Goal: Task Accomplishment & Management: Complete application form

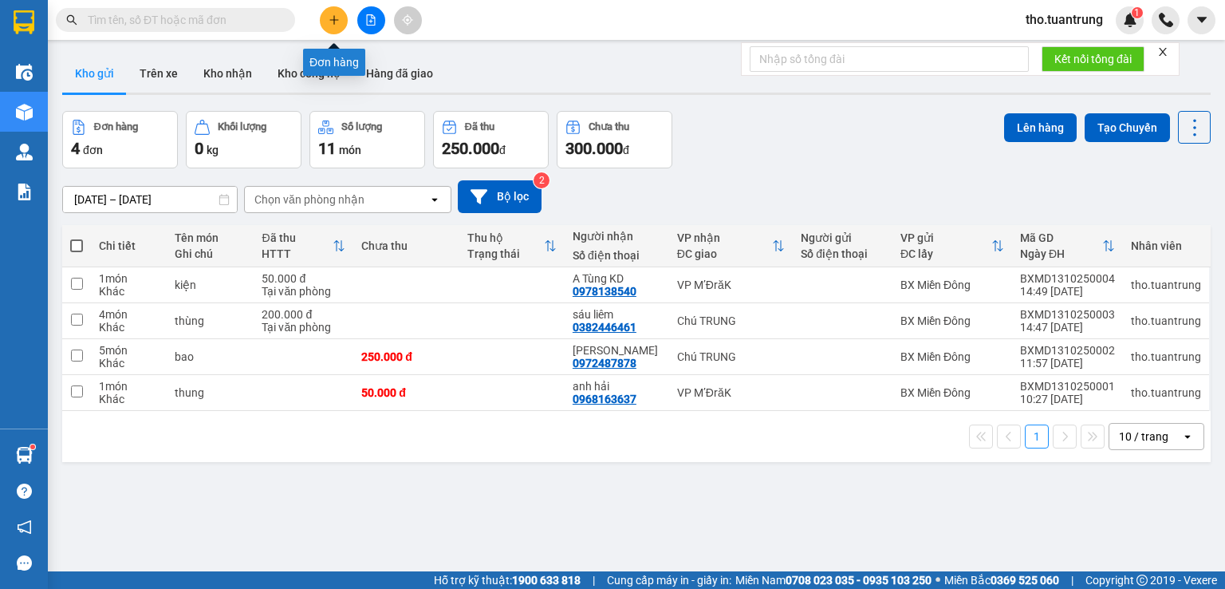
click at [335, 14] on button at bounding box center [334, 20] width 28 height 28
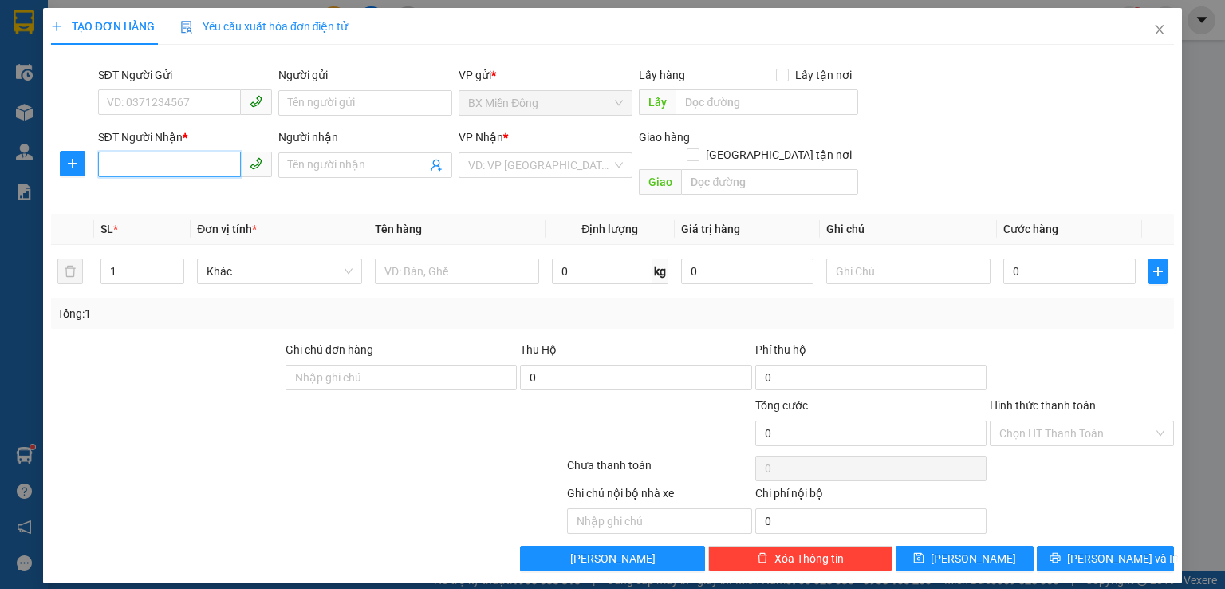
click at [164, 167] on input "SĐT Người Nhận *" at bounding box center [169, 165] width 143 height 26
click at [164, 167] on input "045686223" at bounding box center [169, 165] width 143 height 26
type input "045686223"
click at [291, 162] on input "Người nhận" at bounding box center [357, 165] width 139 height 18
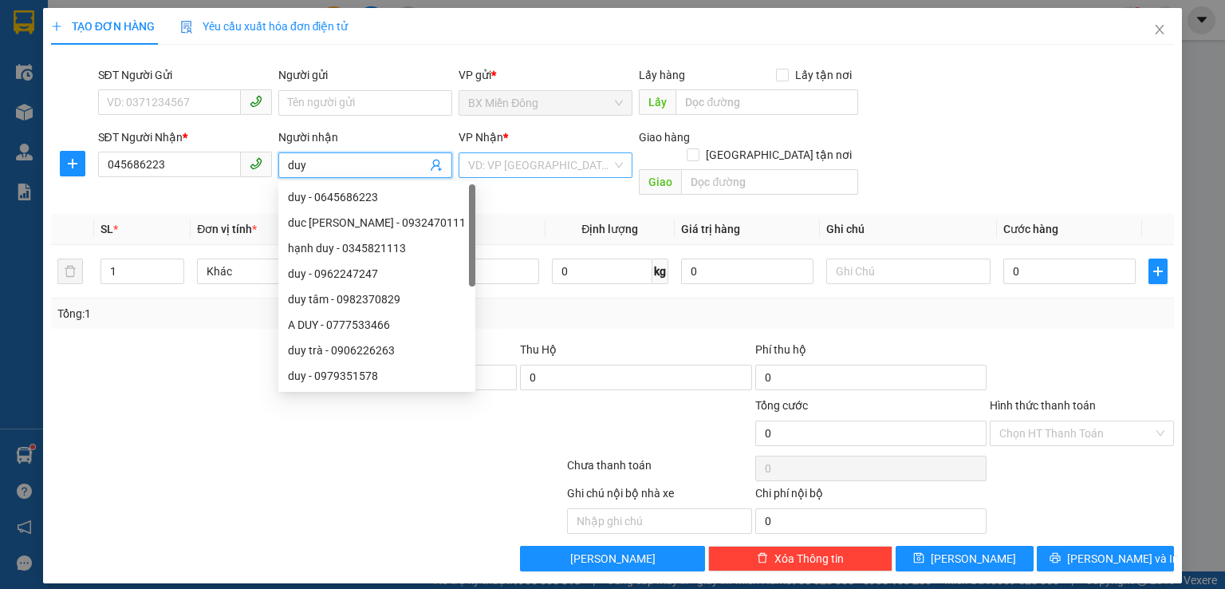
type input "duy"
click at [553, 160] on input "search" at bounding box center [540, 165] width 144 height 24
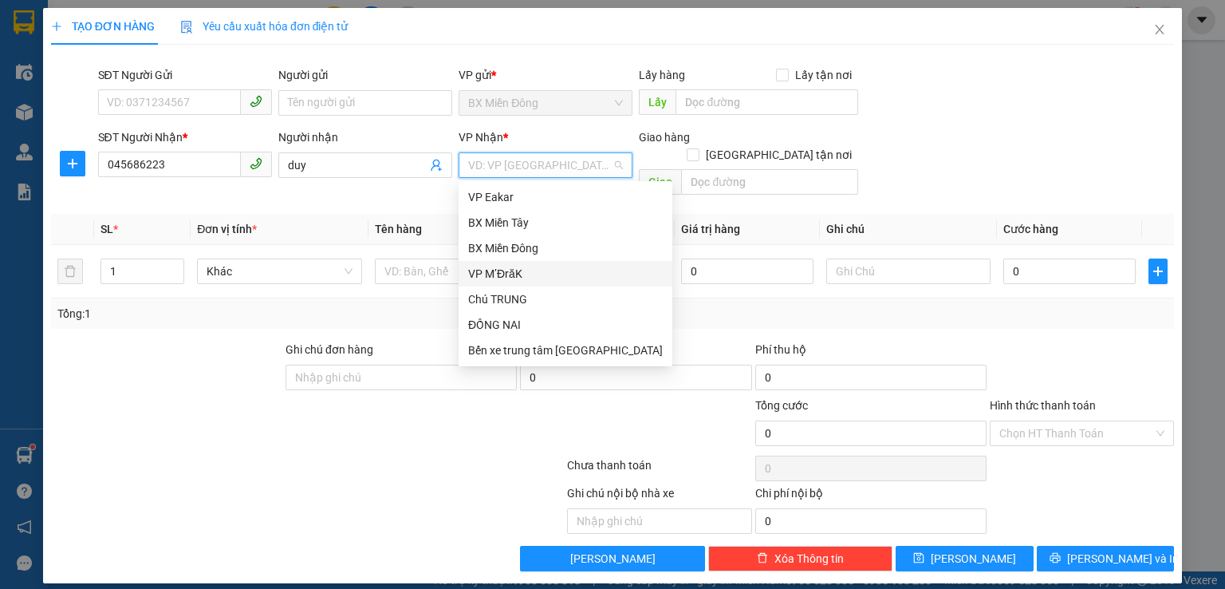
click at [536, 275] on div "VP M’ĐrăK" at bounding box center [565, 274] width 195 height 18
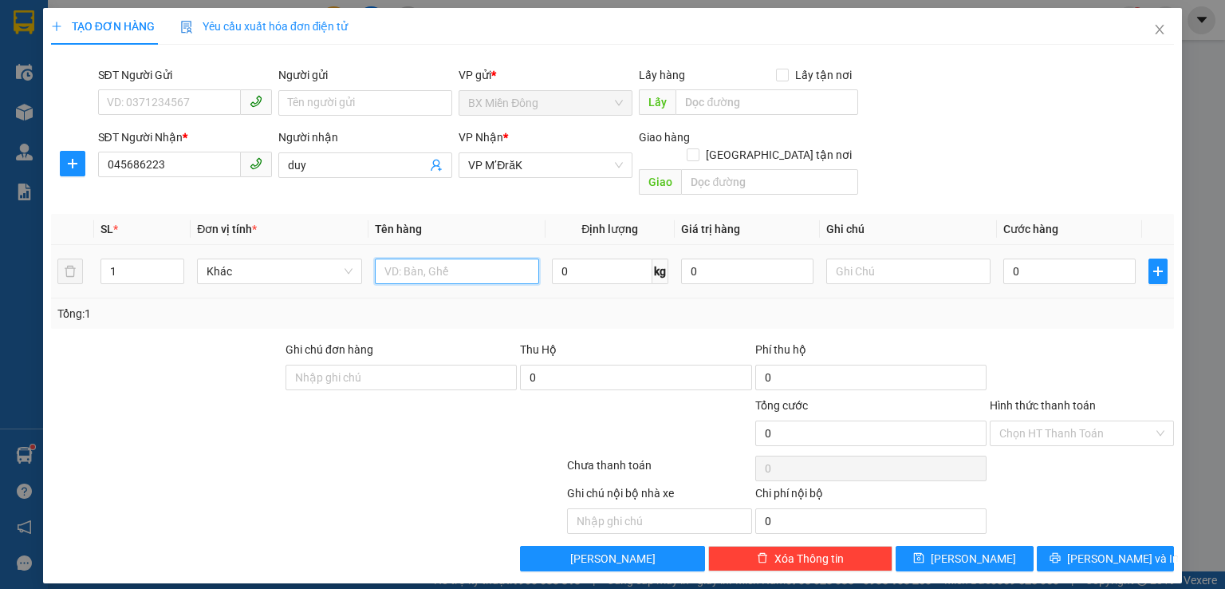
click at [464, 258] on input "text" at bounding box center [457, 271] width 164 height 26
type input "thùng"
click at [1035, 262] on input "0" at bounding box center [1070, 271] width 132 height 26
type input "5"
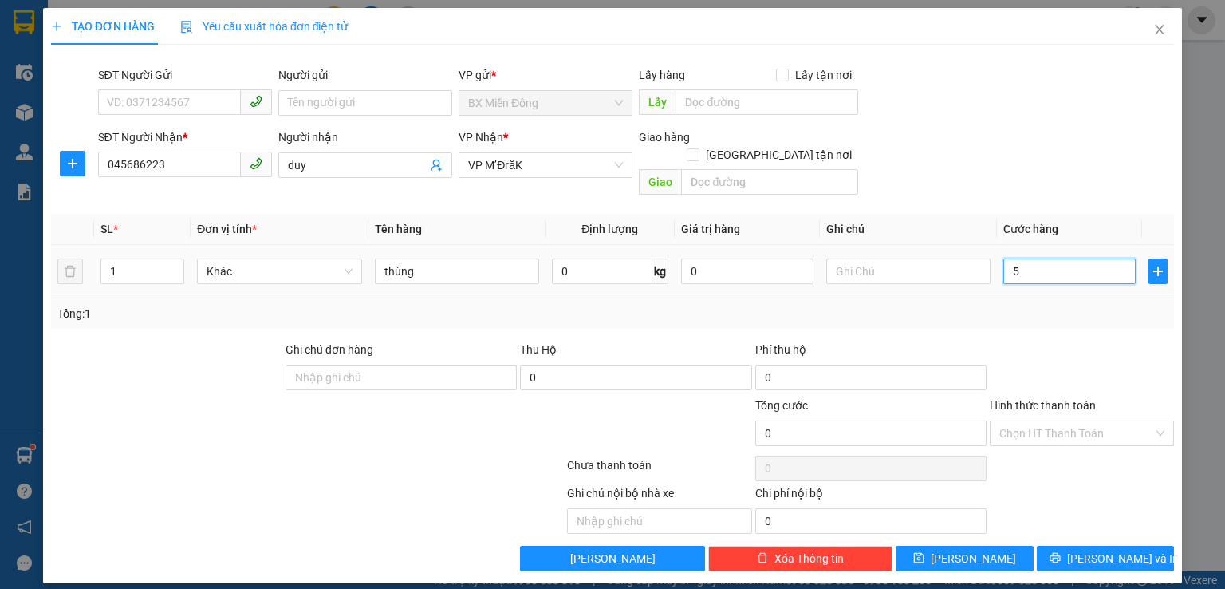
type input "5"
type input "50"
type input "500"
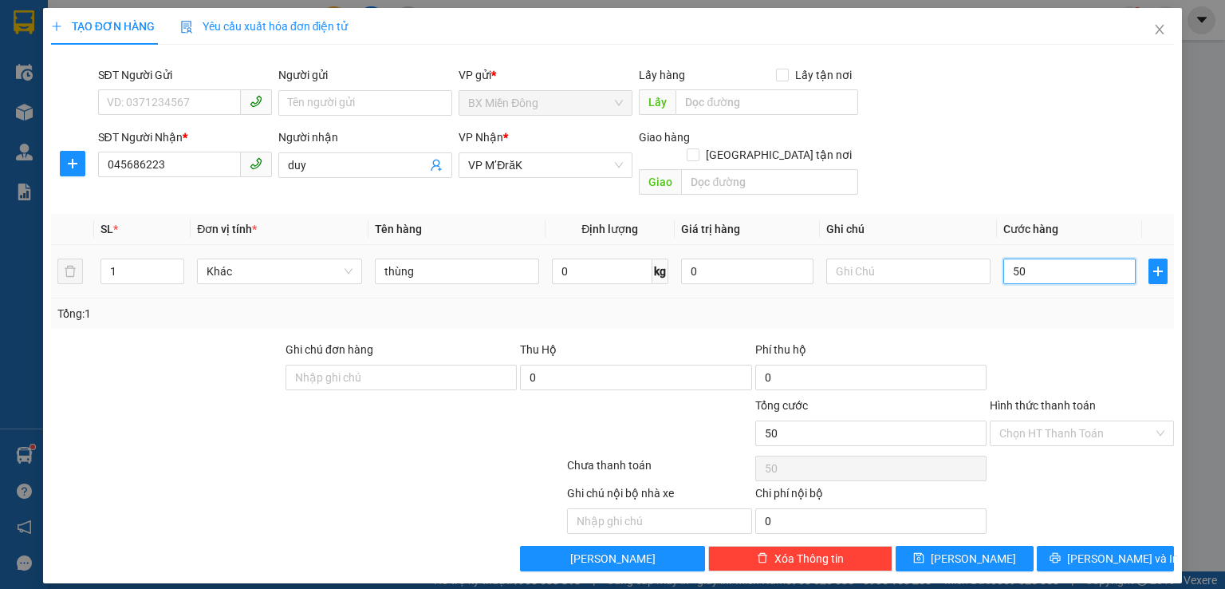
type input "500"
type input "5.000"
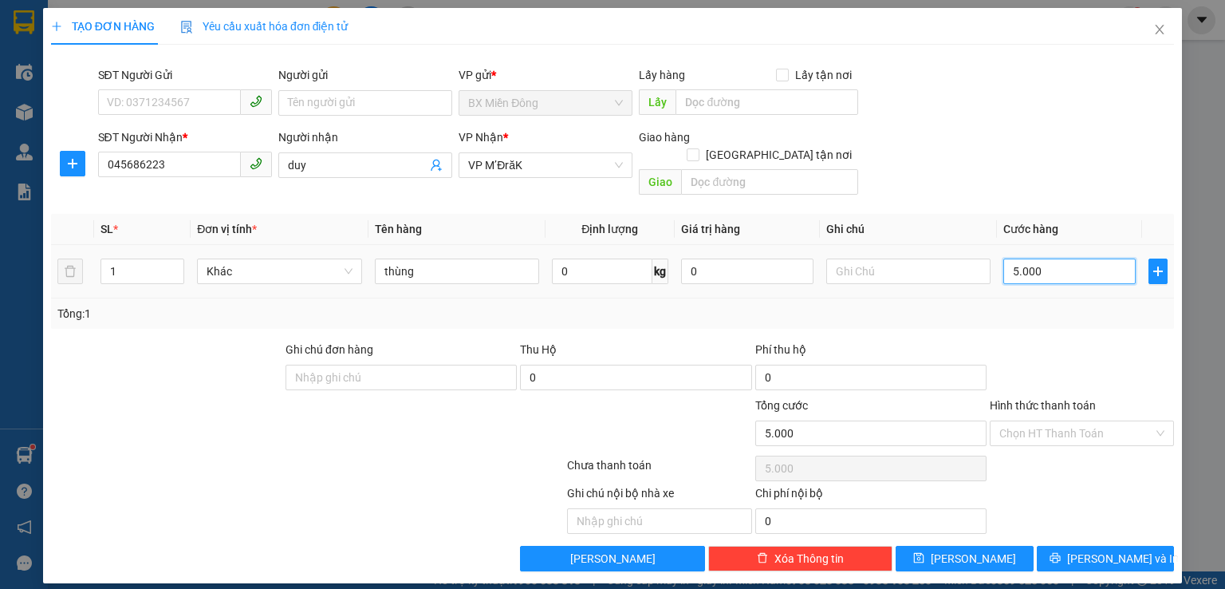
type input "50.000"
click at [1102, 550] on span "[PERSON_NAME] và In" at bounding box center [1123, 559] width 112 height 18
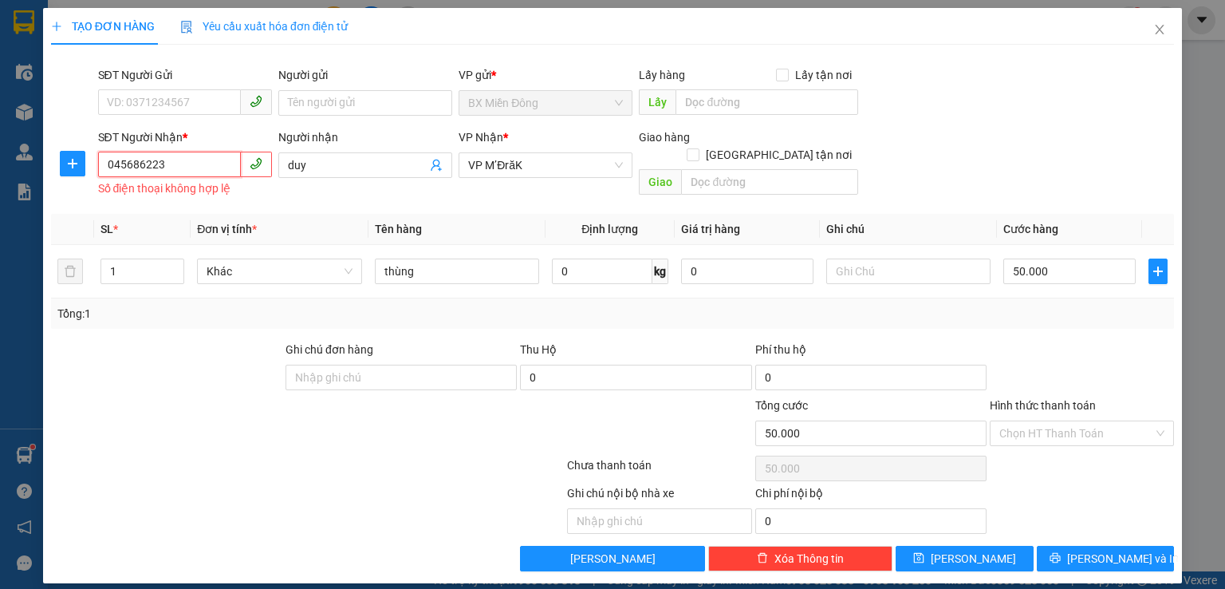
click at [168, 164] on input "045686223" at bounding box center [169, 165] width 143 height 26
click at [168, 163] on input "045686223" at bounding box center [169, 165] width 143 height 26
type input "0345686223"
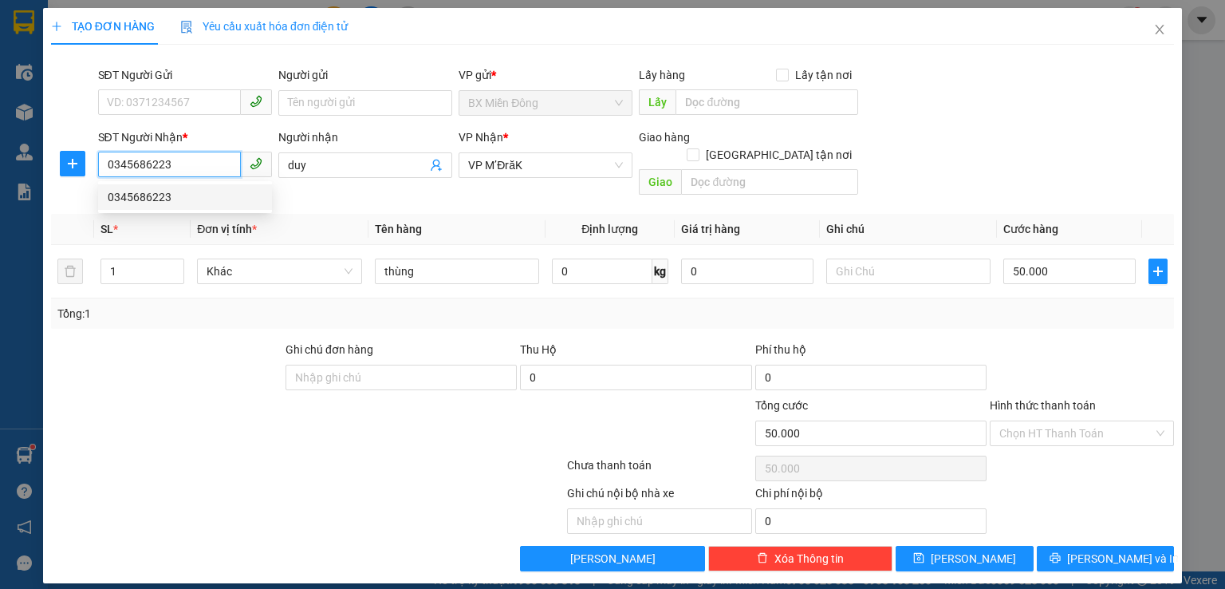
click at [186, 200] on div "0345686223" at bounding box center [185, 197] width 155 height 18
type input "0345686223"
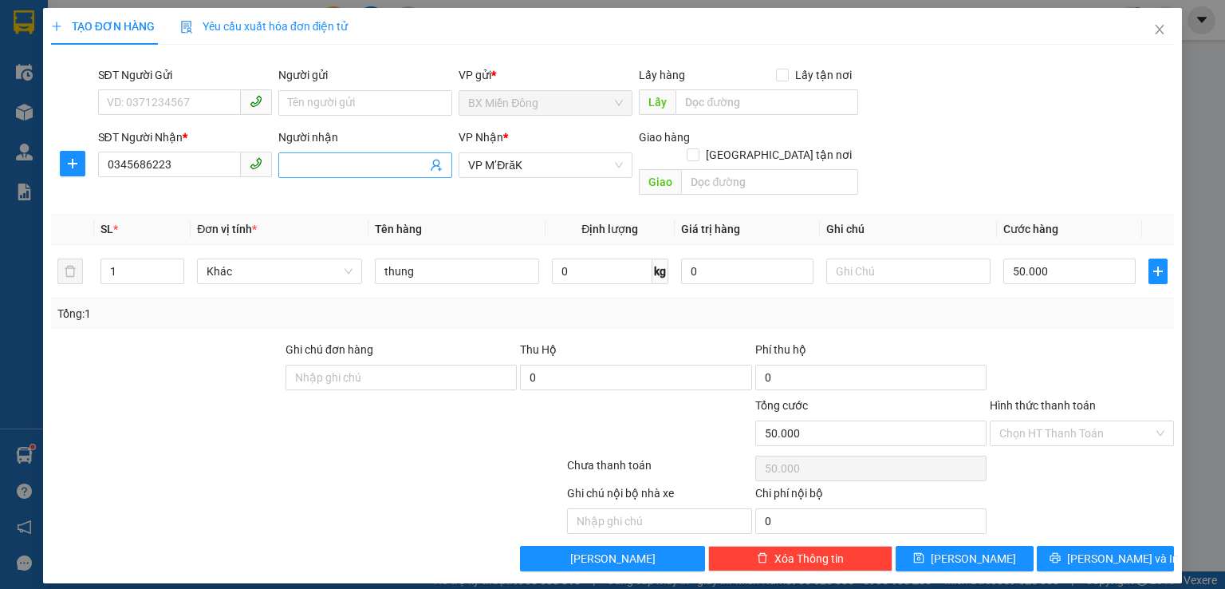
drag, startPoint x: 278, startPoint y: 168, endPoint x: 308, endPoint y: 163, distance: 29.9
click at [285, 168] on span at bounding box center [365, 165] width 174 height 26
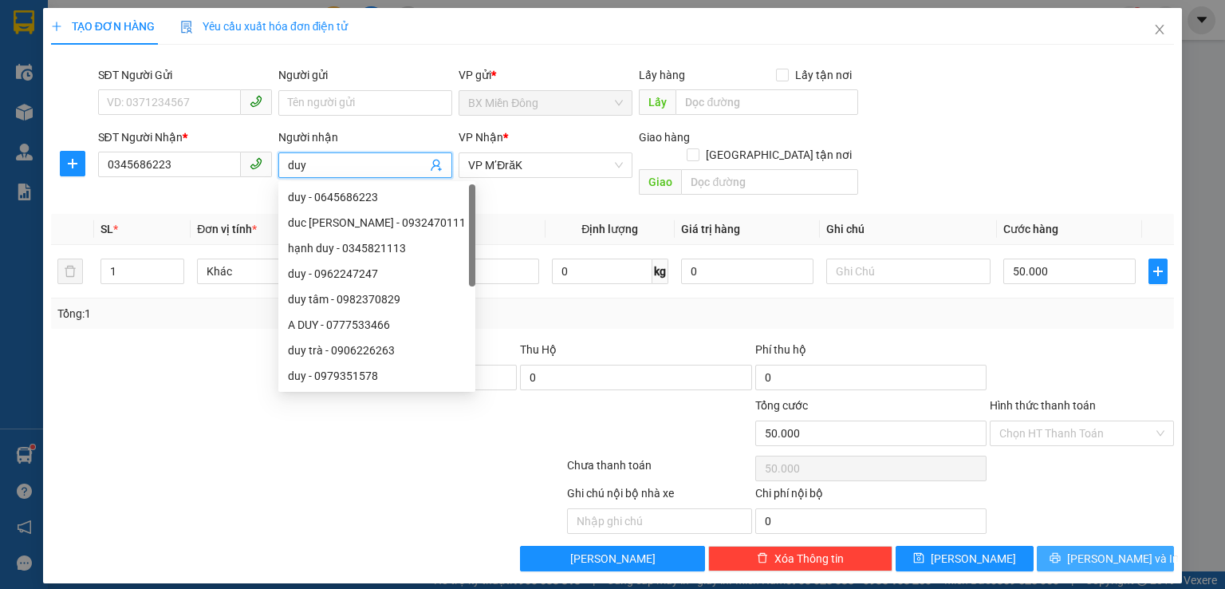
type input "duy"
click at [1112, 550] on span "[PERSON_NAME] và In" at bounding box center [1123, 559] width 112 height 18
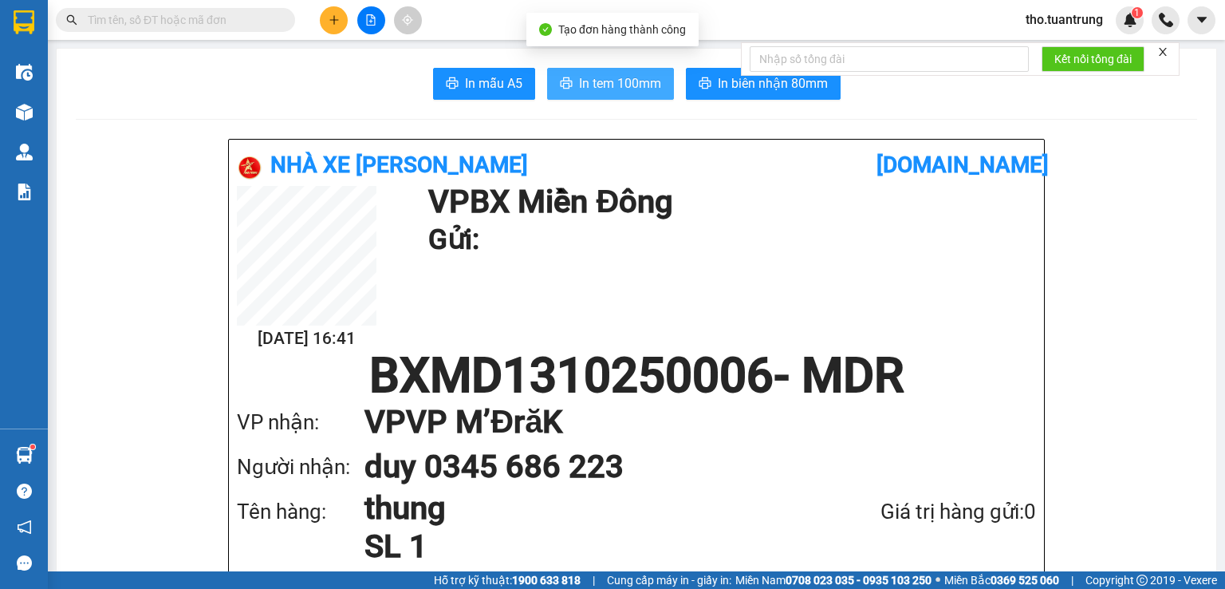
click at [611, 84] on span "In tem 100mm" at bounding box center [620, 83] width 82 height 20
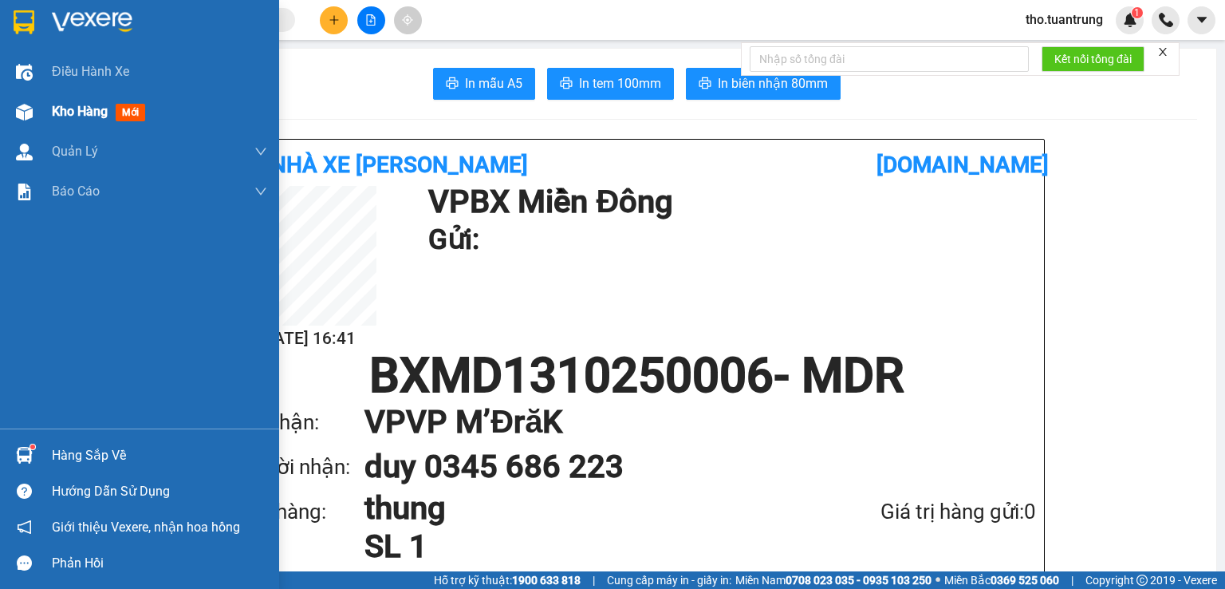
click at [35, 97] on div "Kho hàng mới" at bounding box center [139, 112] width 279 height 40
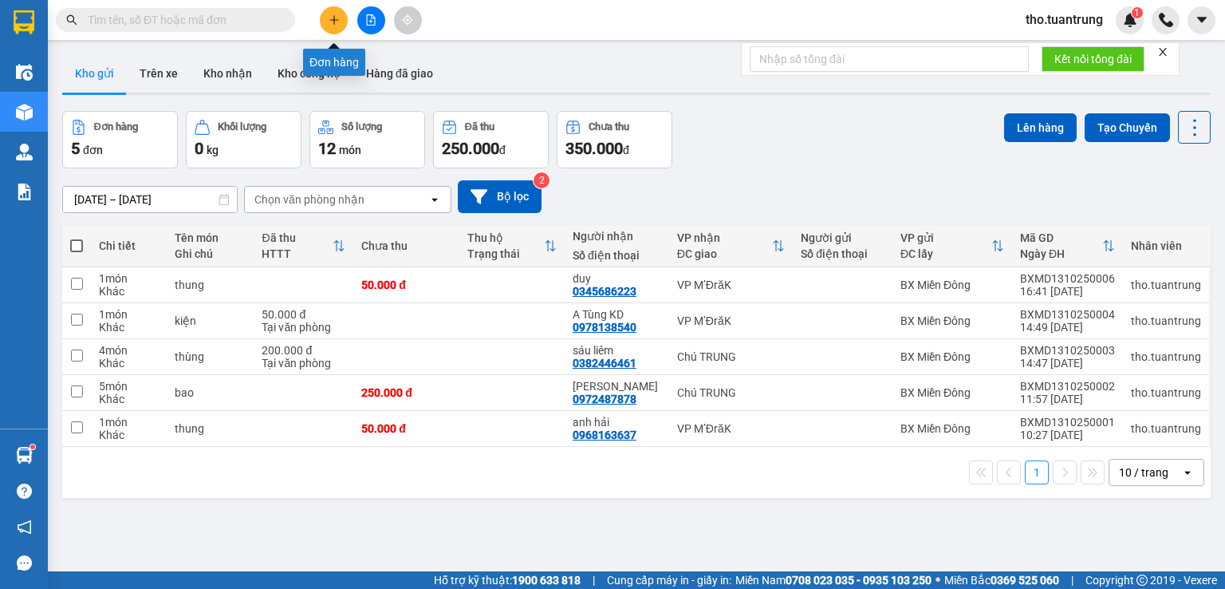
click at [326, 30] on button at bounding box center [334, 20] width 28 height 28
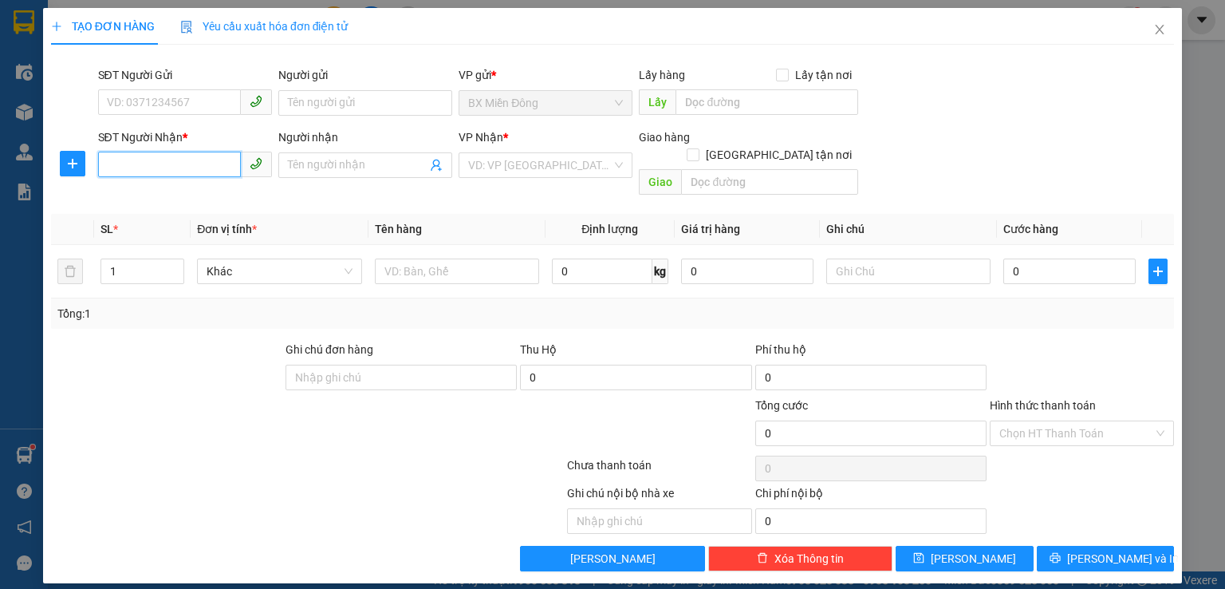
click at [124, 168] on input "SĐT Người Nhận *" at bounding box center [169, 165] width 143 height 26
type input "0377130424"
click at [536, 168] on input "search" at bounding box center [540, 165] width 144 height 24
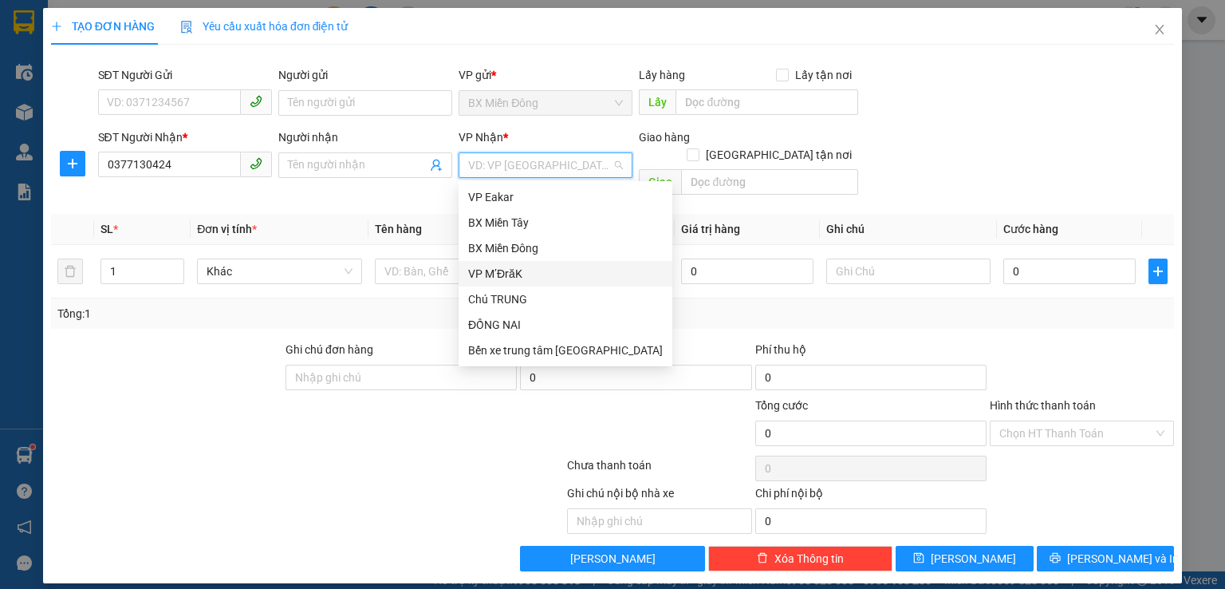
click at [498, 278] on div "VP M’ĐrăK" at bounding box center [565, 274] width 195 height 18
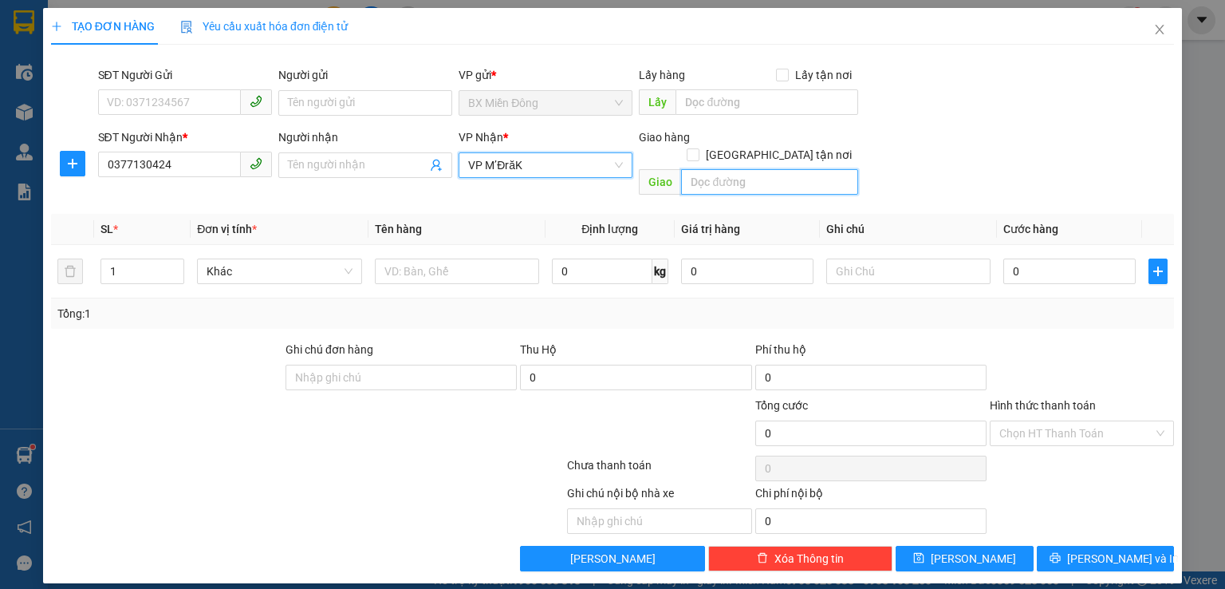
click at [763, 169] on input "text" at bounding box center [769, 182] width 177 height 26
type input "h"
type input "km30"
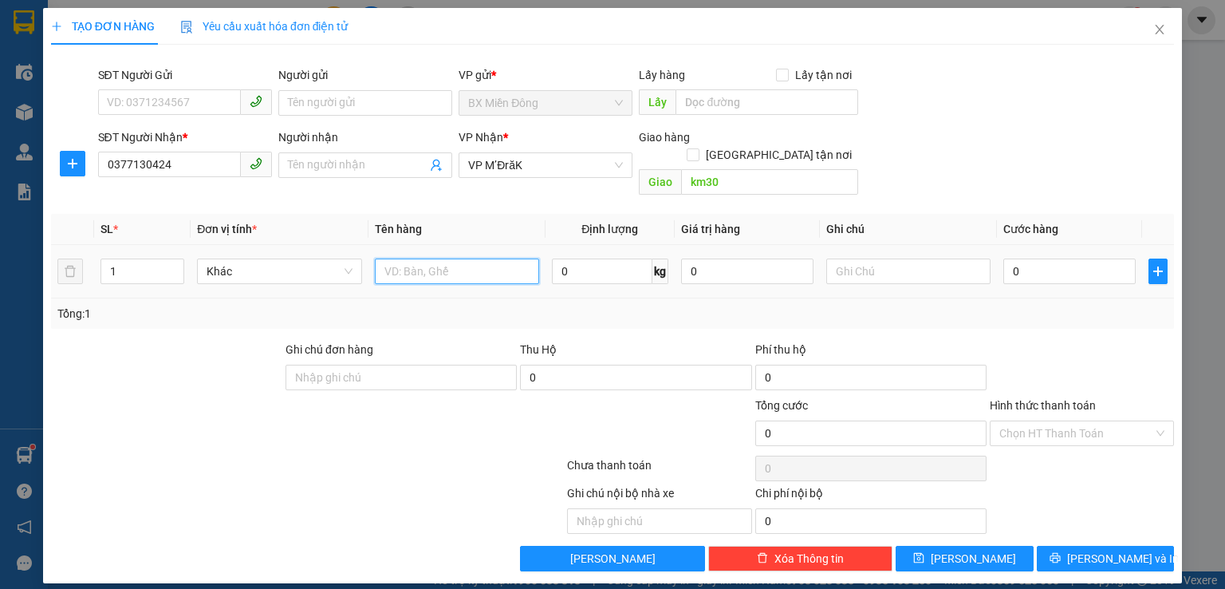
click at [439, 258] on input "text" at bounding box center [457, 271] width 164 height 26
type input "2"
click at [176, 265] on icon "up" at bounding box center [176, 268] width 6 height 6
click at [434, 258] on input "text" at bounding box center [457, 271] width 164 height 26
type input "thung"
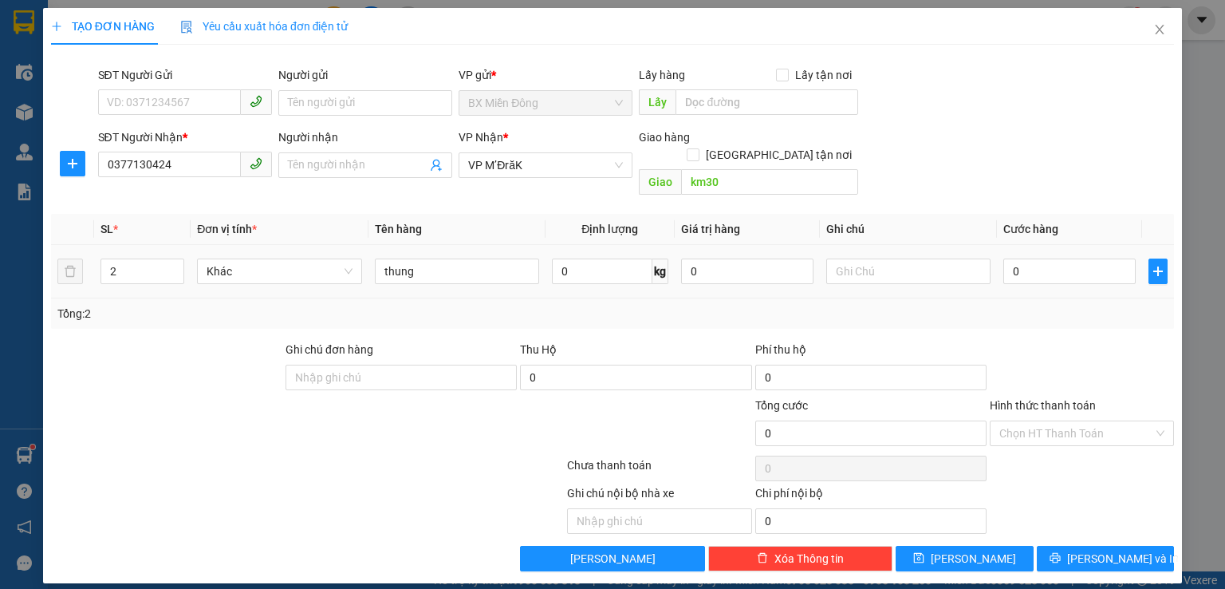
click at [1024, 270] on td "0" at bounding box center [1069, 271] width 145 height 53
click at [1044, 258] on input "0" at bounding box center [1070, 271] width 132 height 26
type input "1"
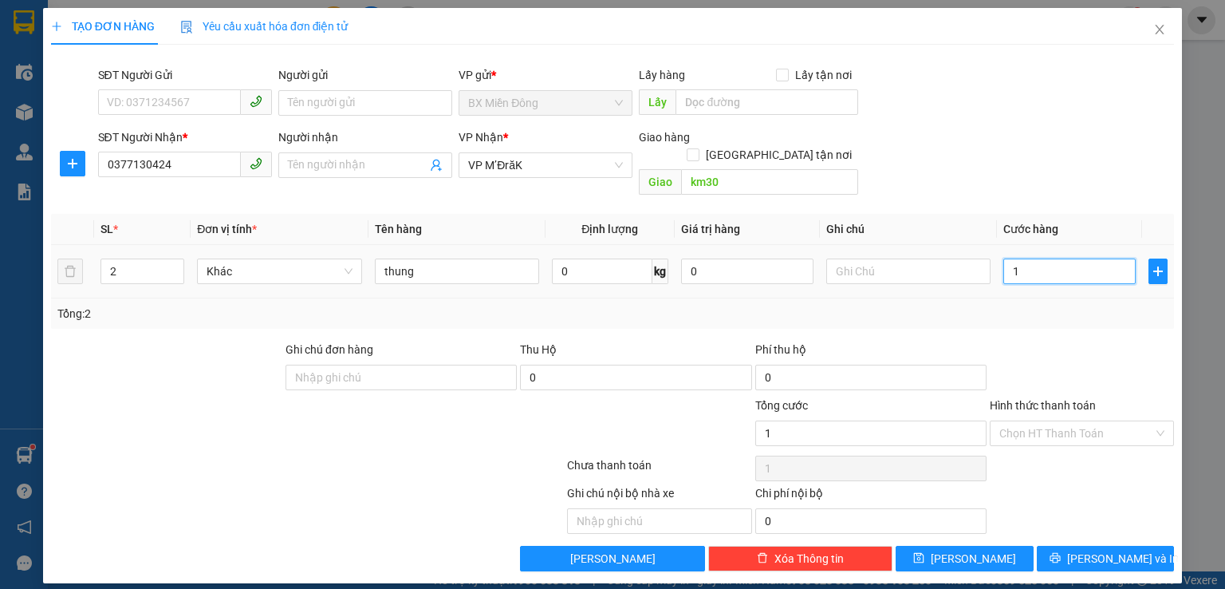
type input "10"
type input "100"
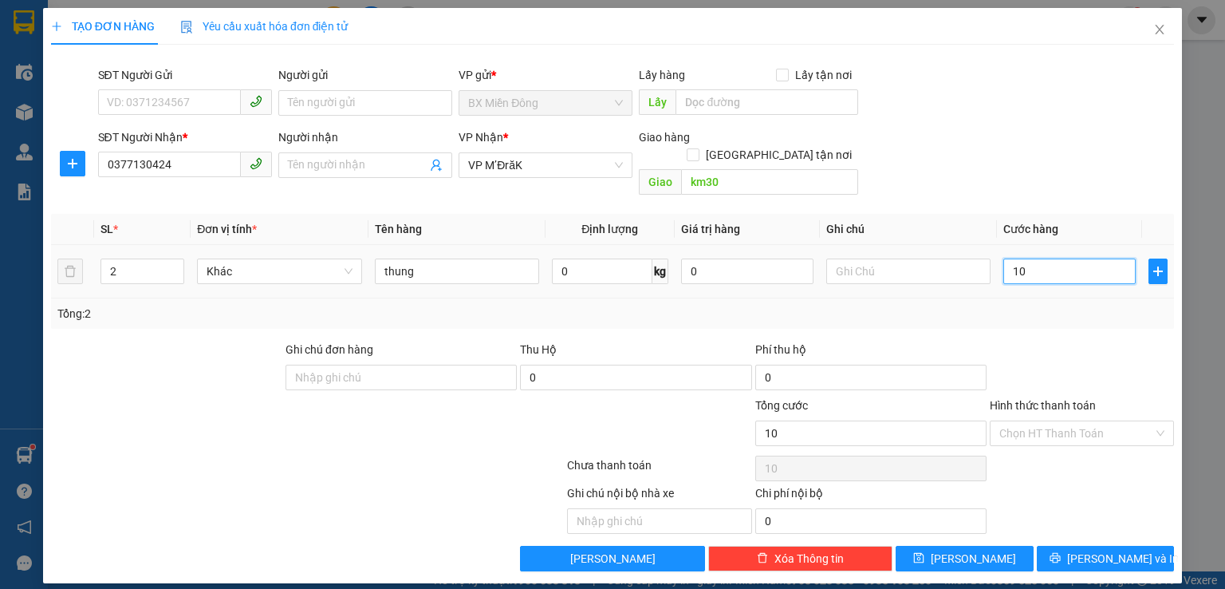
type input "100"
type input "1.000"
type input "10.000"
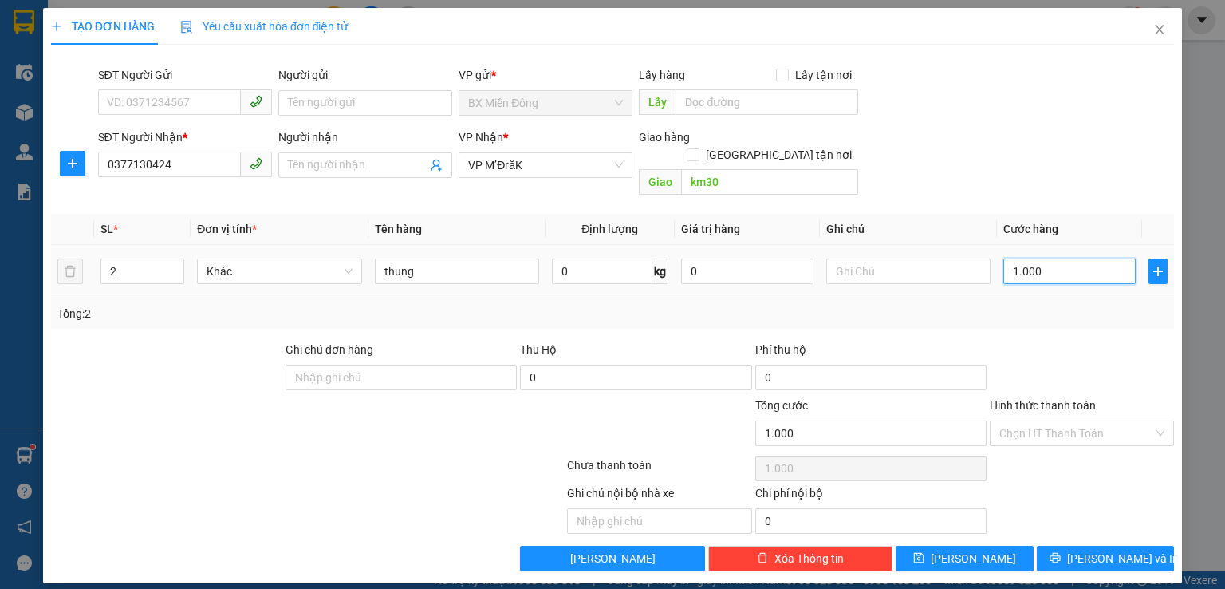
type input "10.000"
type input "100.000"
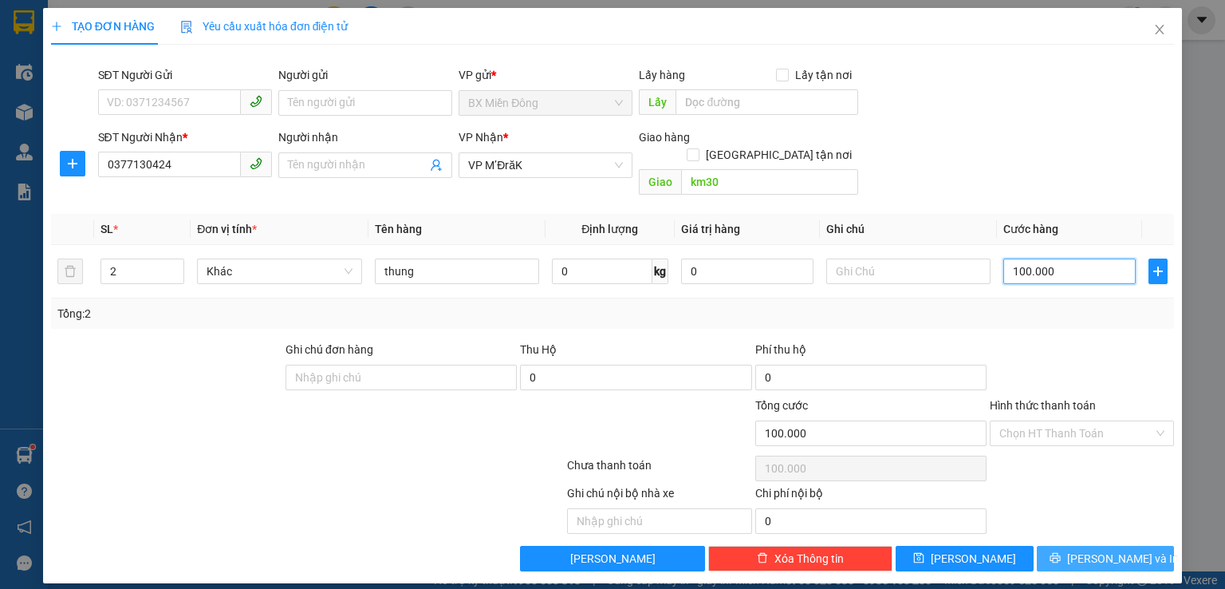
type input "100.000"
click at [1072, 546] on button "[PERSON_NAME] và In" at bounding box center [1106, 559] width 138 height 26
click at [1061, 552] on icon "printer" at bounding box center [1055, 557] width 11 height 11
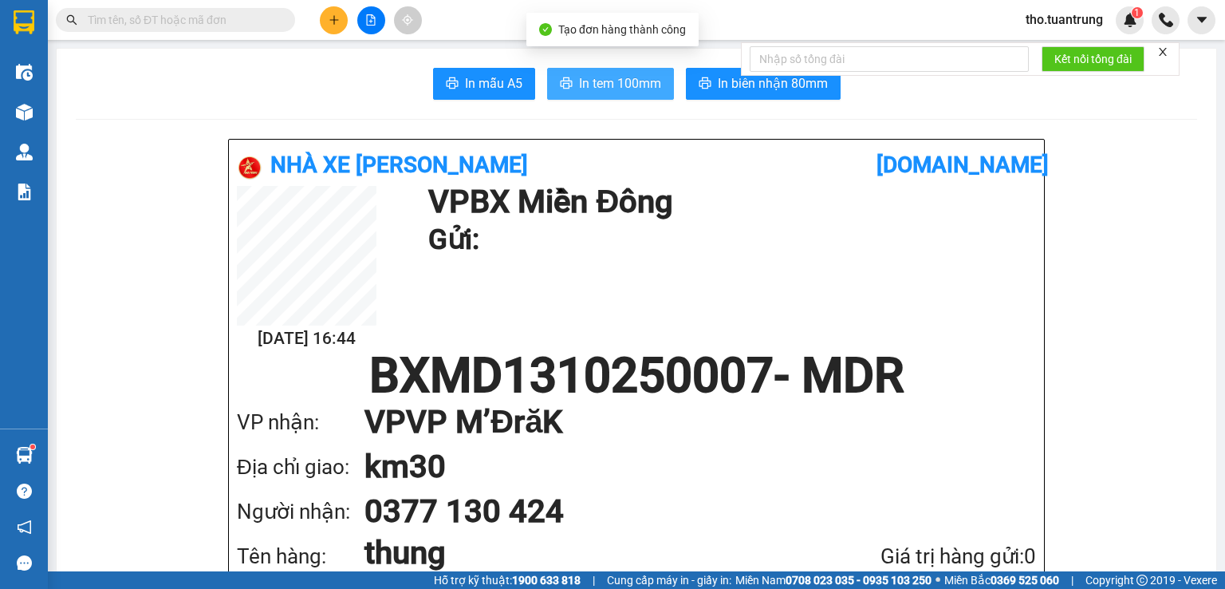
click at [610, 87] on span "In tem 100mm" at bounding box center [620, 83] width 82 height 20
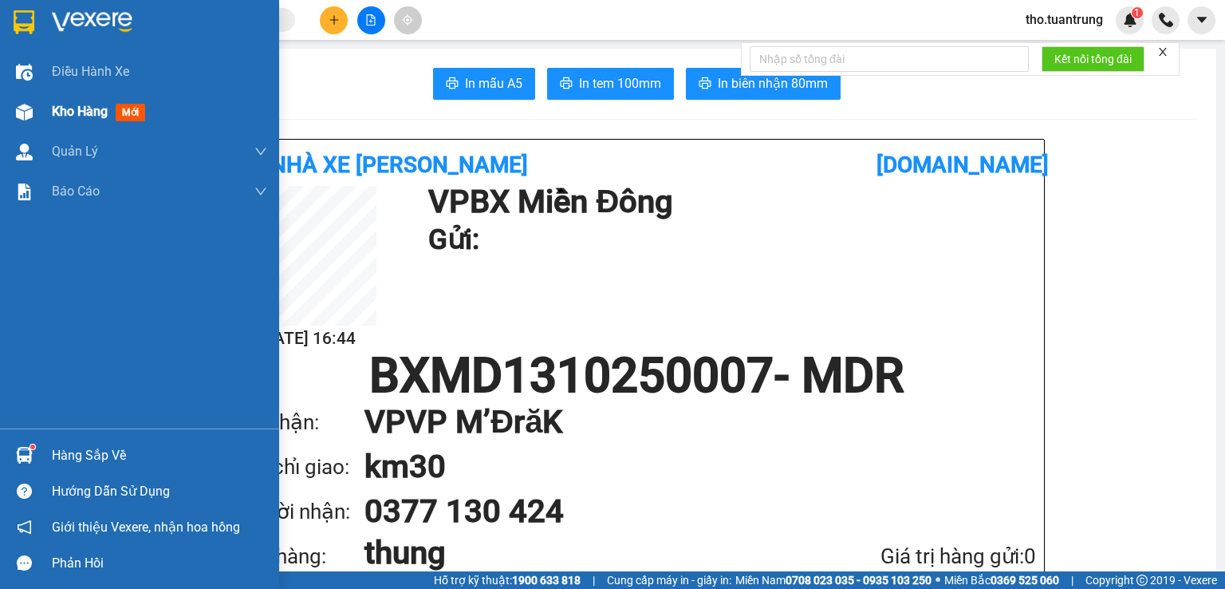
click at [43, 112] on div "Kho hàng mới" at bounding box center [139, 112] width 279 height 40
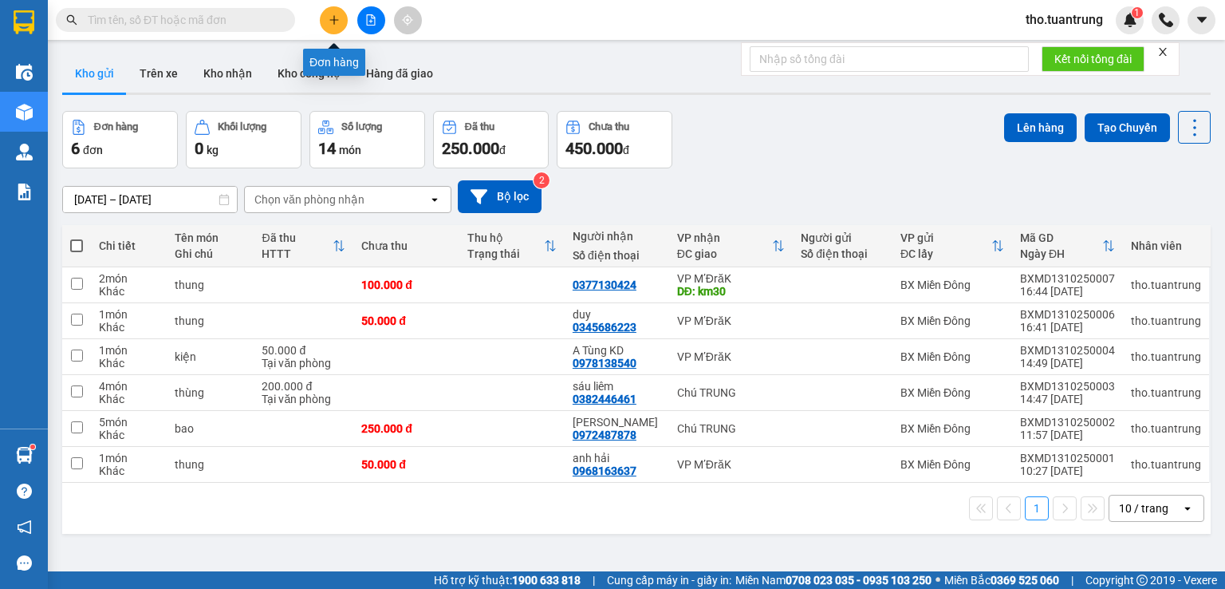
click at [326, 19] on button at bounding box center [334, 20] width 28 height 28
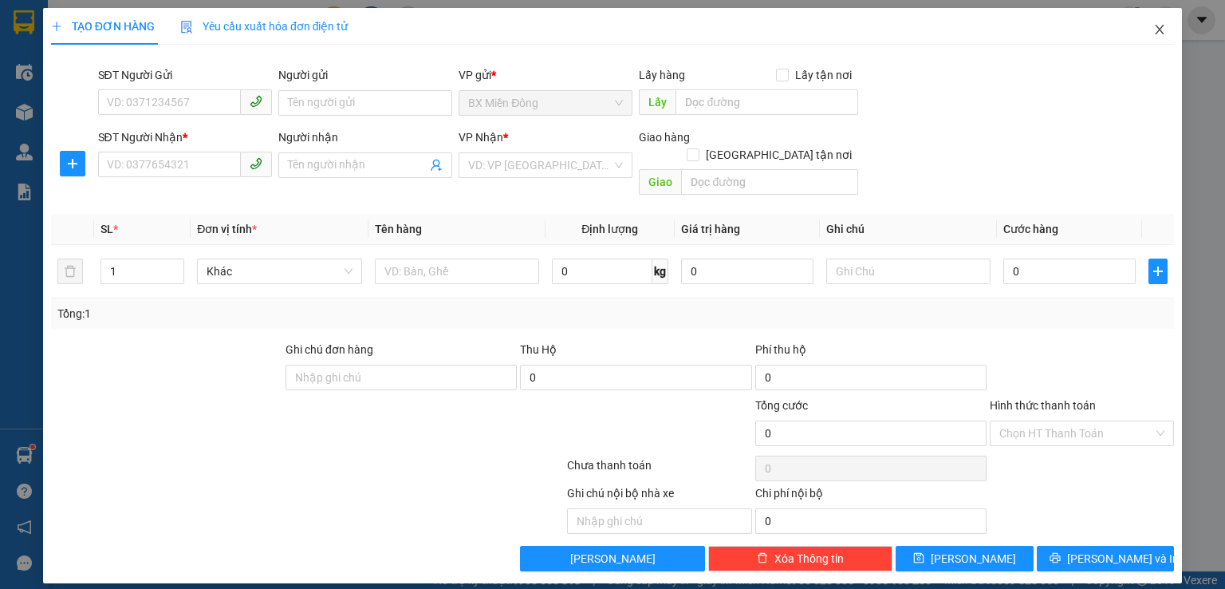
click at [1166, 37] on span "Close" at bounding box center [1160, 30] width 45 height 45
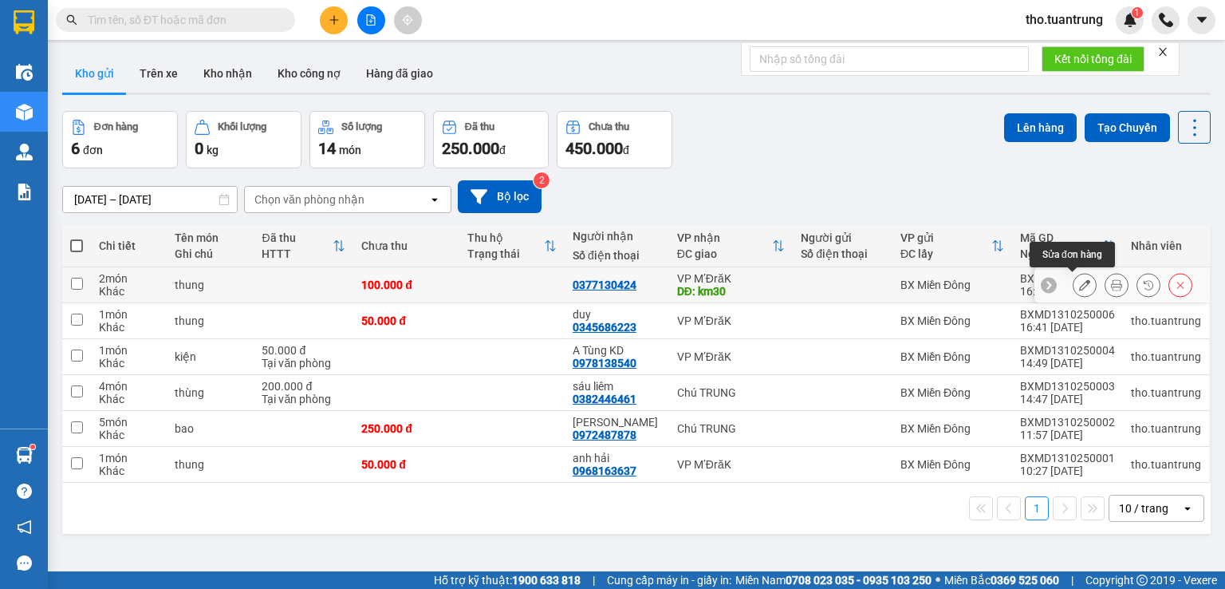
click at [1074, 277] on button at bounding box center [1085, 285] width 22 height 28
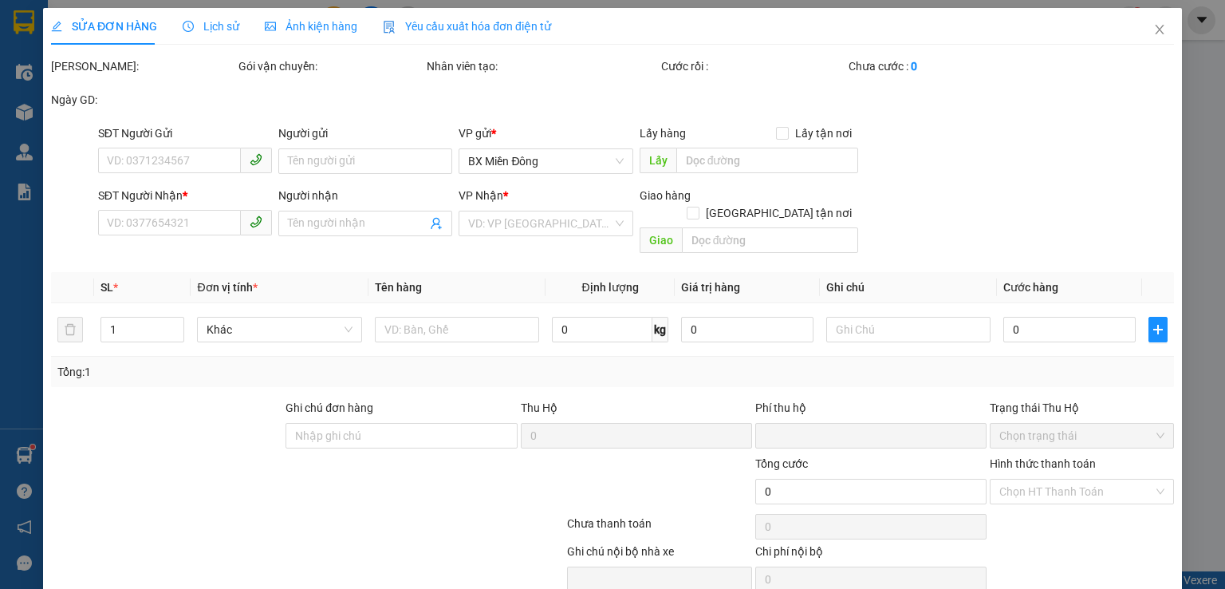
type input "0377130424"
type input "km30"
type input "0"
type input "100.000"
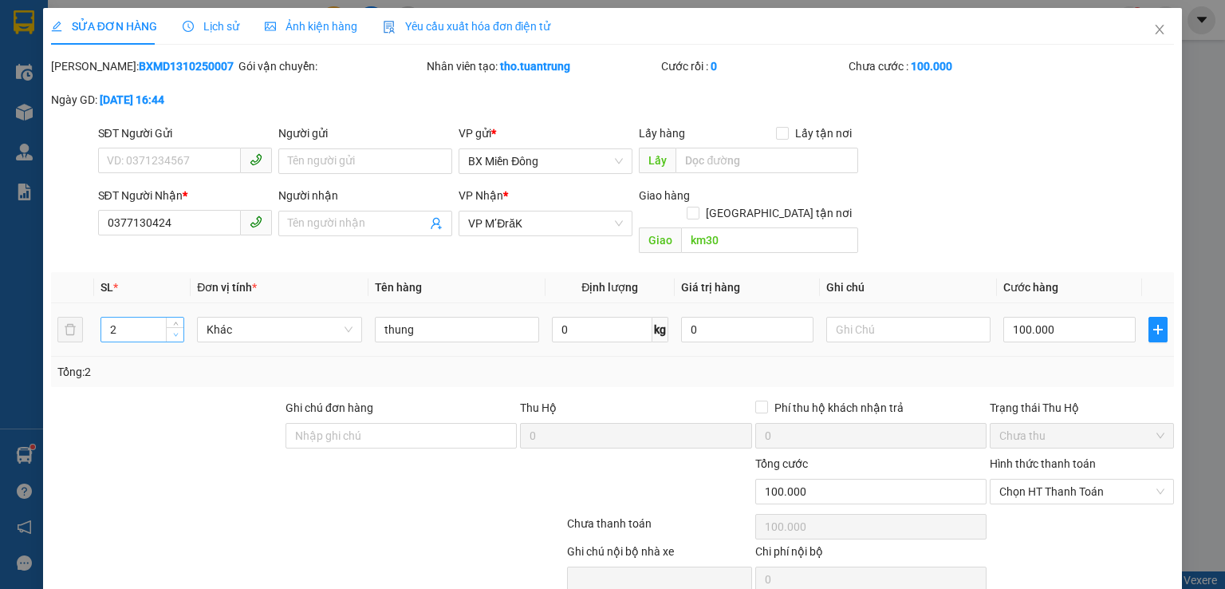
type input "1"
click at [176, 332] on icon "down" at bounding box center [176, 335] width 6 height 6
click at [1031, 317] on input "100.000" at bounding box center [1070, 330] width 132 height 26
type input "6"
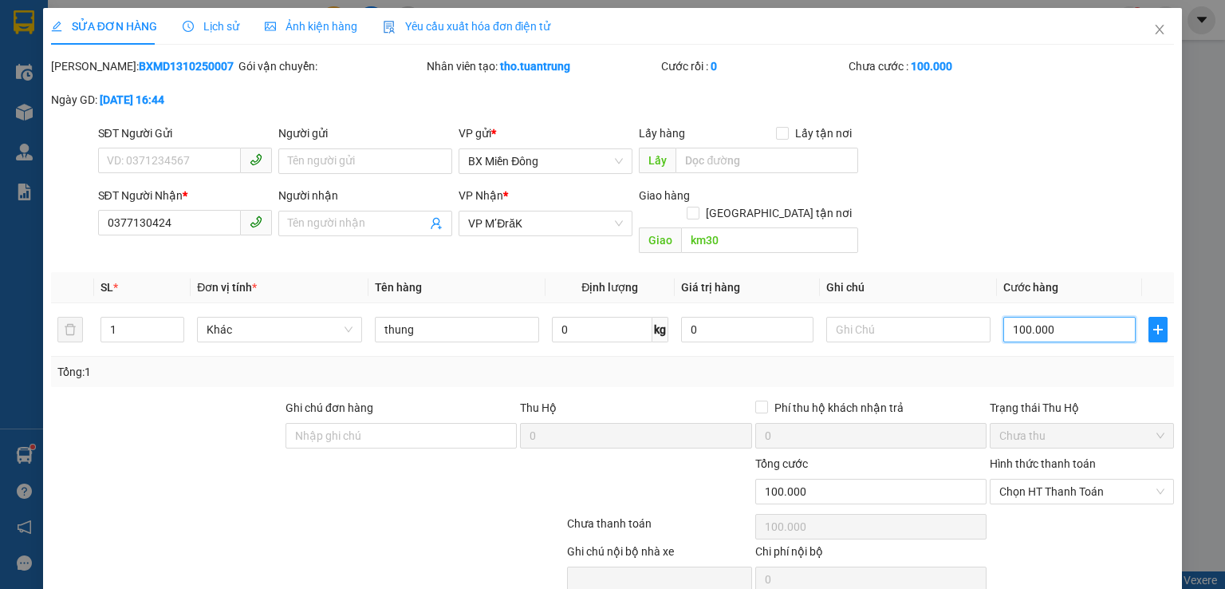
type input "6"
type input "60"
type input "600"
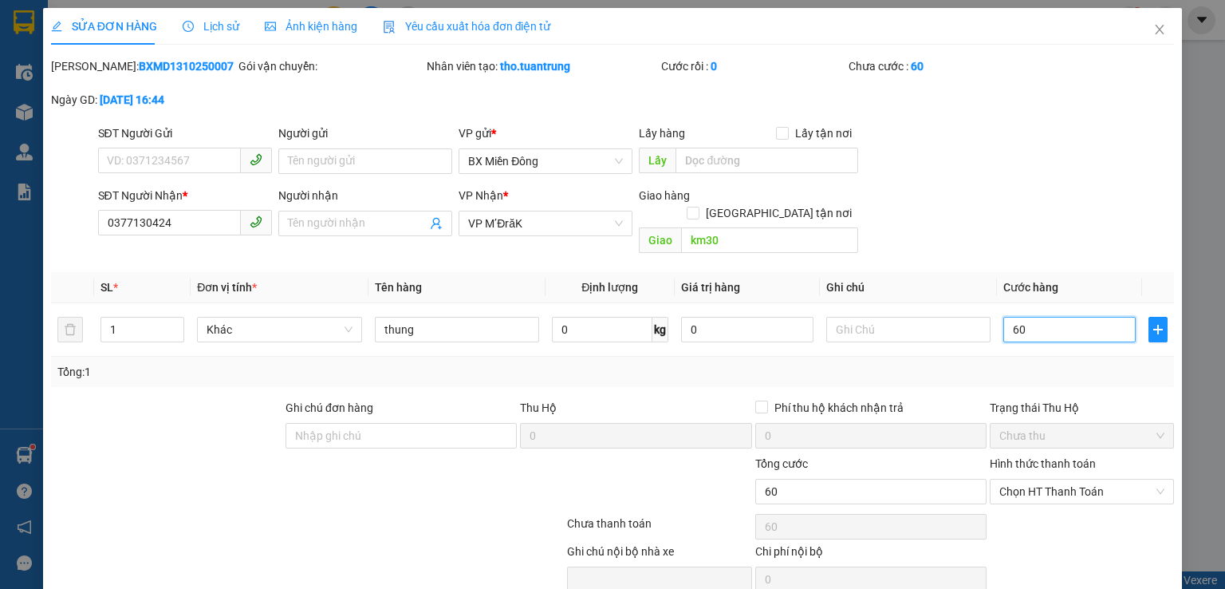
type input "600"
type input "6.000"
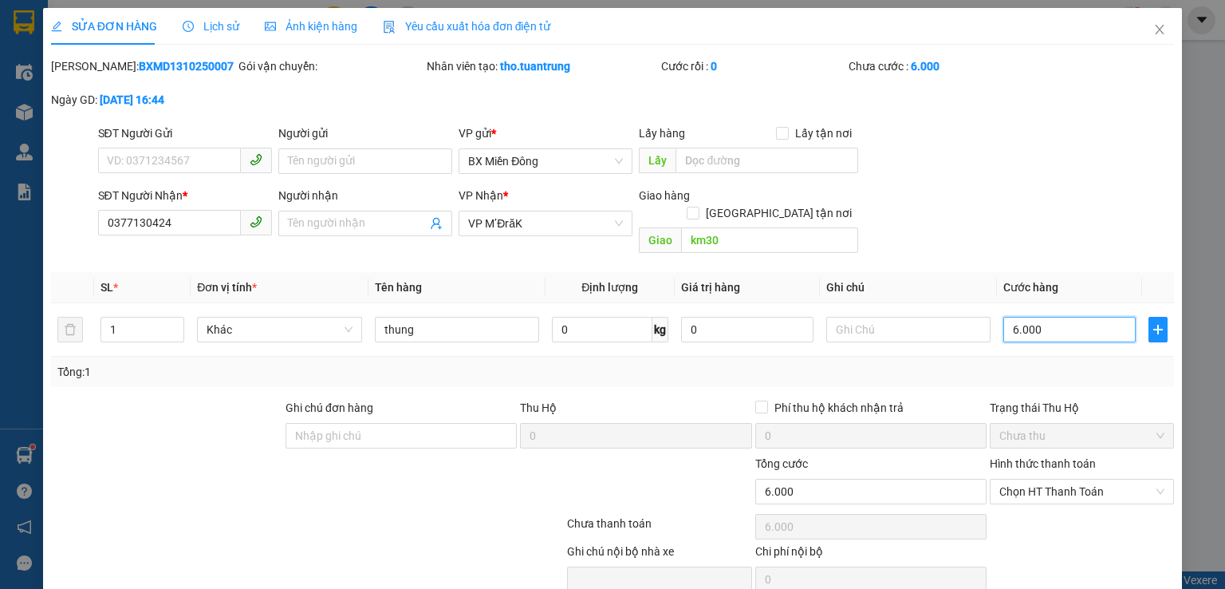
type input "60.000"
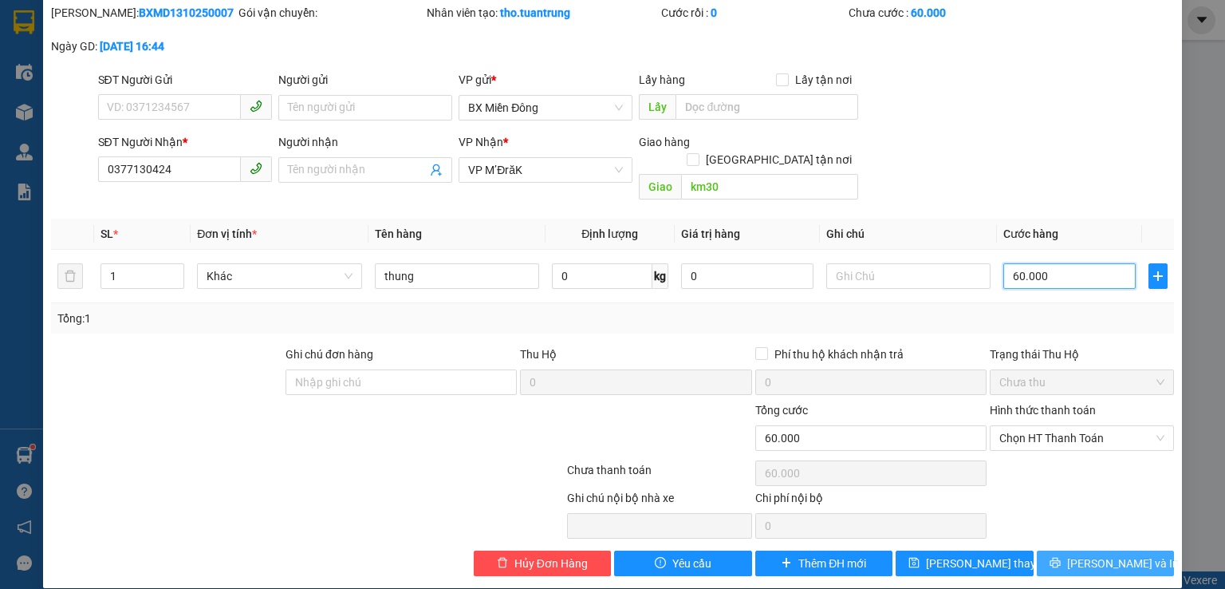
type input "60.000"
click at [1060, 558] on icon "printer" at bounding box center [1055, 563] width 10 height 10
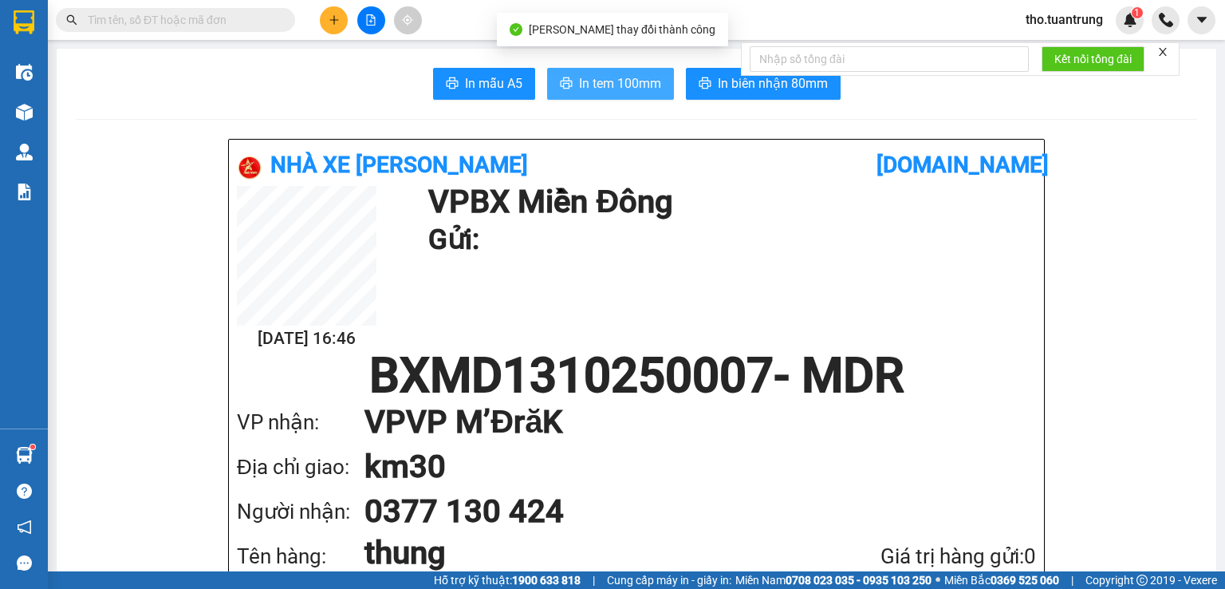
click at [621, 94] on button "In tem 100mm" at bounding box center [610, 84] width 127 height 32
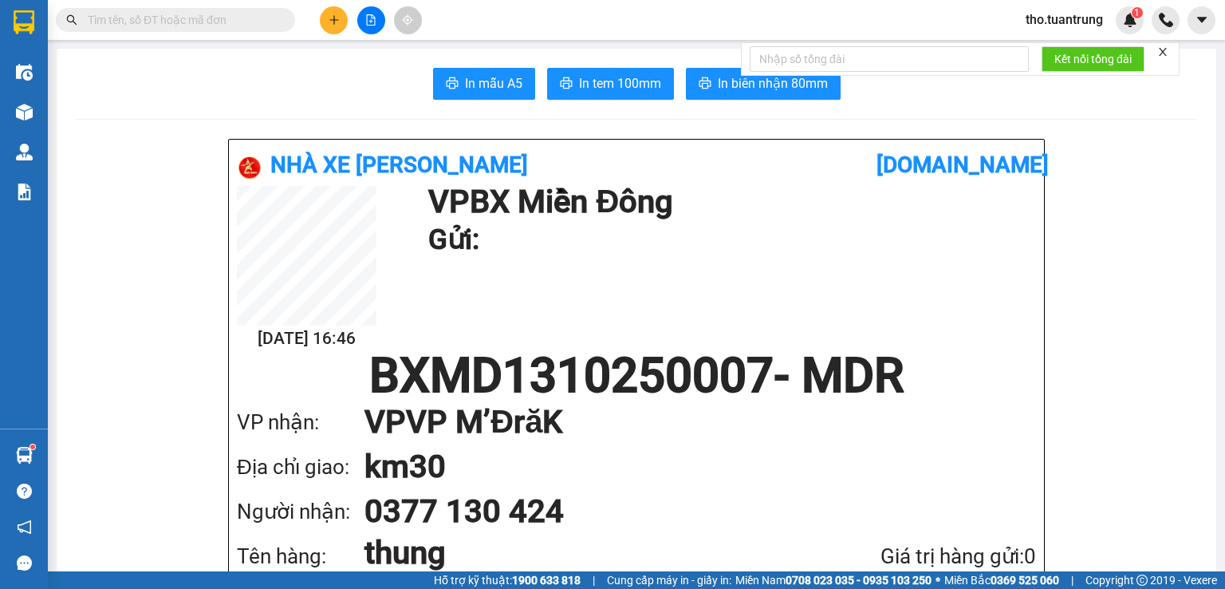
click at [333, 22] on icon "plus" at bounding box center [334, 19] width 11 height 11
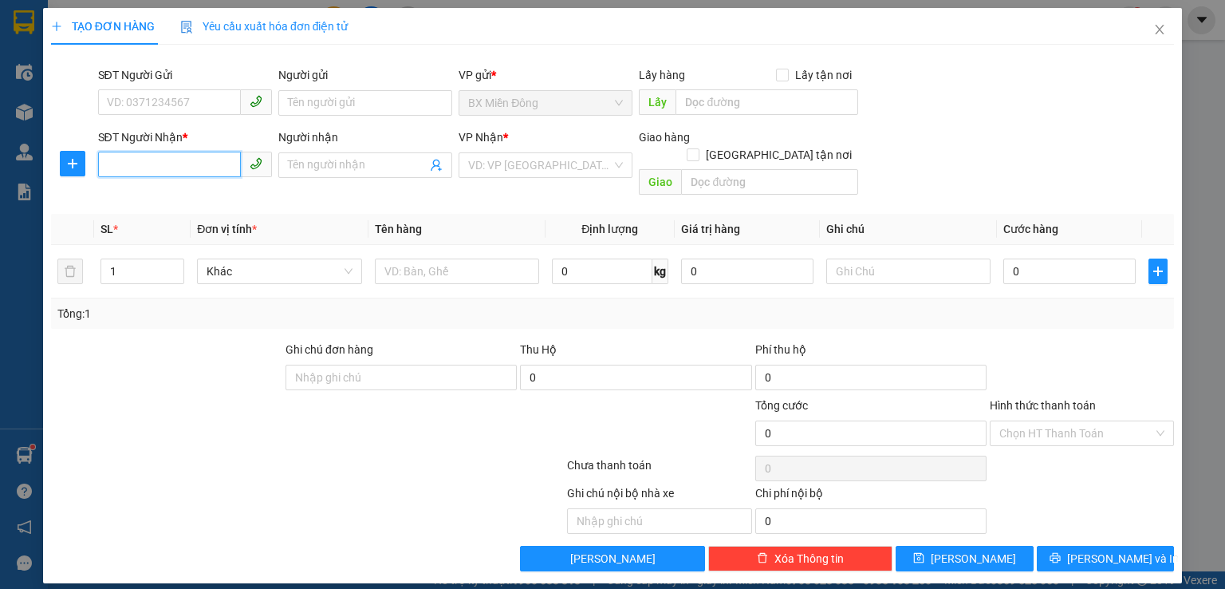
click at [188, 154] on input "SĐT Người Nhận *" at bounding box center [169, 165] width 143 height 26
click at [1162, 32] on icon "close" at bounding box center [1160, 29] width 13 height 13
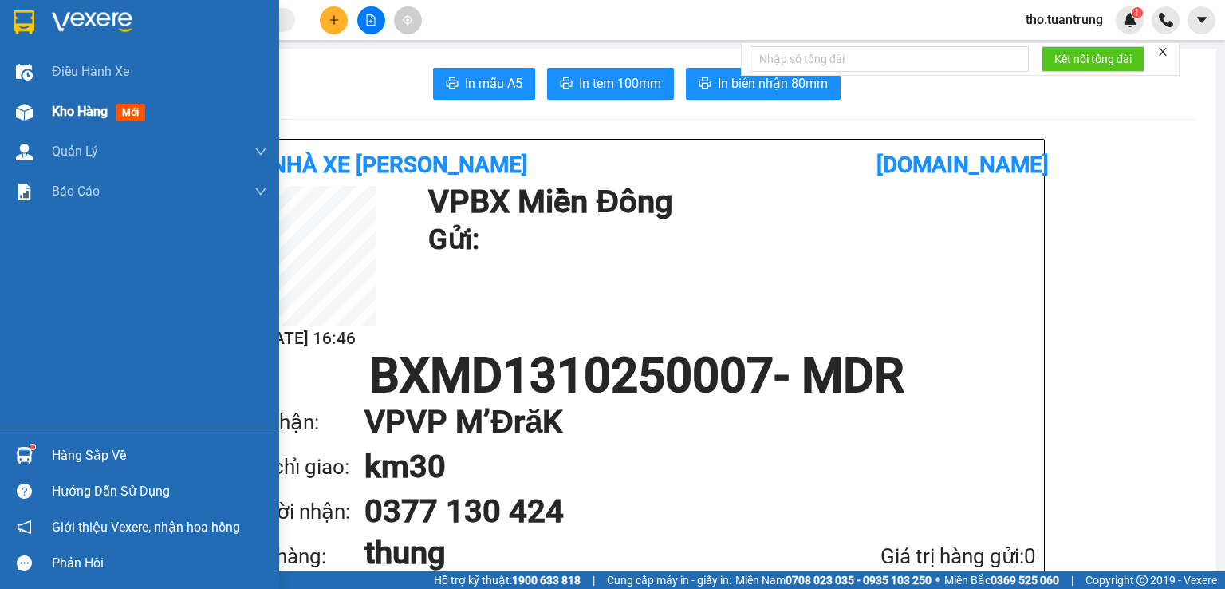
click at [29, 116] on img at bounding box center [24, 112] width 17 height 17
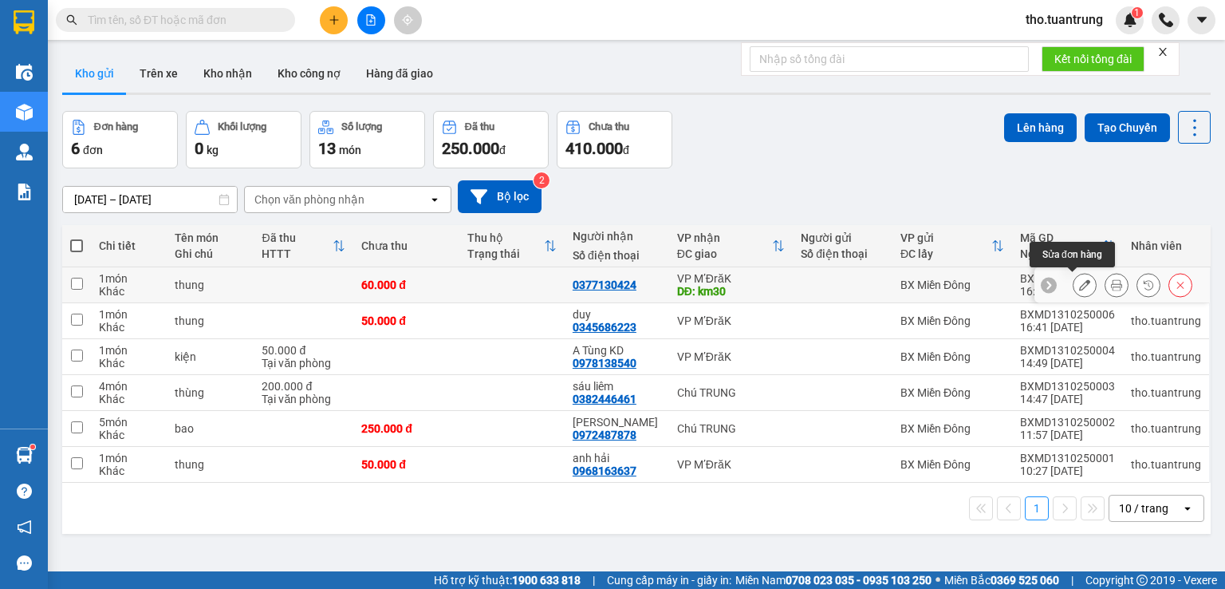
click at [1079, 286] on icon at bounding box center [1084, 284] width 11 height 11
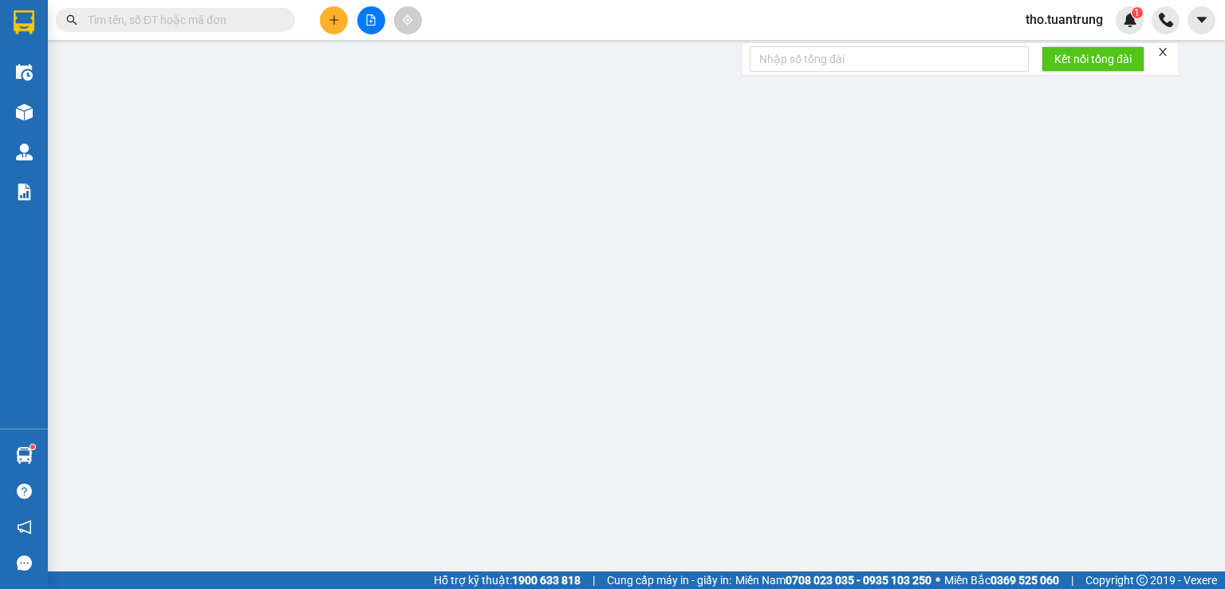
type input "0377130424"
type input "km30"
type input "0"
type input "60.000"
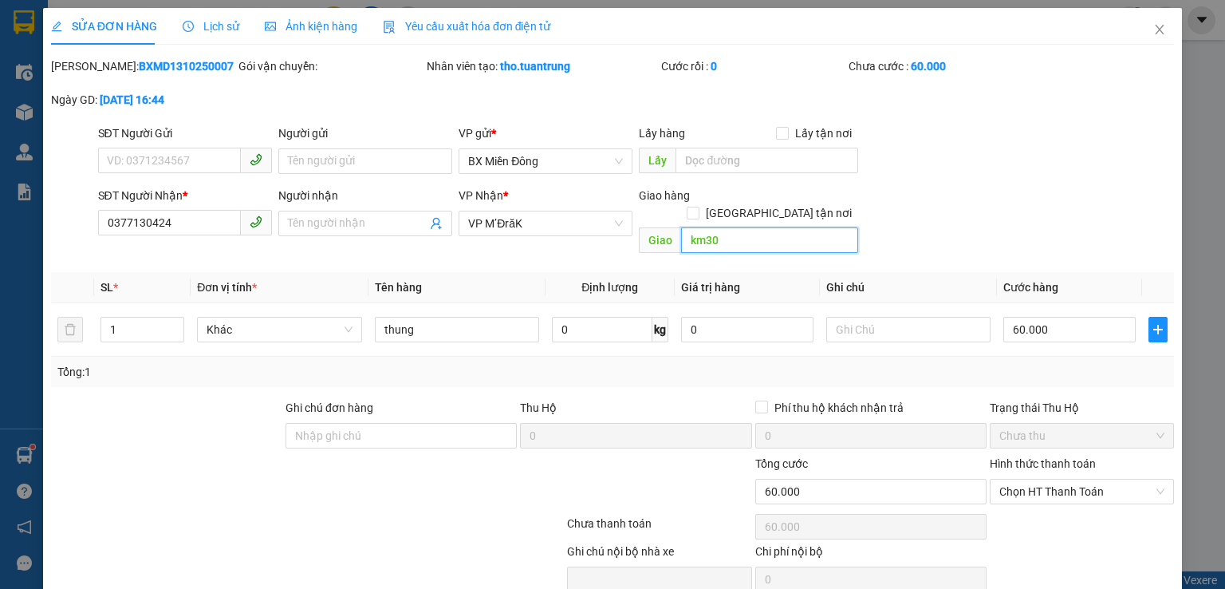
click at [783, 234] on input "km30" at bounding box center [769, 240] width 177 height 26
type input "k"
click at [370, 231] on input "Người nhận" at bounding box center [357, 224] width 139 height 18
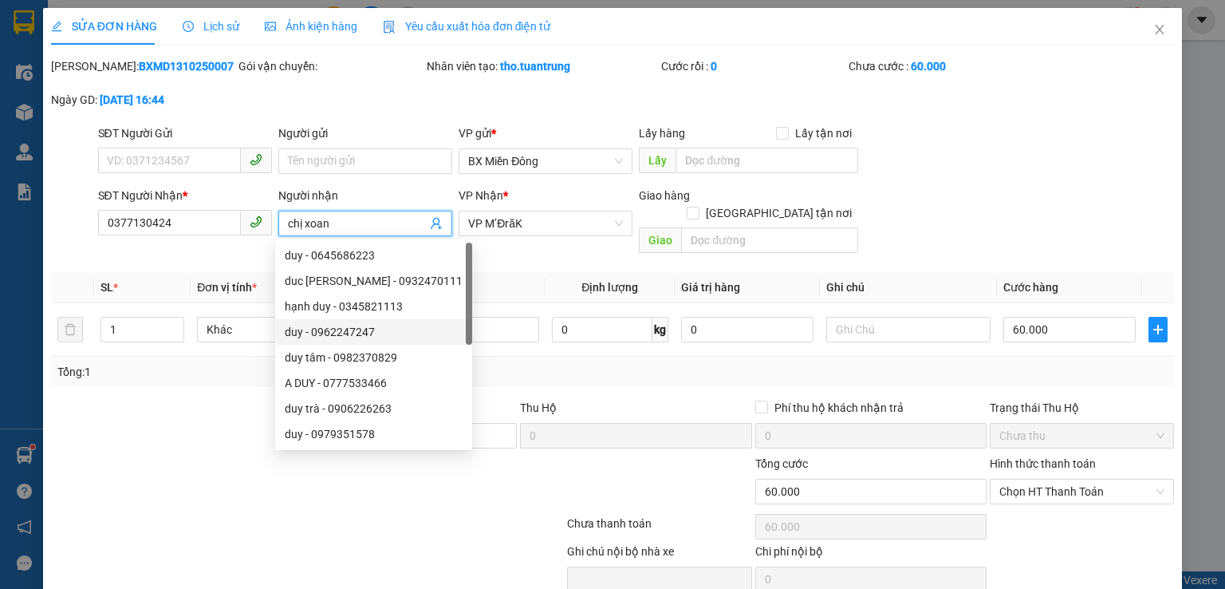
type input "chị xoan"
click at [231, 455] on div at bounding box center [213, 483] width 329 height 56
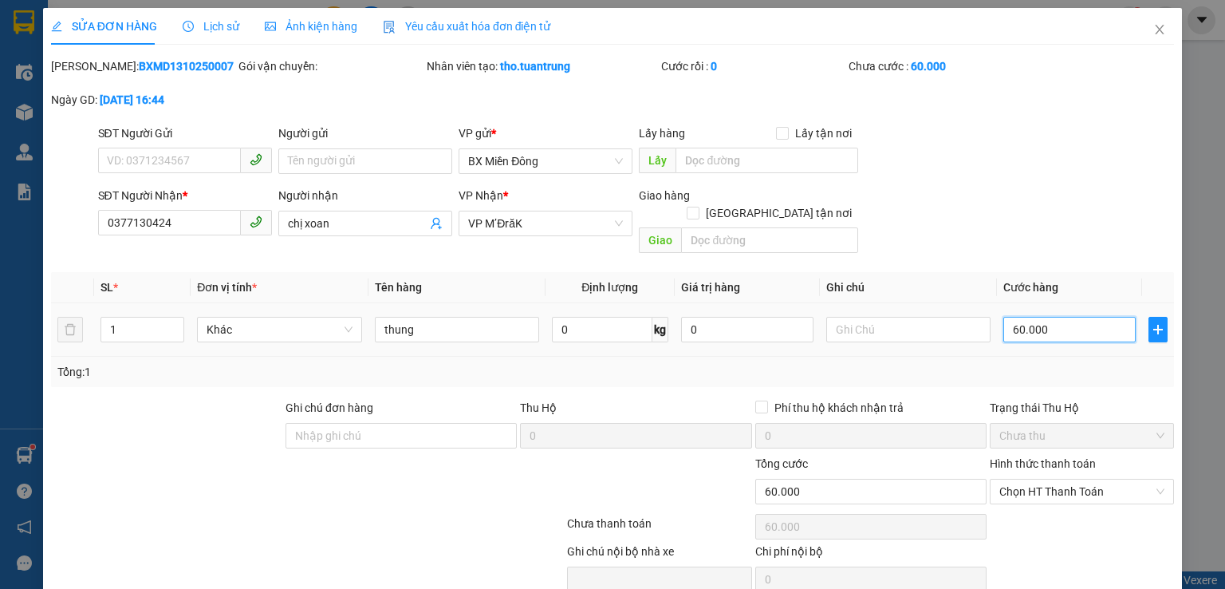
click at [1018, 317] on input "60.000" at bounding box center [1070, 330] width 132 height 26
type input "4"
type input "40"
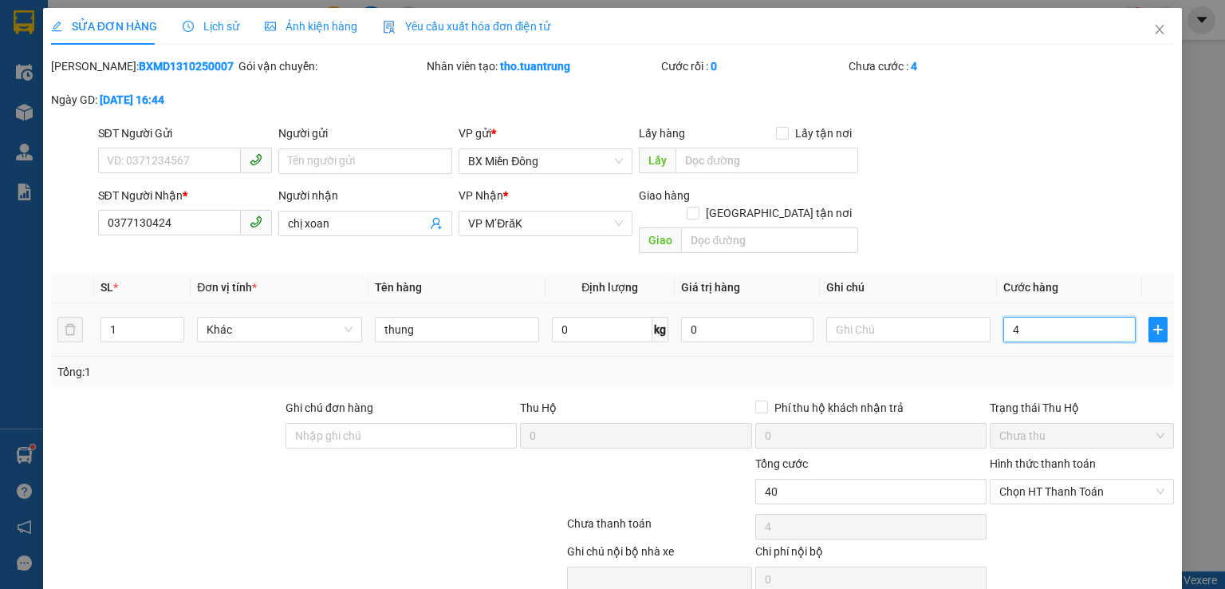
type input "40"
type input "400"
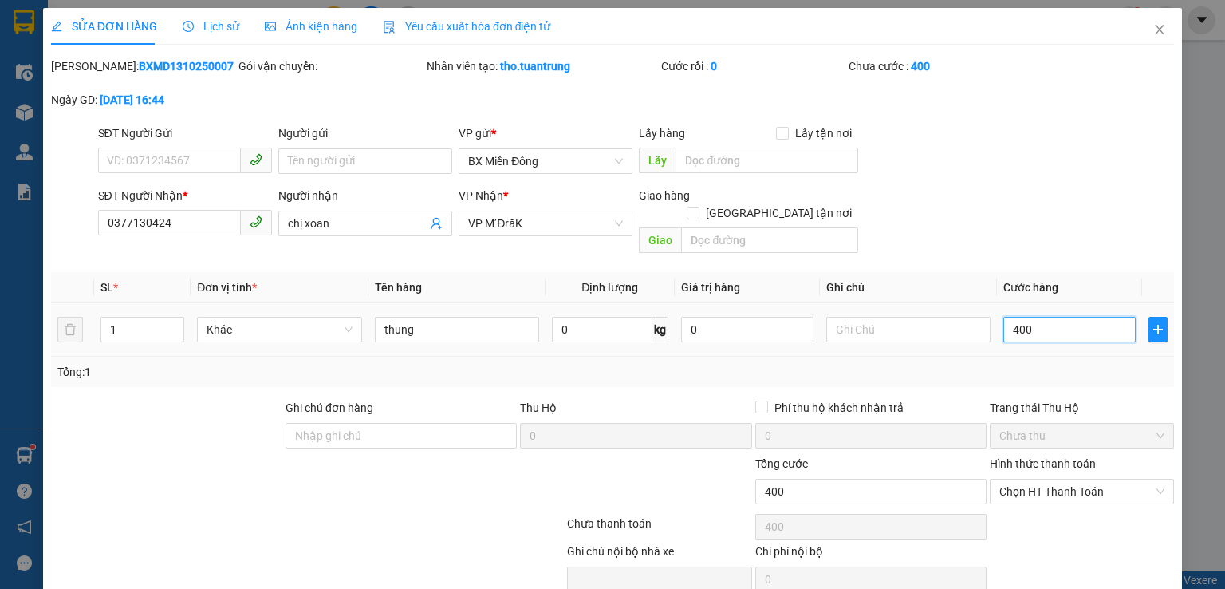
type input "4.000"
type input "40.000"
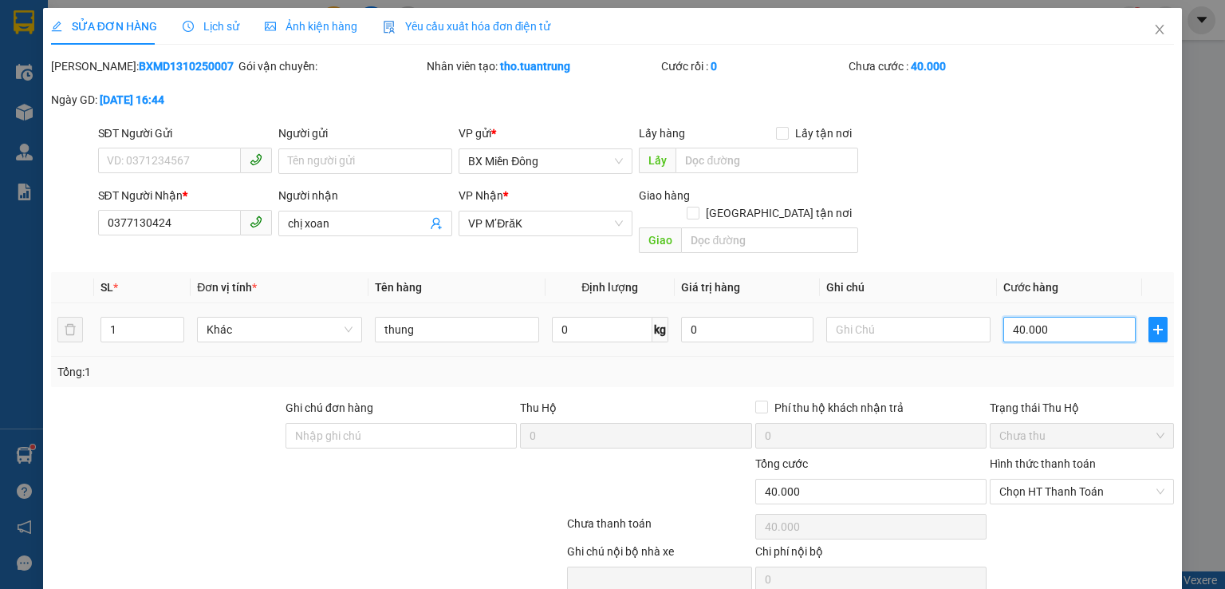
scroll to position [53, 0]
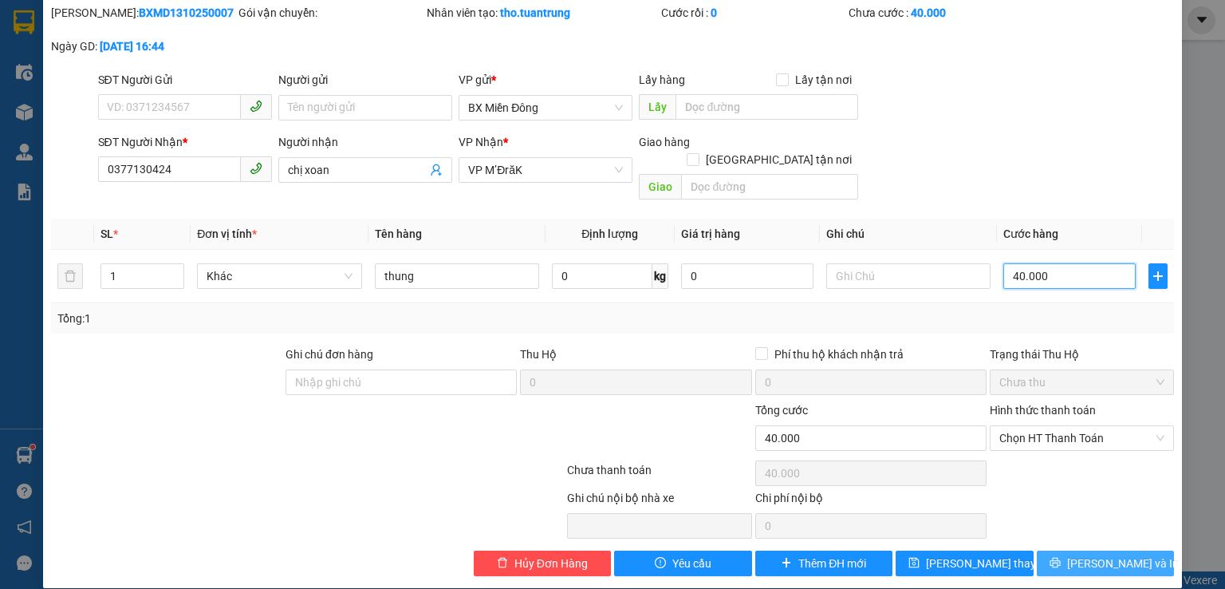
type input "40.000"
click at [1059, 550] on button "[PERSON_NAME] và In" at bounding box center [1106, 563] width 138 height 26
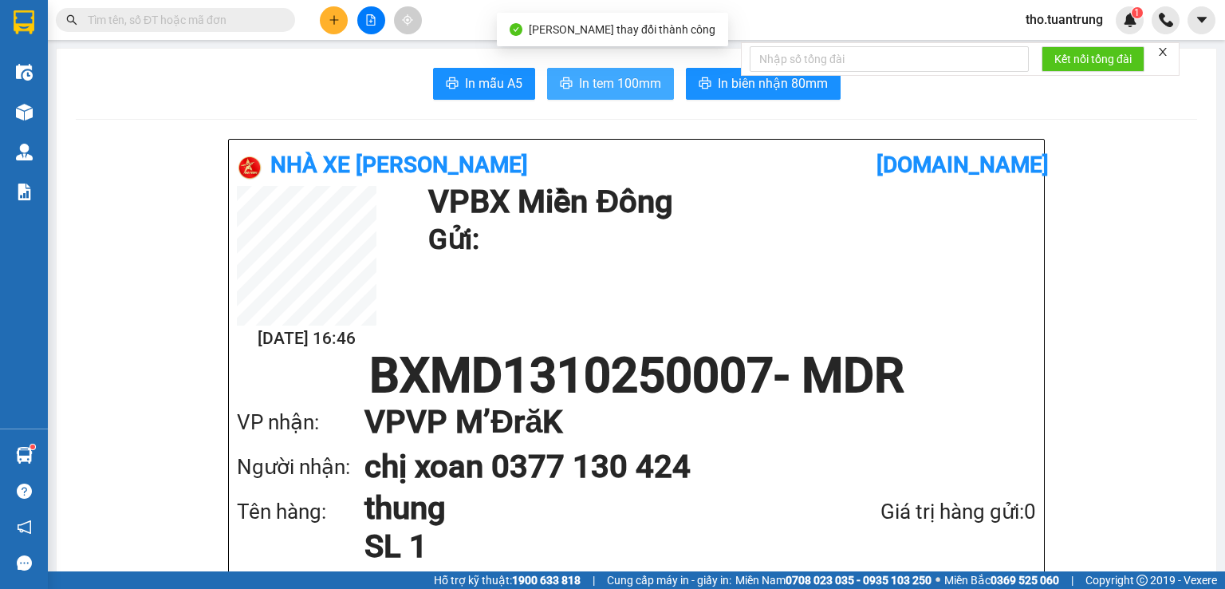
click at [638, 78] on span "In tem 100mm" at bounding box center [620, 83] width 82 height 20
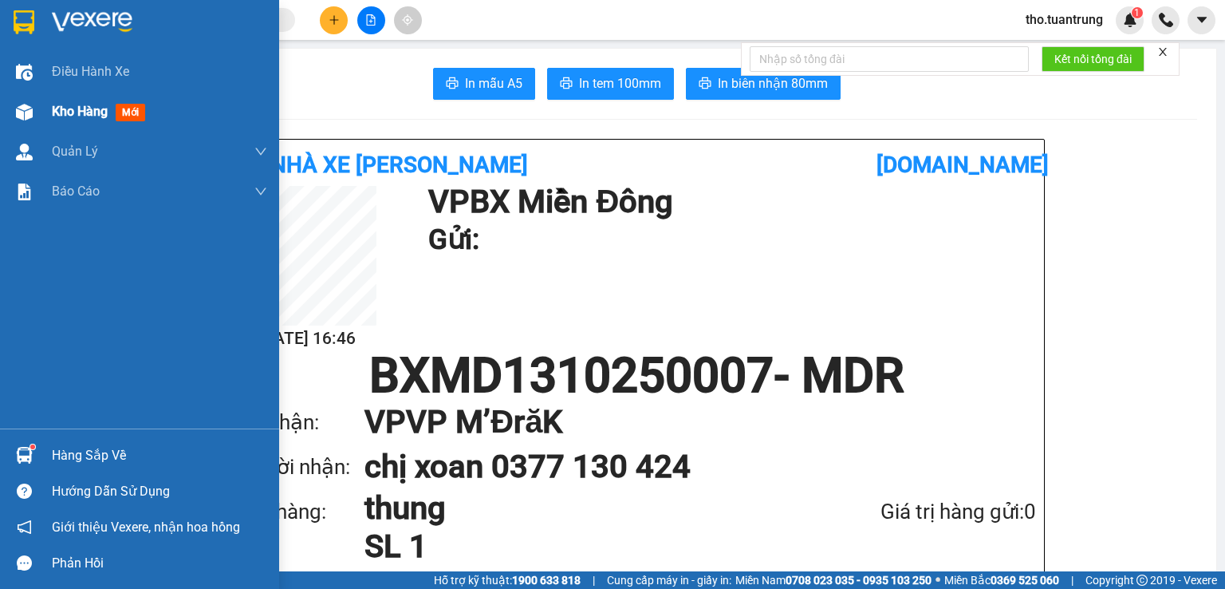
click at [41, 106] on div "Kho hàng mới" at bounding box center [139, 112] width 279 height 40
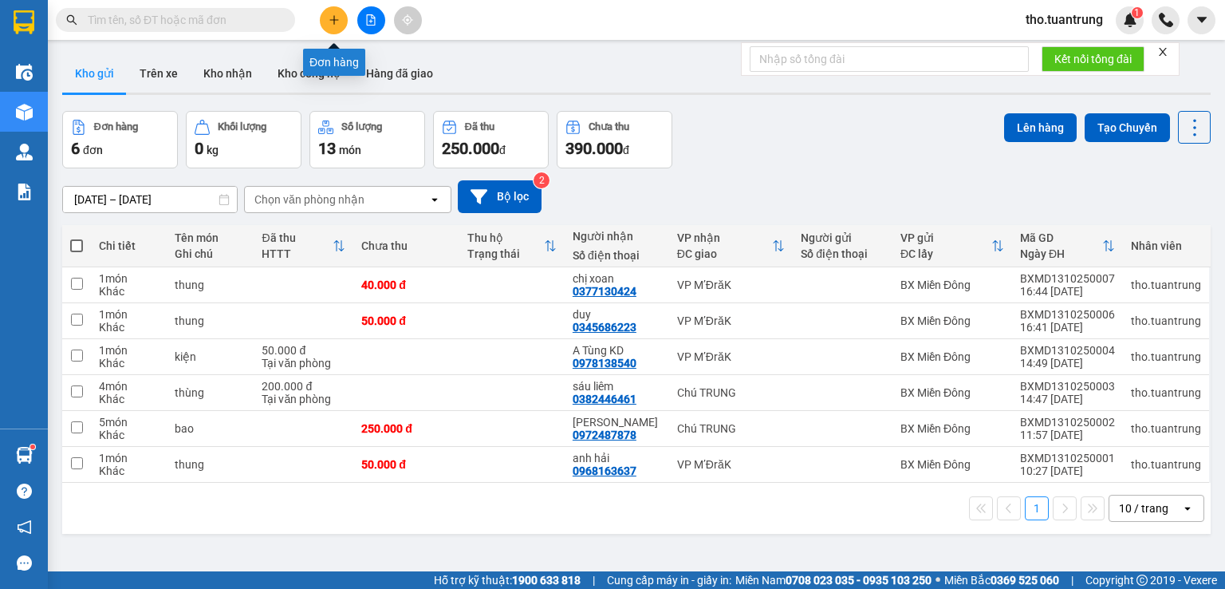
click at [333, 23] on icon "plus" at bounding box center [334, 19] width 11 height 11
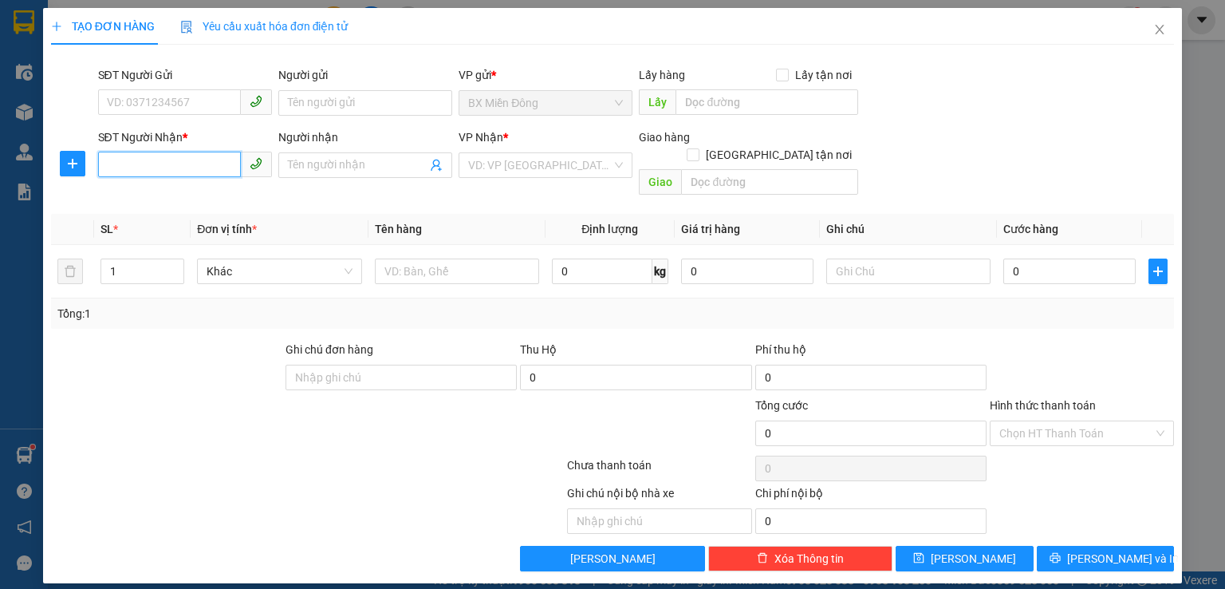
click at [171, 167] on input "SĐT Người Nhận *" at bounding box center [169, 165] width 143 height 26
click at [207, 192] on div "0967573735 - [PERSON_NAME]" at bounding box center [186, 197] width 157 height 18
type input "0967573735"
type input "Hana"
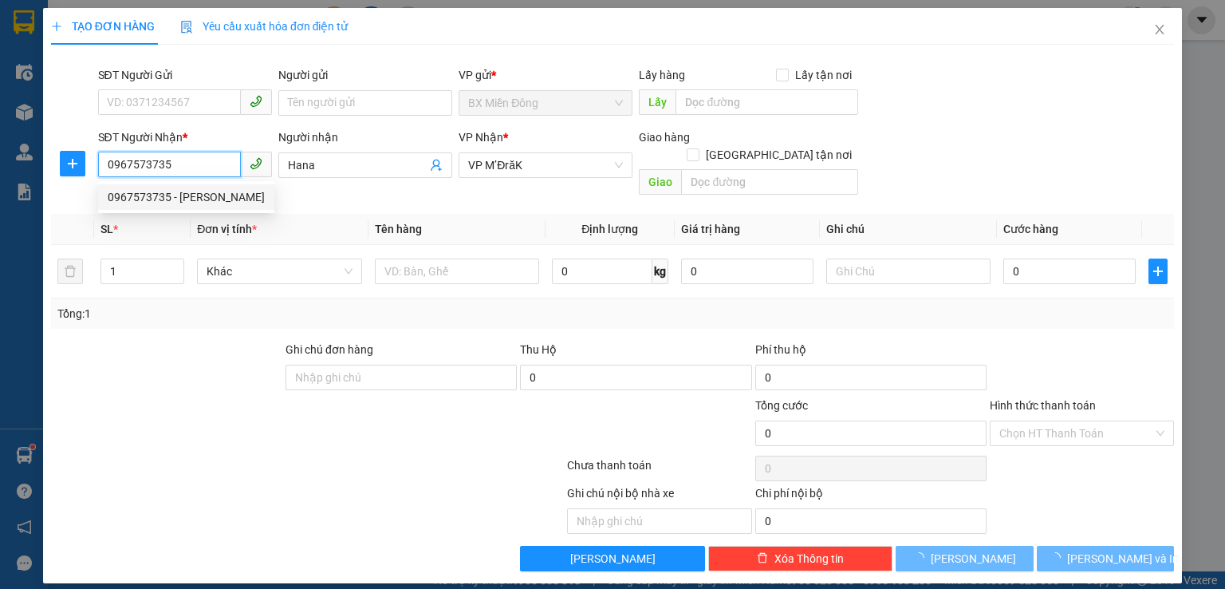
type input "50.000"
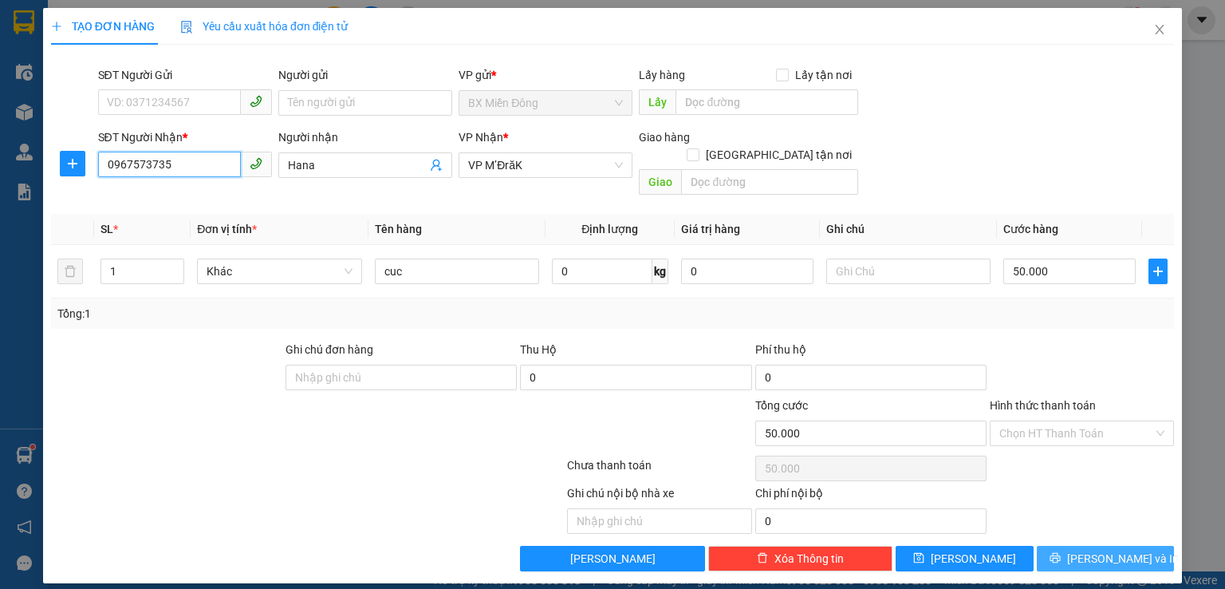
type input "0967573735"
click at [1139, 546] on button "[PERSON_NAME] và In" at bounding box center [1106, 559] width 138 height 26
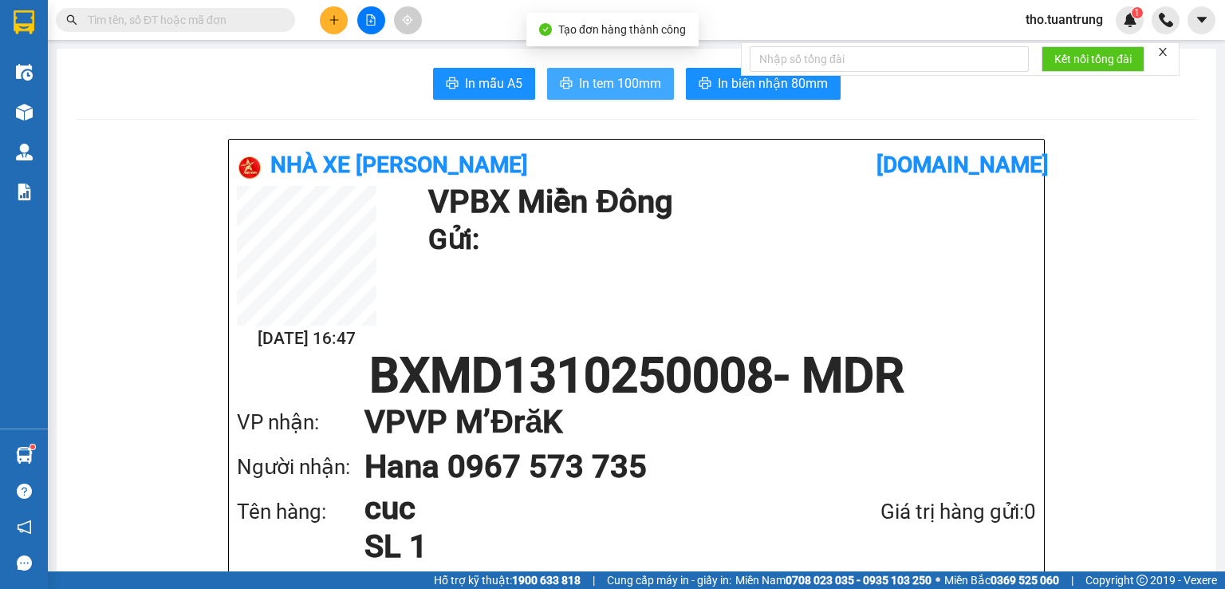
click at [585, 87] on span "In tem 100mm" at bounding box center [620, 83] width 82 height 20
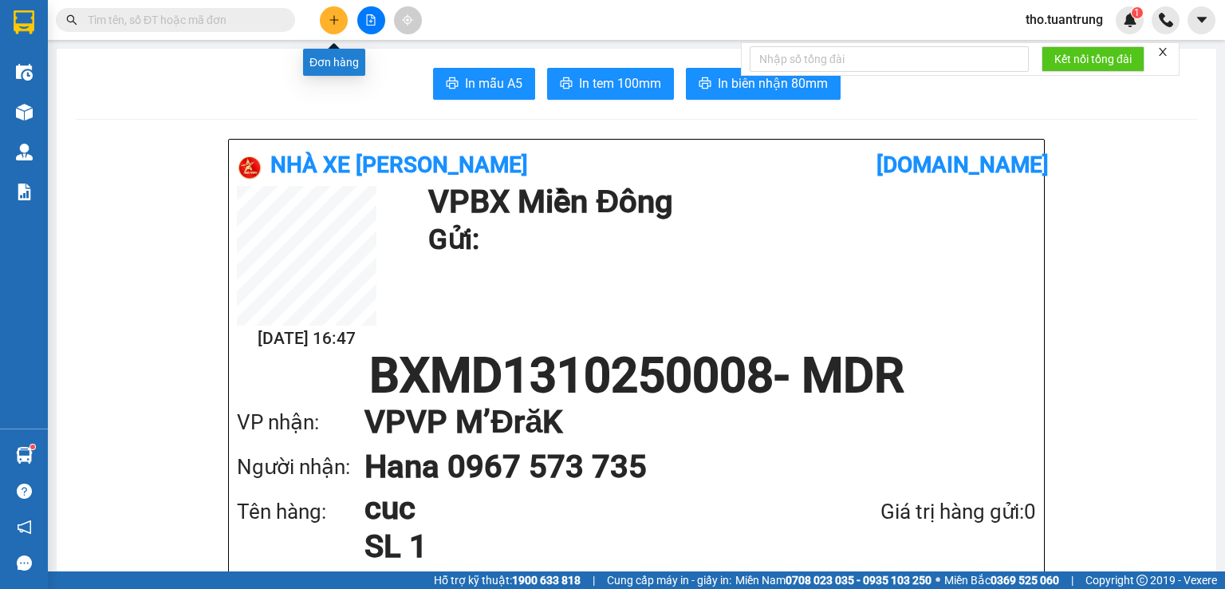
click at [335, 25] on icon "plus" at bounding box center [334, 19] width 11 height 11
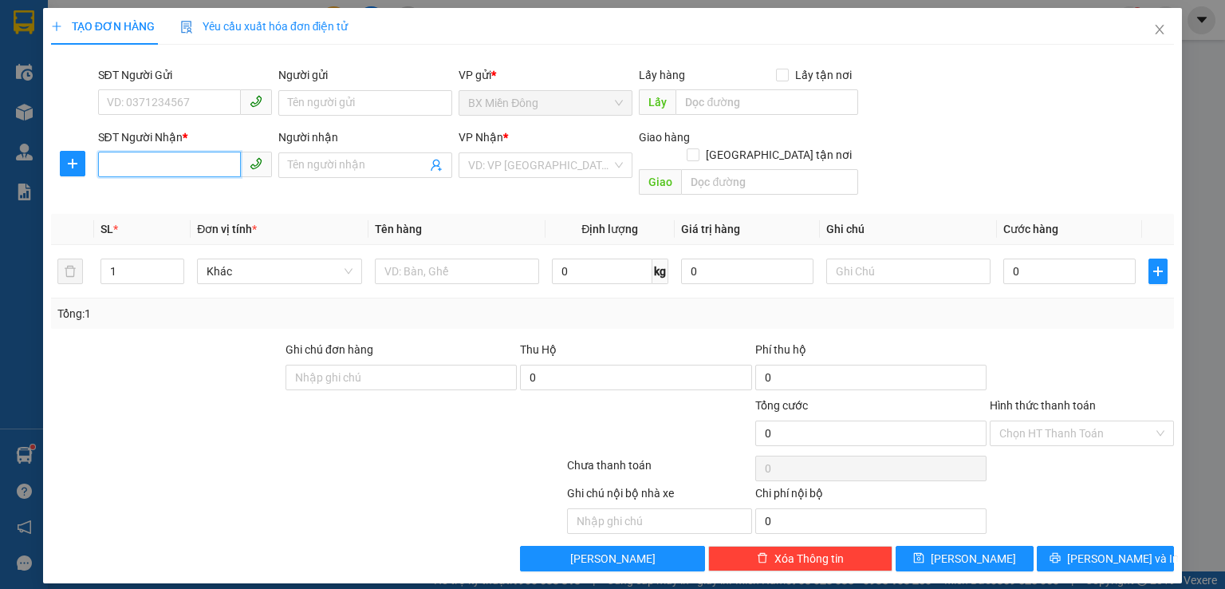
click at [195, 170] on input "SĐT Người Nhận *" at bounding box center [169, 165] width 143 height 26
click at [169, 192] on div "0357613077" at bounding box center [185, 197] width 155 height 18
type input "0357613077"
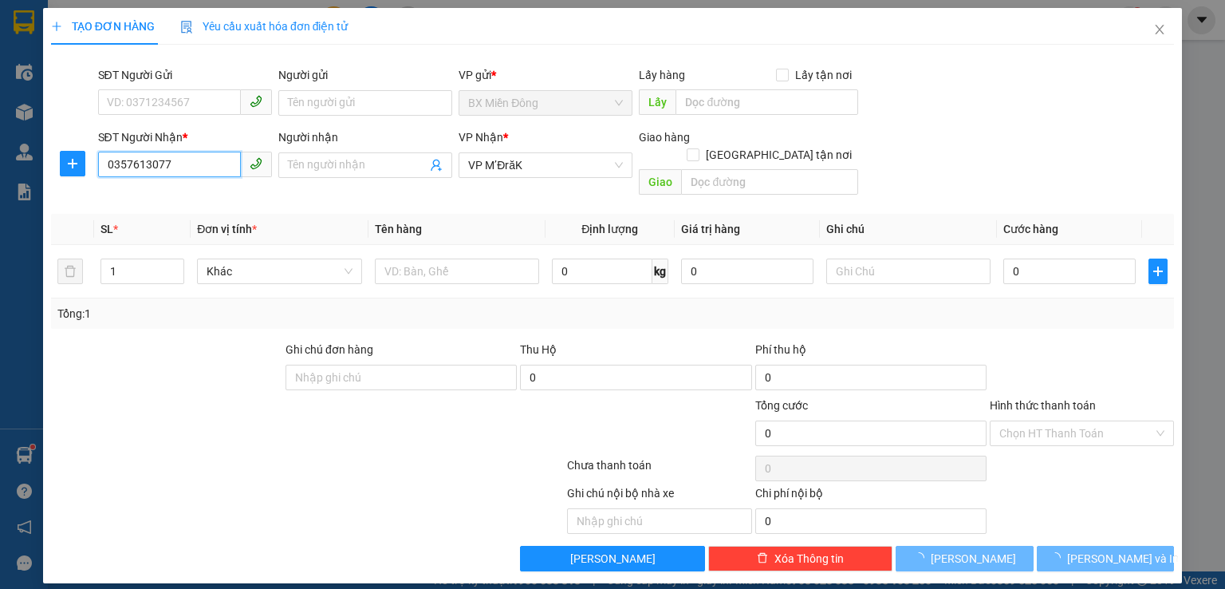
type input "50.000"
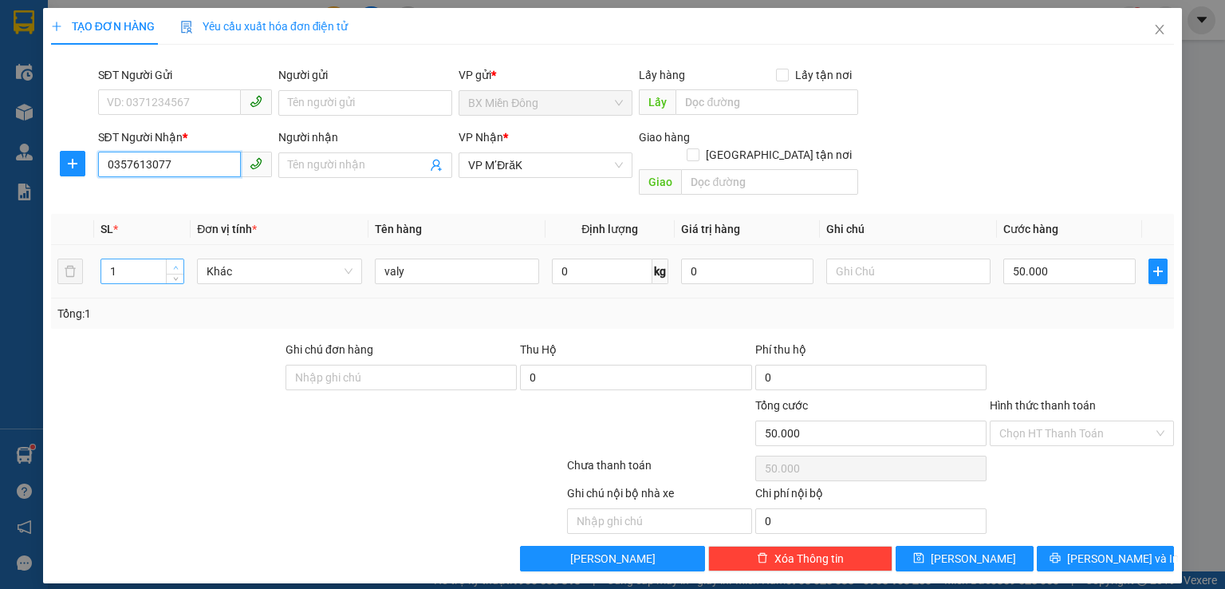
type input "0357613077"
type input "2"
click at [173, 265] on icon "up" at bounding box center [176, 268] width 6 height 6
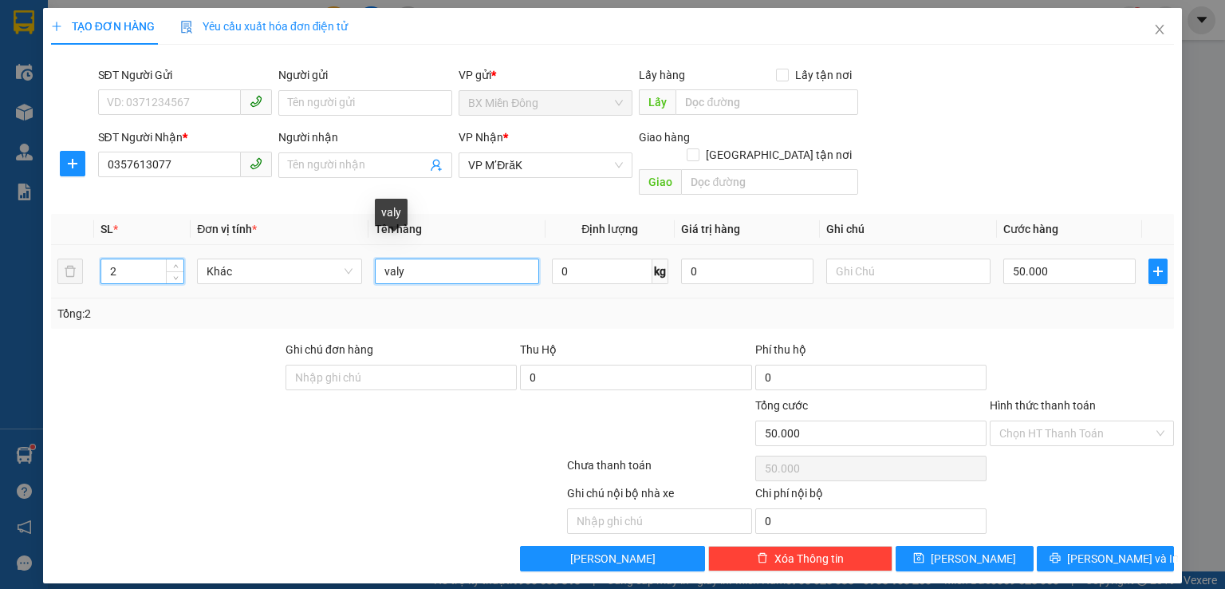
click at [428, 258] on input "valy" at bounding box center [457, 271] width 164 height 26
type input "valy+1bich"
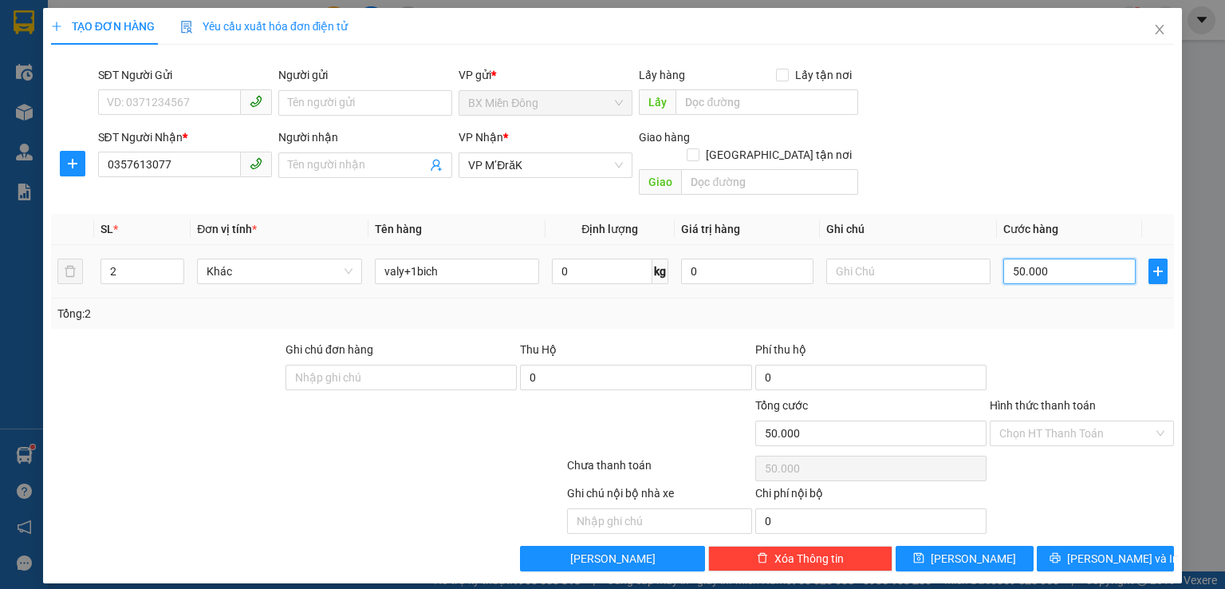
click at [1046, 258] on input "50.000" at bounding box center [1070, 271] width 132 height 26
type input "1"
type input "12"
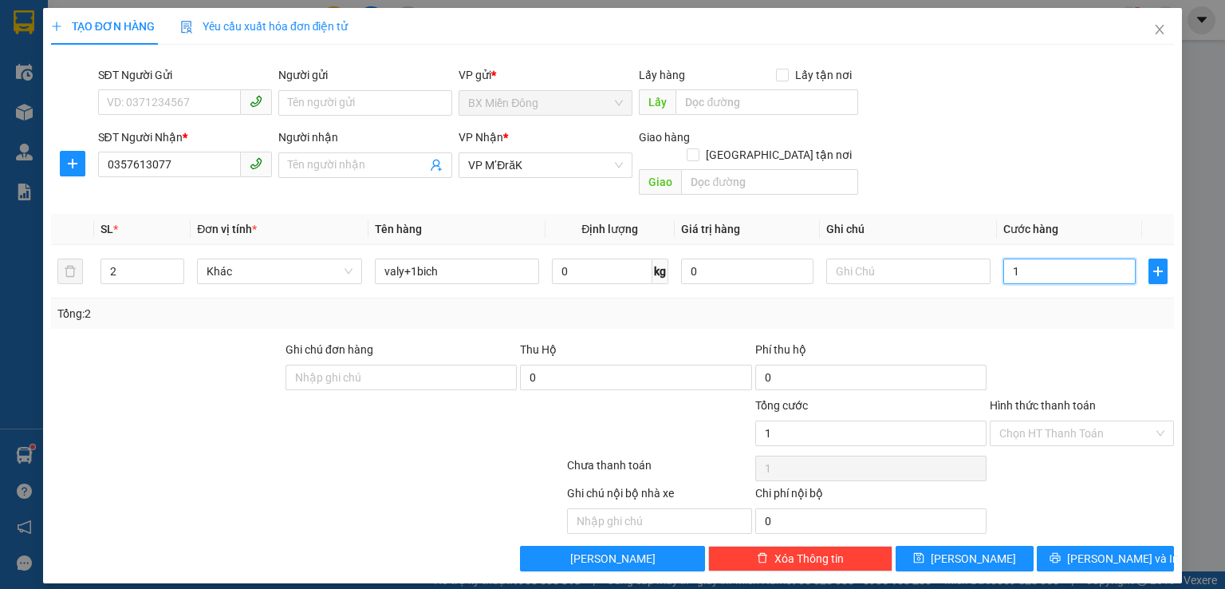
type input "12"
type input "120"
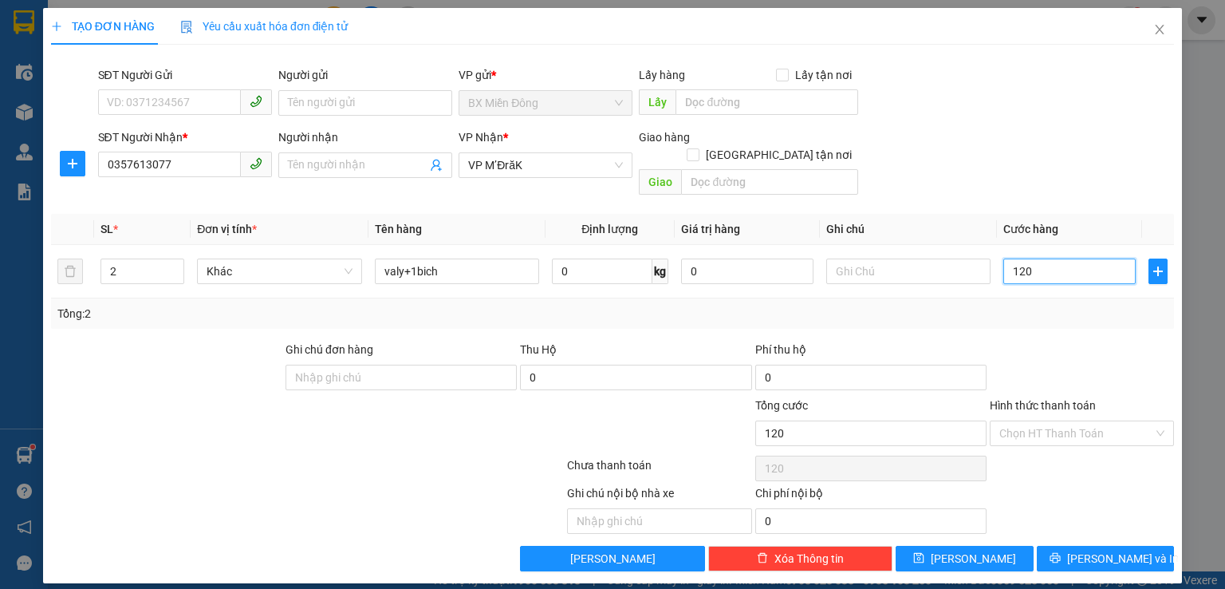
type input "1.200"
type input "12.000"
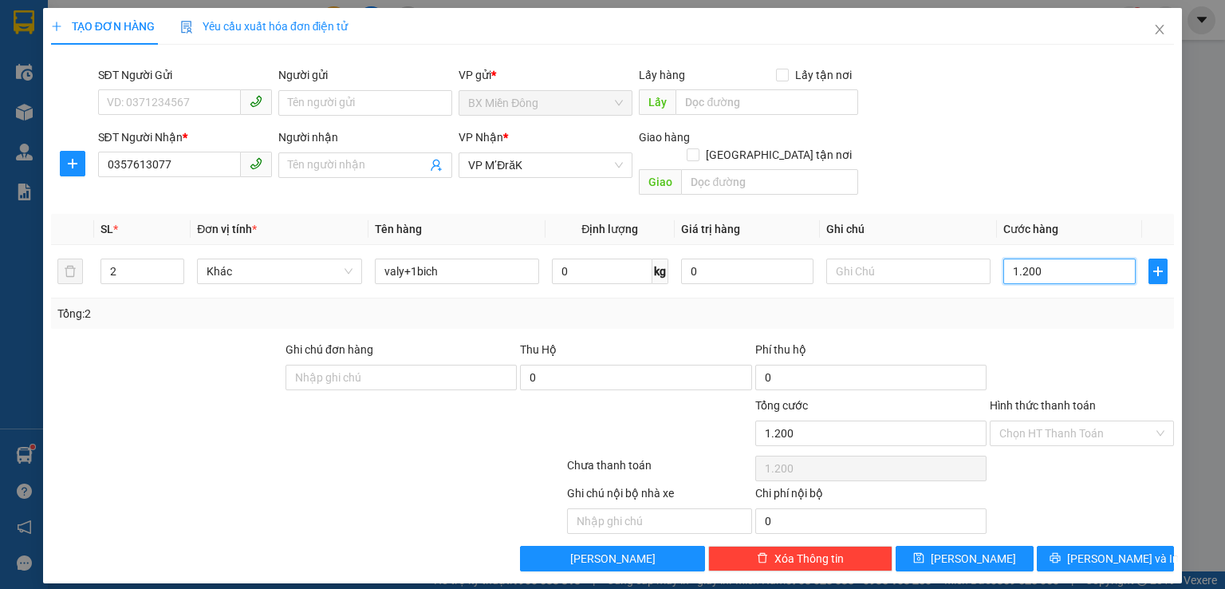
type input "12.000"
type input "120.000"
click at [1057, 421] on input "Hình thức thanh toán" at bounding box center [1077, 433] width 154 height 24
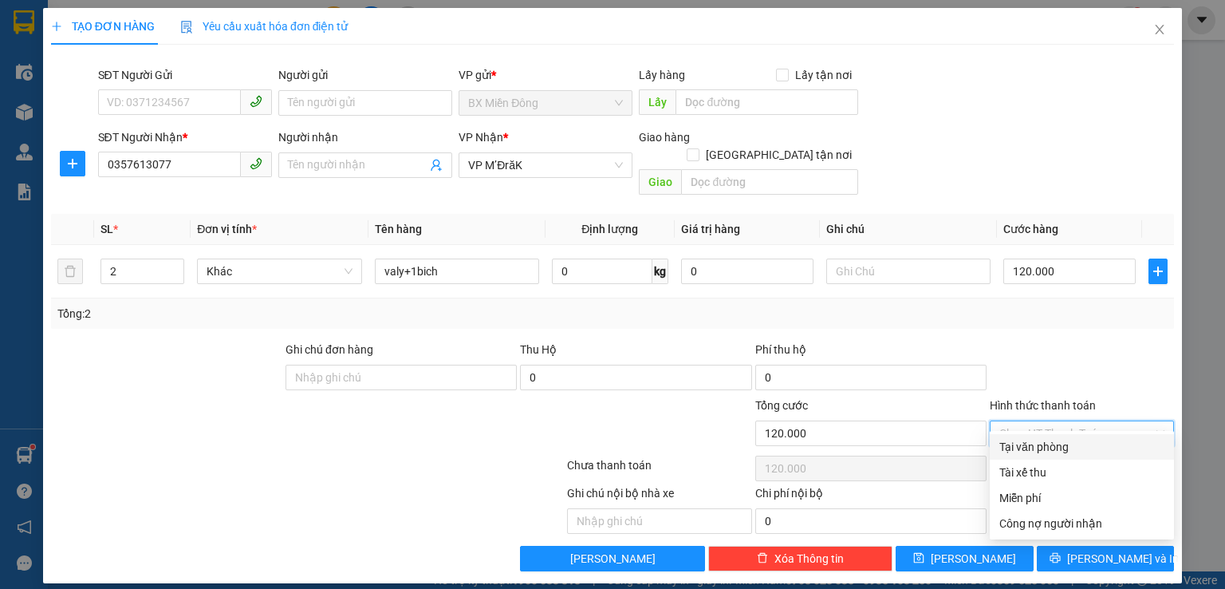
click at [1050, 447] on div "Tại văn phòng" at bounding box center [1082, 447] width 165 height 18
type input "0"
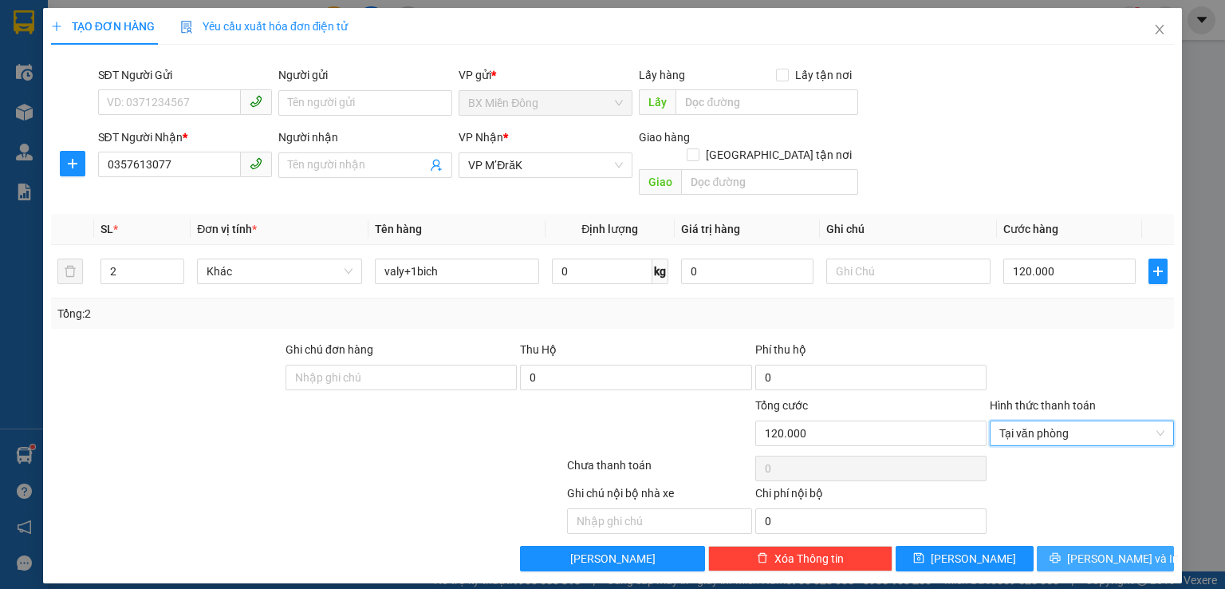
click at [1102, 550] on span "[PERSON_NAME] và In" at bounding box center [1123, 559] width 112 height 18
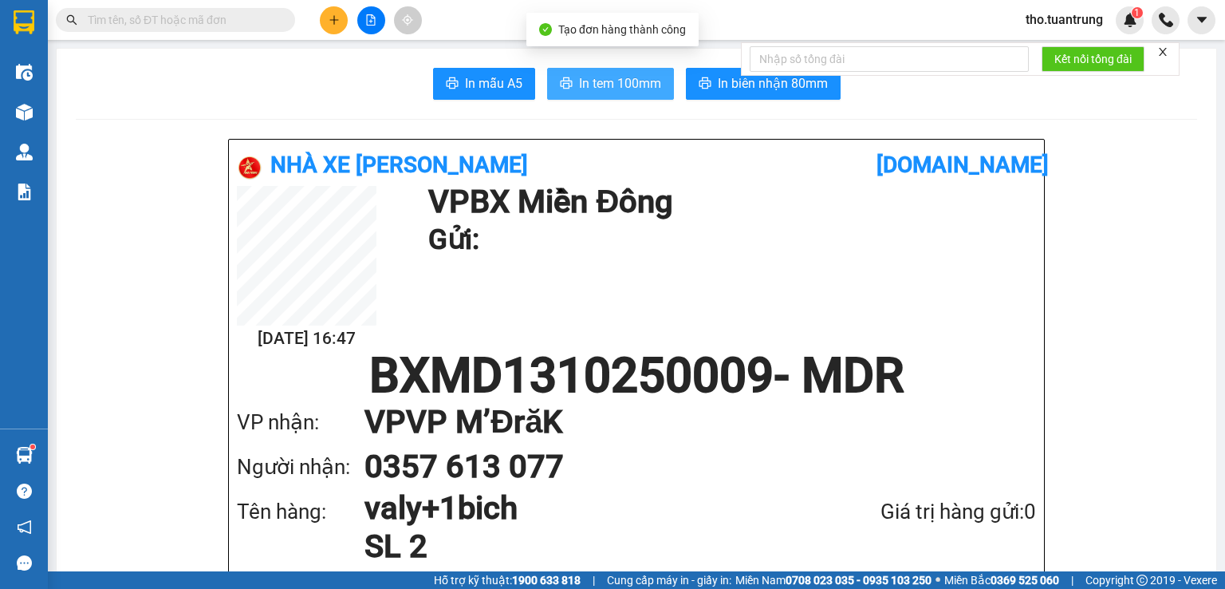
click at [612, 95] on button "In tem 100mm" at bounding box center [610, 84] width 127 height 32
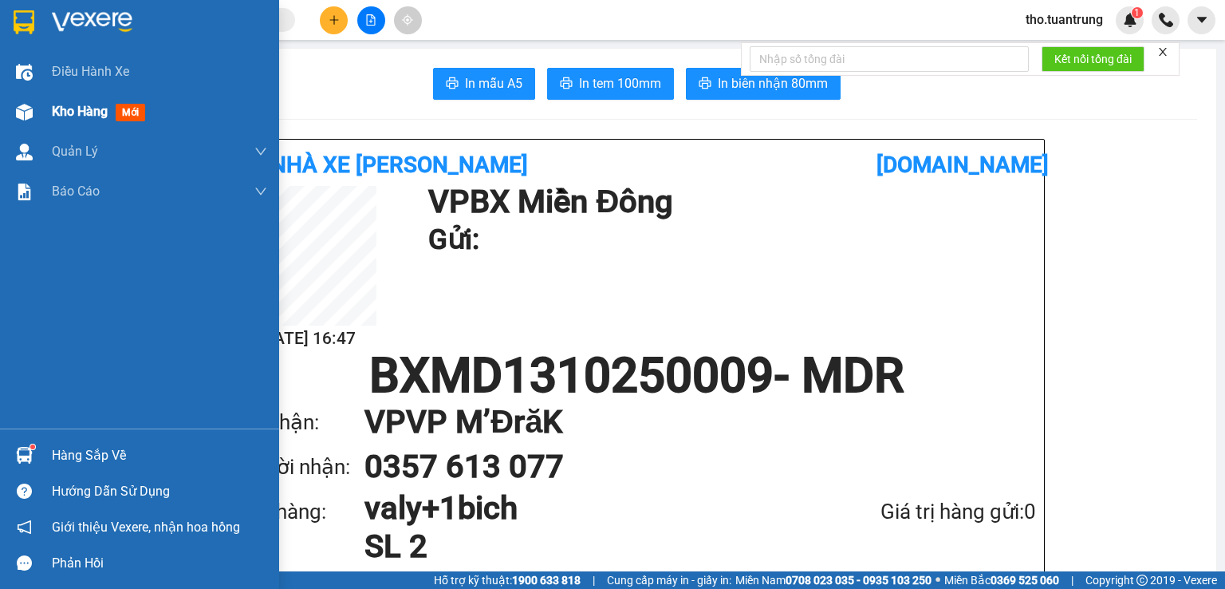
click at [27, 109] on img at bounding box center [24, 112] width 17 height 17
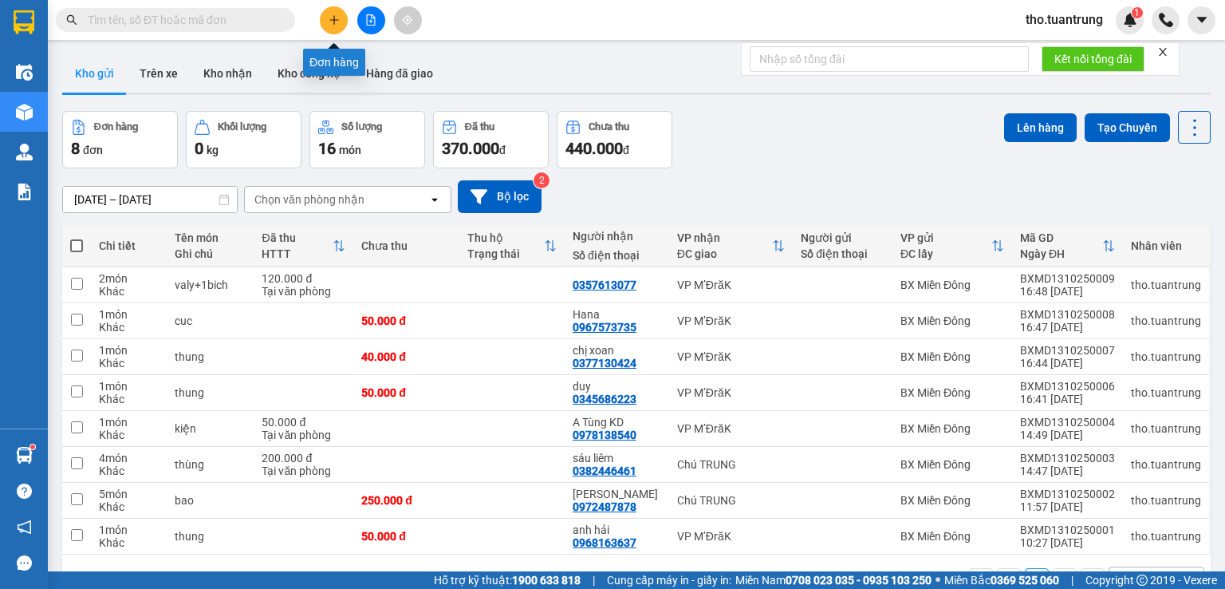
click at [336, 26] on button at bounding box center [334, 20] width 28 height 28
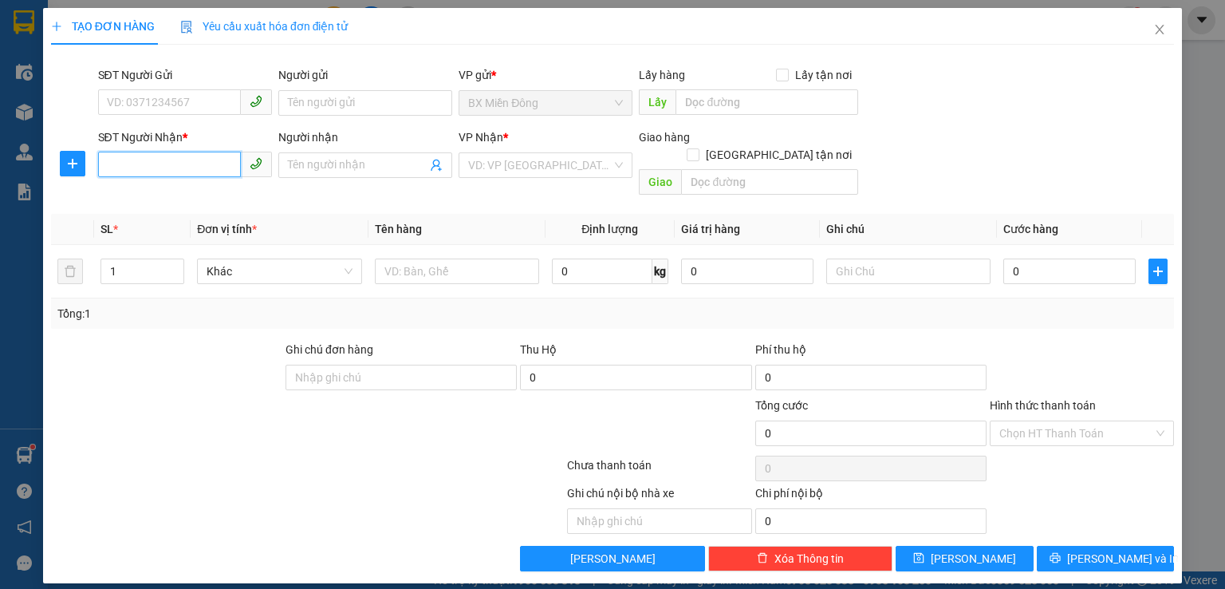
click at [163, 168] on input "SĐT Người Nhận *" at bounding box center [169, 165] width 143 height 26
type input "0943863456"
click at [188, 193] on div "0943863456" at bounding box center [185, 197] width 155 height 18
type input "phuoc an"
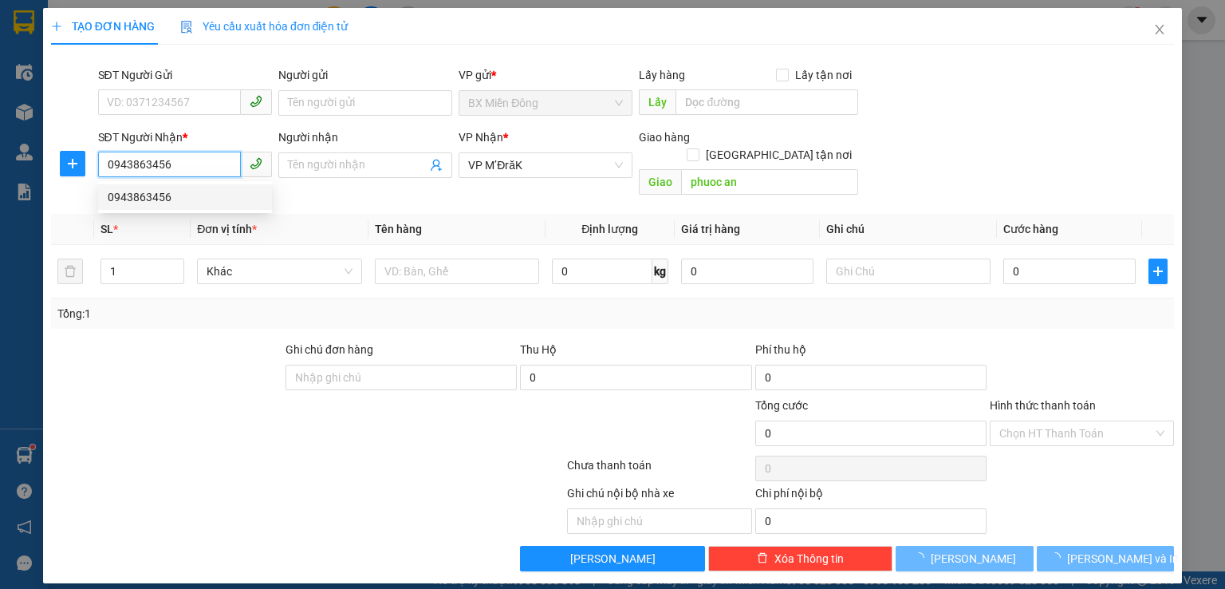
type input "200.000"
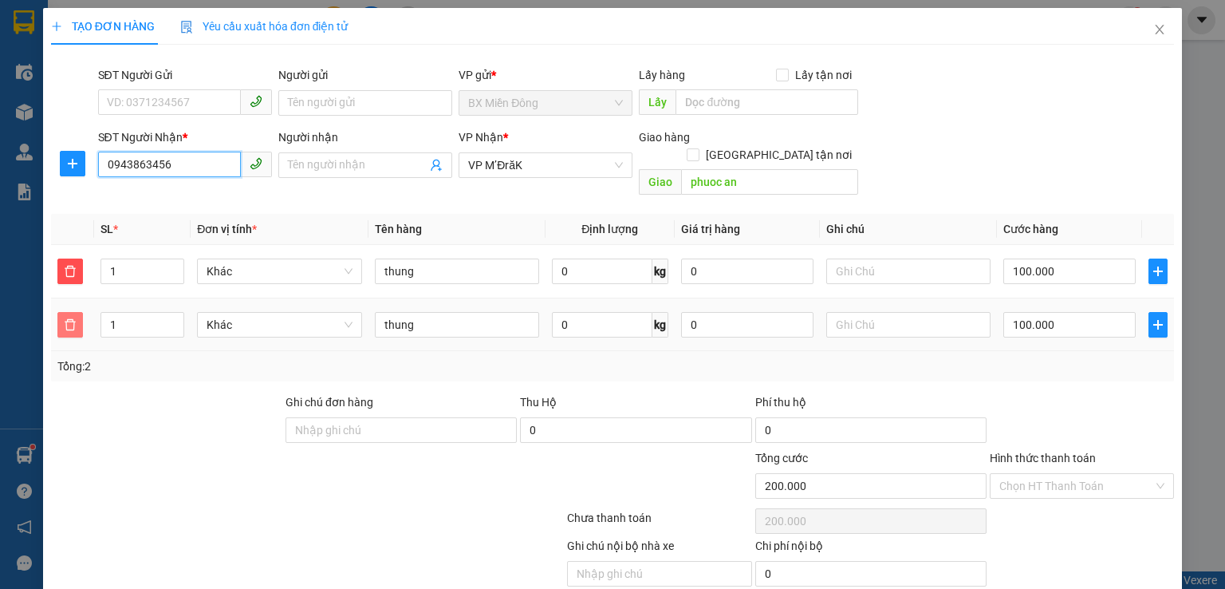
type input "0943863456"
click at [69, 318] on icon "delete" at bounding box center [70, 323] width 11 height 11
type input "100.000"
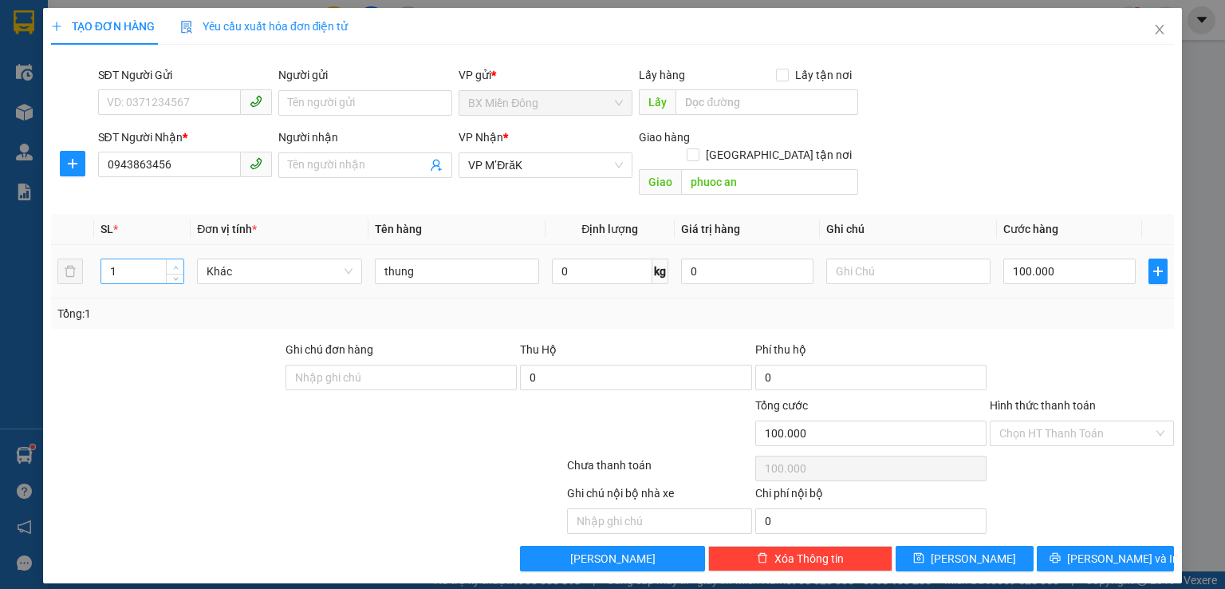
click at [178, 262] on span "up" at bounding box center [176, 267] width 10 height 10
type input "2"
click at [177, 265] on icon "up" at bounding box center [176, 268] width 6 height 6
click at [1079, 258] on input "100.000" at bounding box center [1070, 271] width 132 height 26
type input "2"
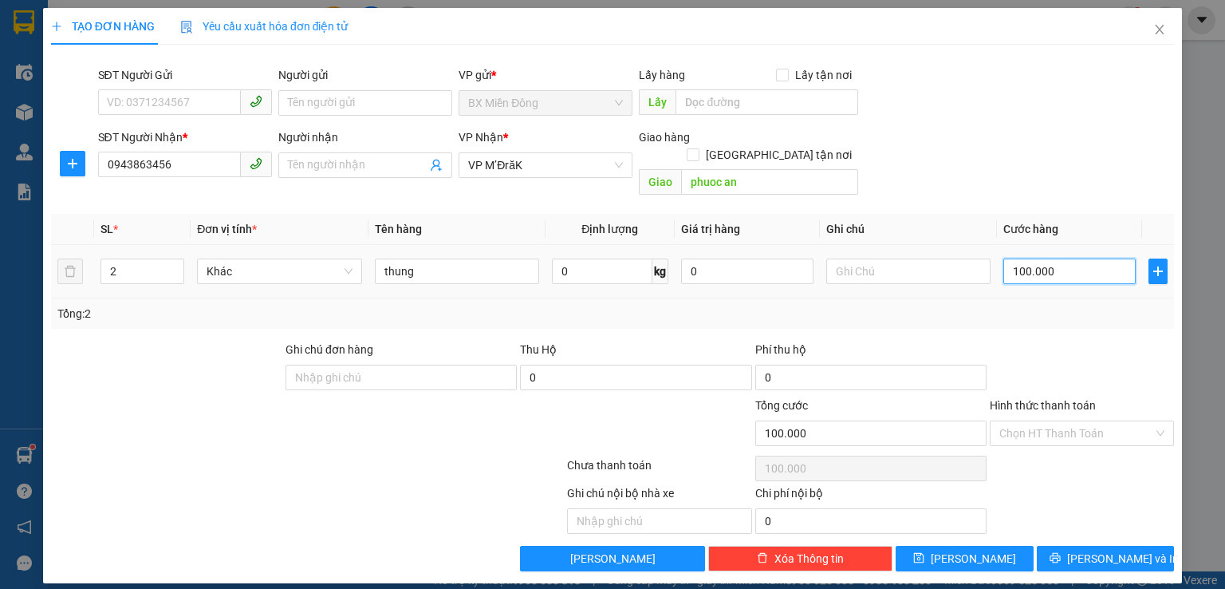
type input "2"
type input "20"
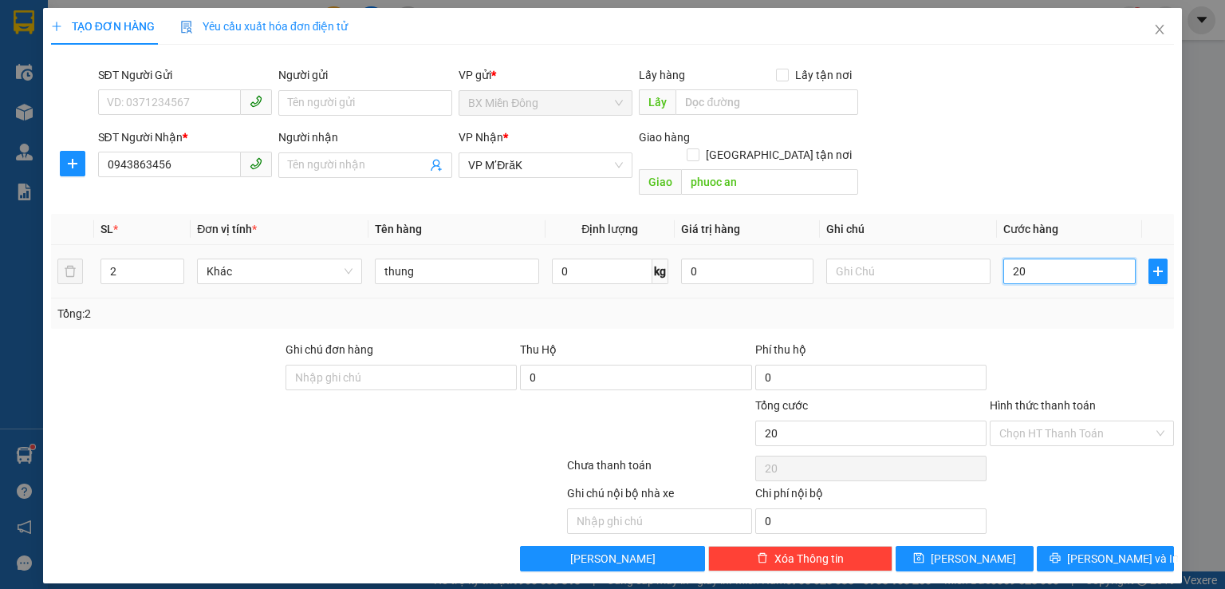
type input "200"
type input "2.000"
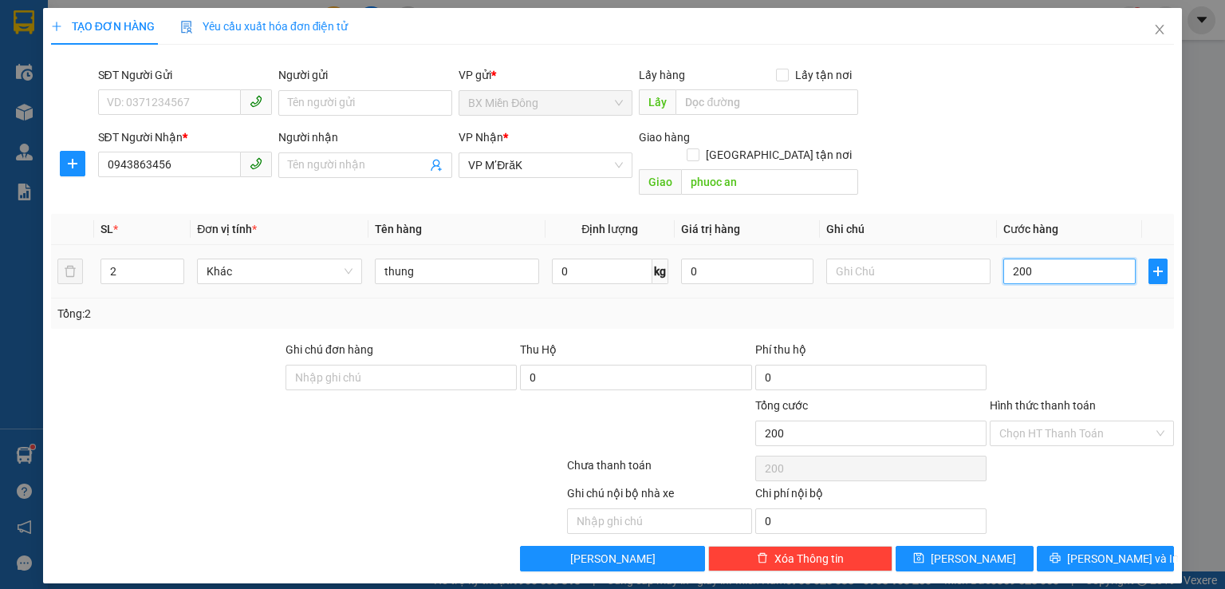
type input "2.000"
type input "20.000"
type input "200.000"
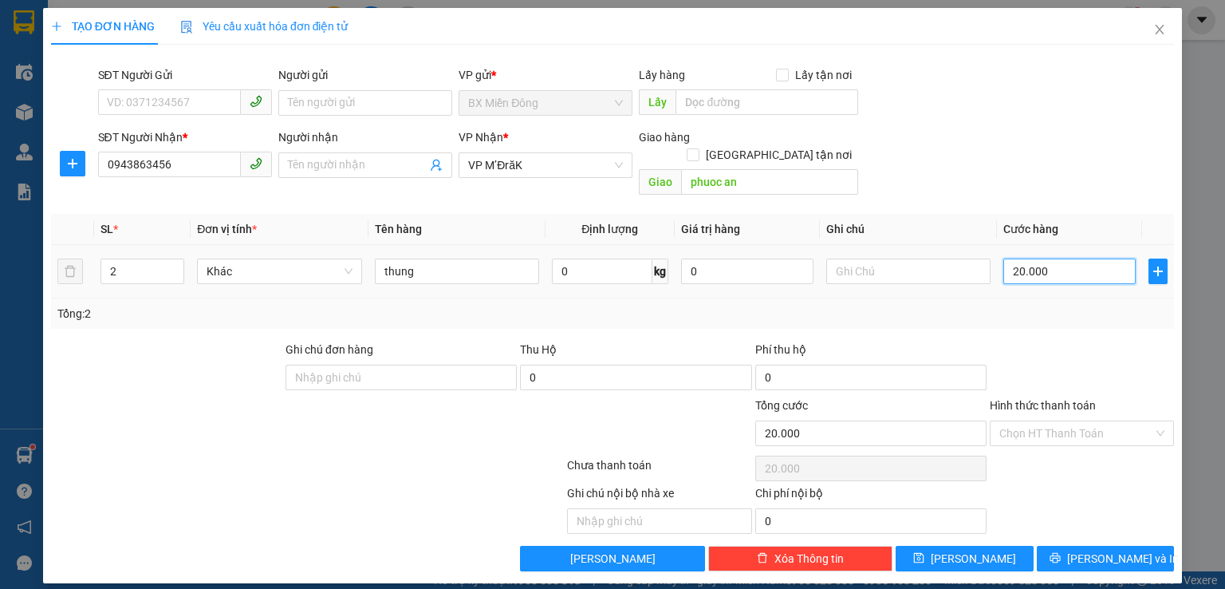
type input "200.000"
click at [1091, 550] on span "[PERSON_NAME] và In" at bounding box center [1123, 559] width 112 height 18
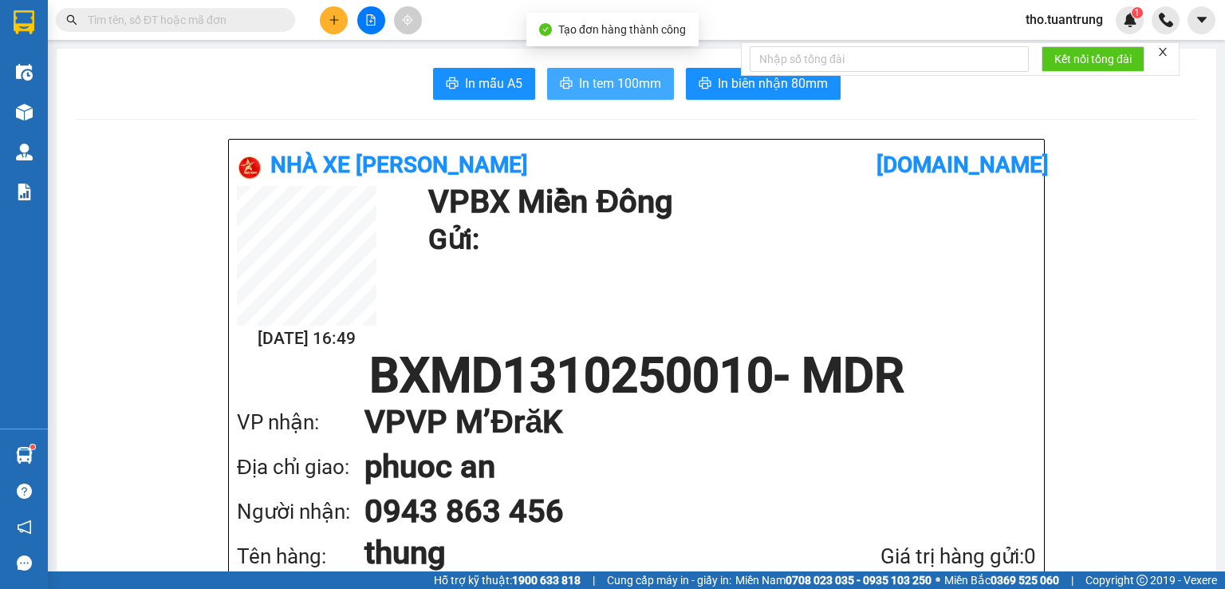
click at [612, 83] on span "In tem 100mm" at bounding box center [620, 83] width 82 height 20
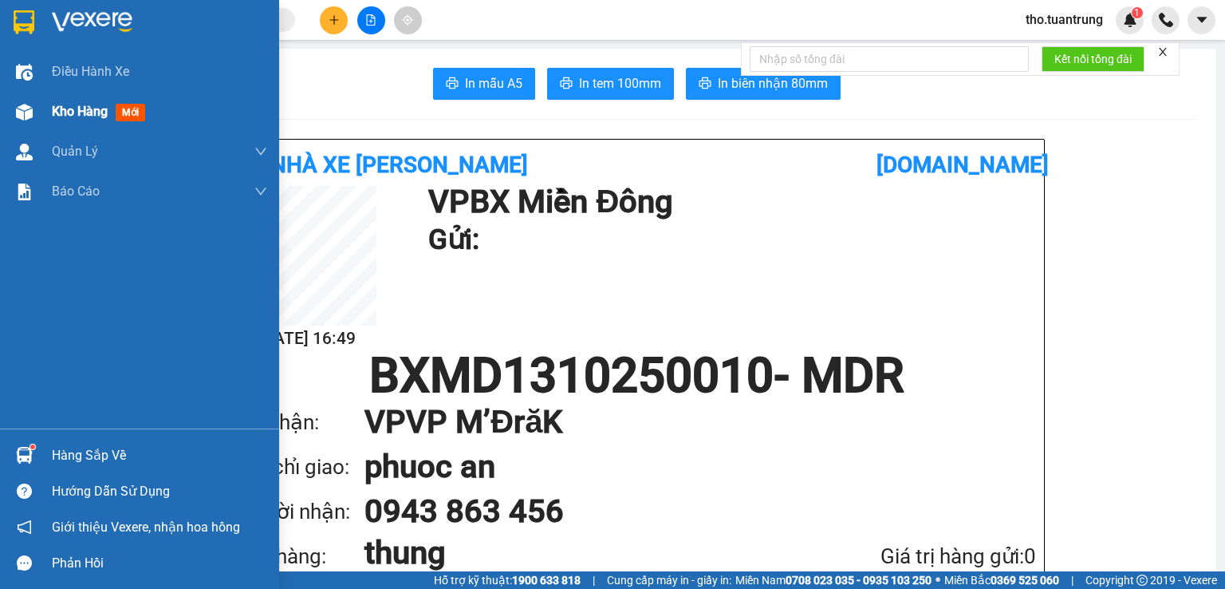
click at [70, 106] on span "Kho hàng" at bounding box center [80, 111] width 56 height 15
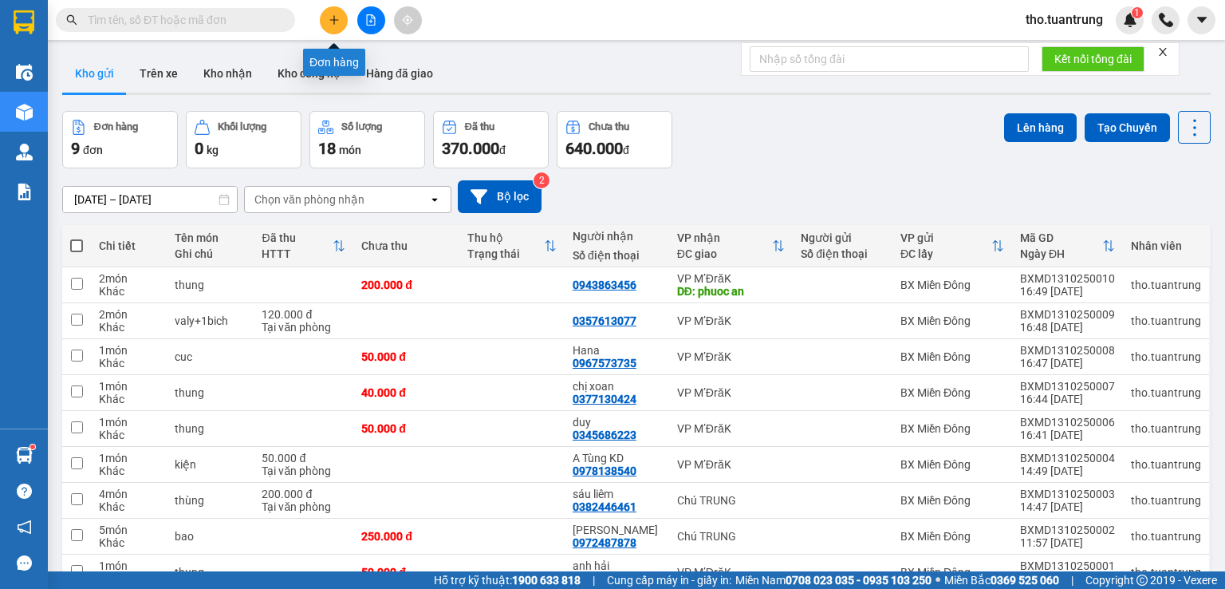
click at [331, 24] on icon "plus" at bounding box center [334, 19] width 11 height 11
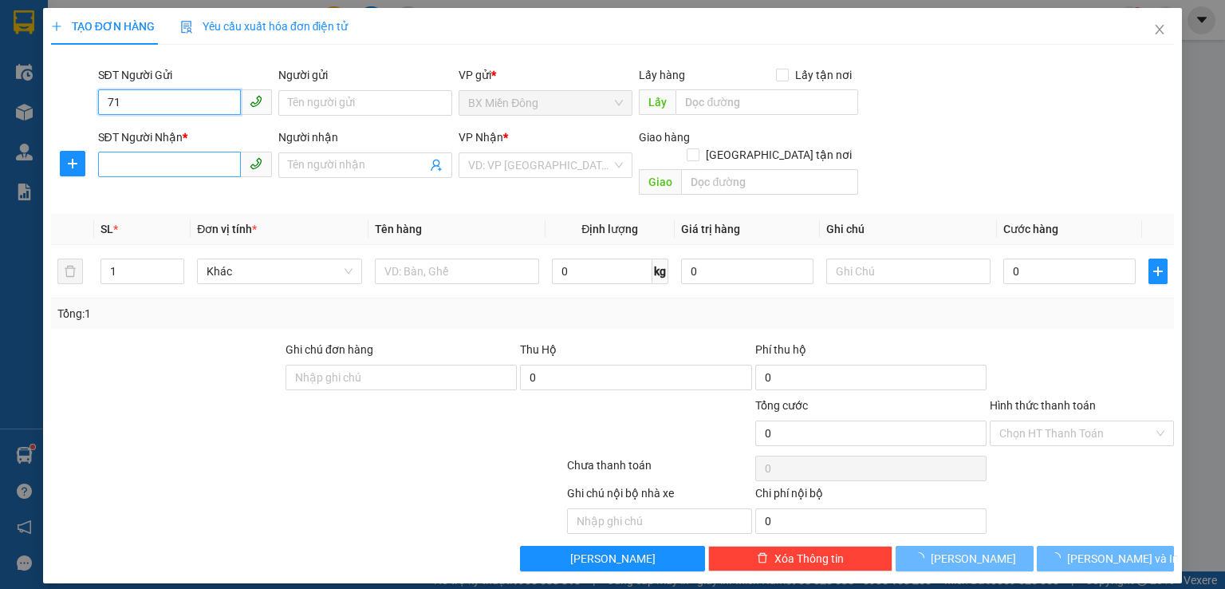
type input "7"
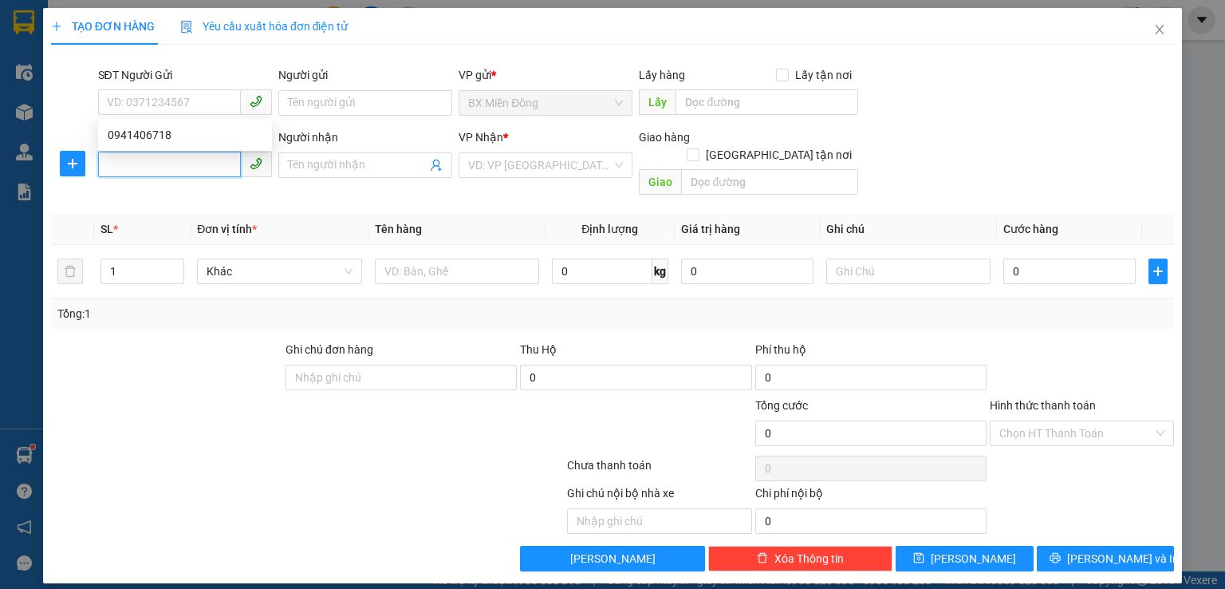
click at [172, 156] on input "SĐT Người Nhận *" at bounding box center [169, 165] width 143 height 26
type input "8"
type input "7"
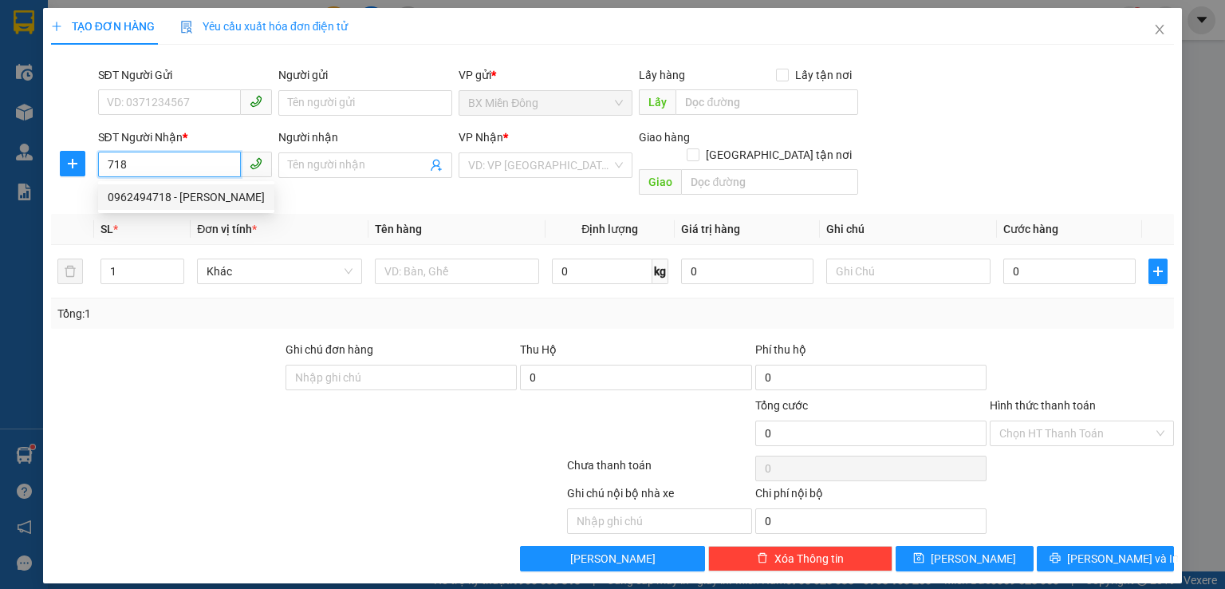
click at [187, 203] on div "0962494718 - [PERSON_NAME]" at bounding box center [186, 197] width 157 height 18
type input "0962494718"
type input "[PERSON_NAME]"
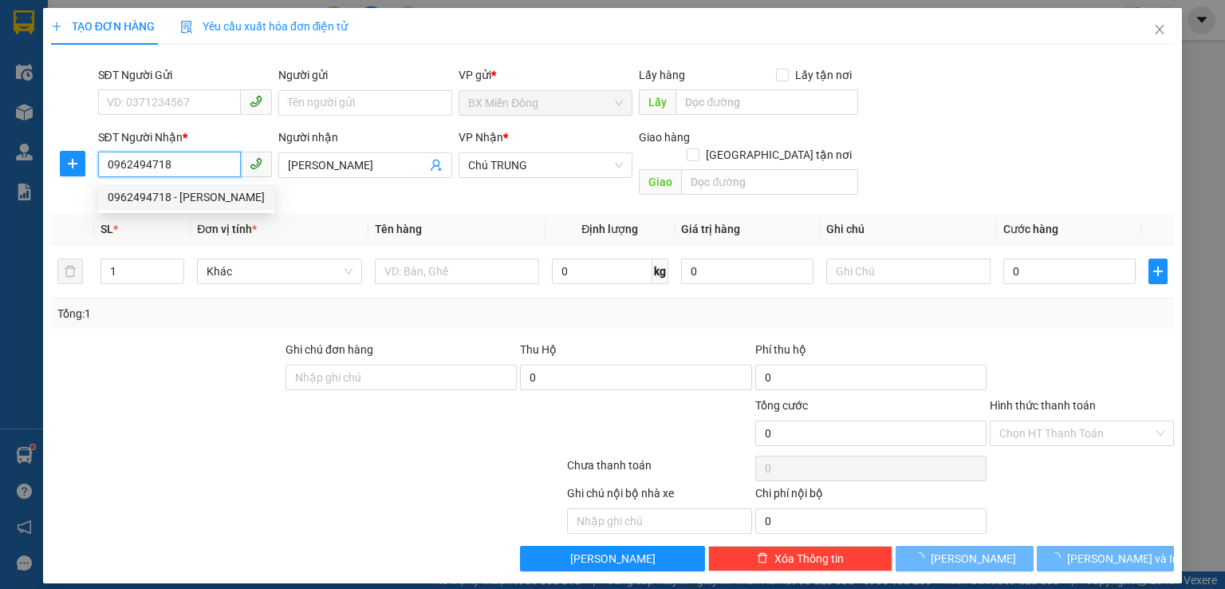
type input "170.000"
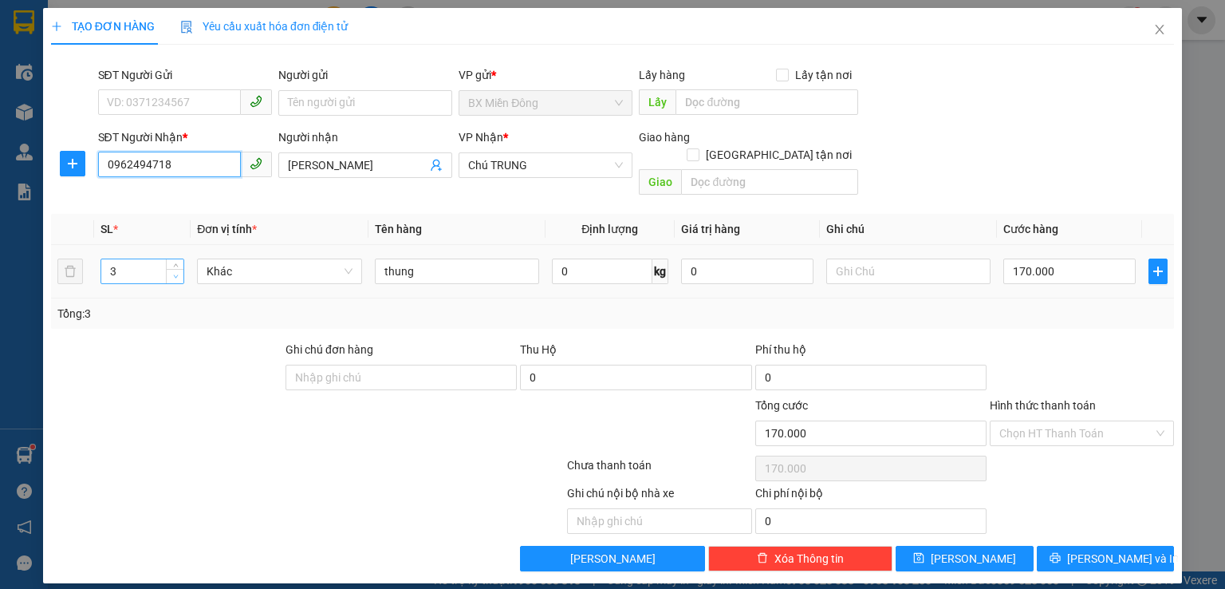
type input "0962494718"
click at [180, 272] on span "down" at bounding box center [176, 277] width 10 height 10
type input "1"
click at [175, 272] on span "down" at bounding box center [176, 277] width 10 height 10
click at [1093, 264] on input "170.000" at bounding box center [1070, 271] width 132 height 26
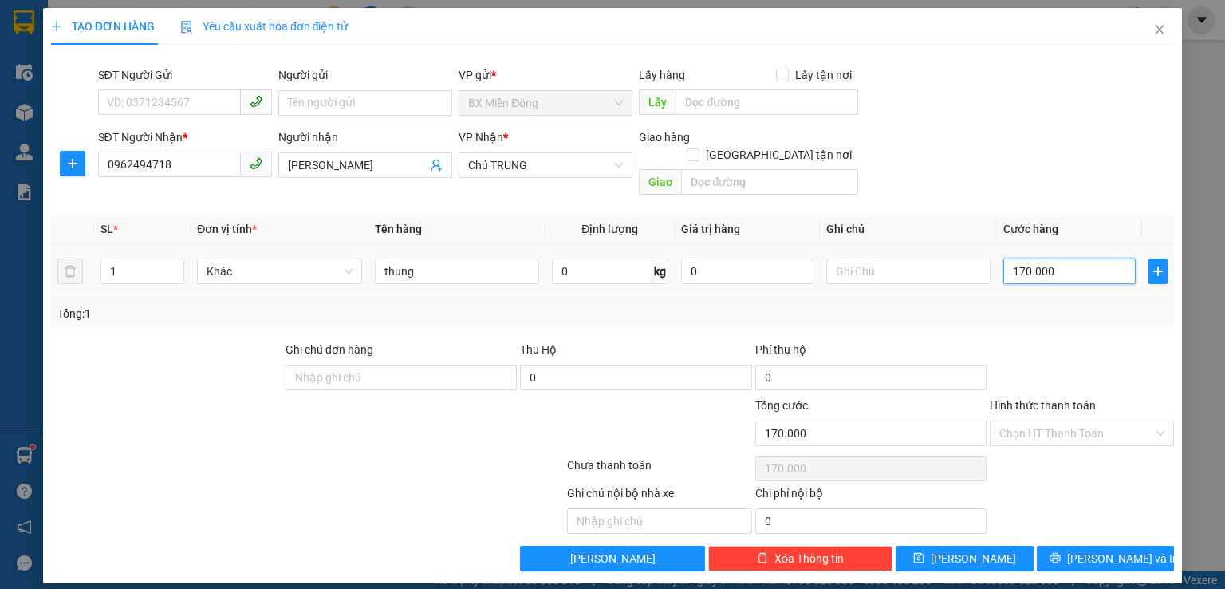
type input "5"
type input "50"
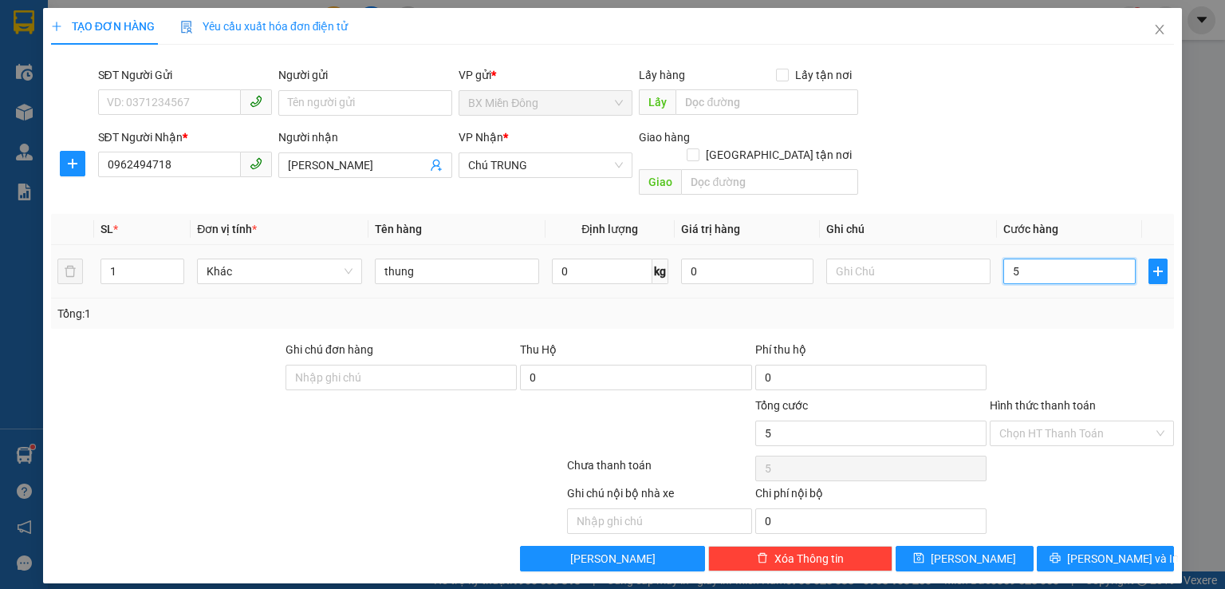
type input "50"
type input "500"
type input "5.000"
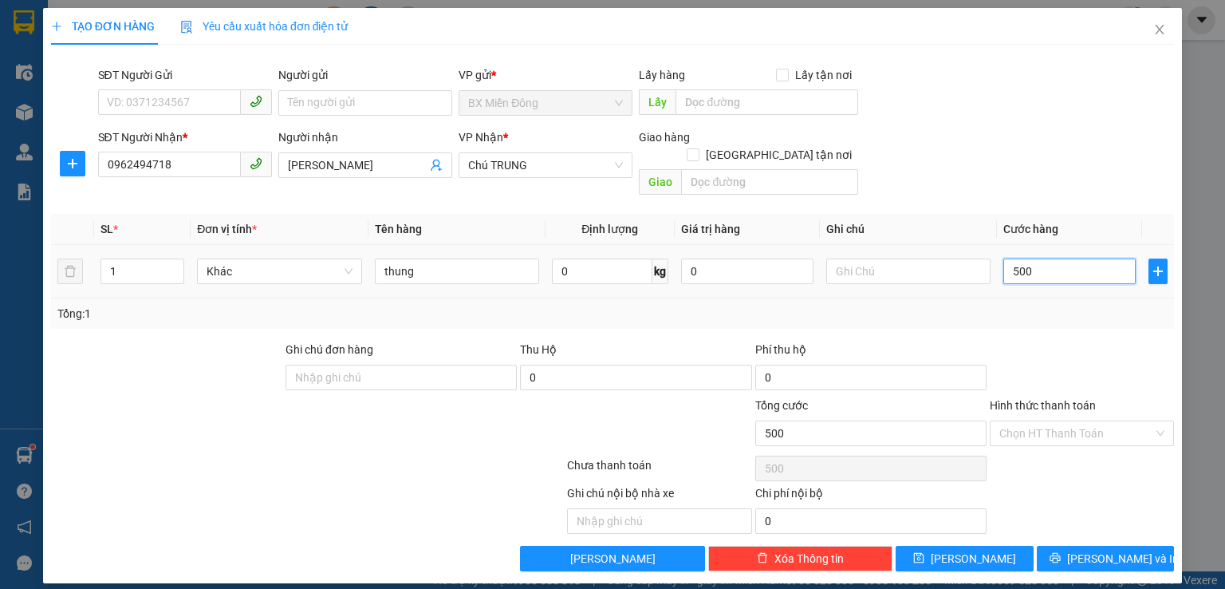
type input "5.000"
type input "50.000"
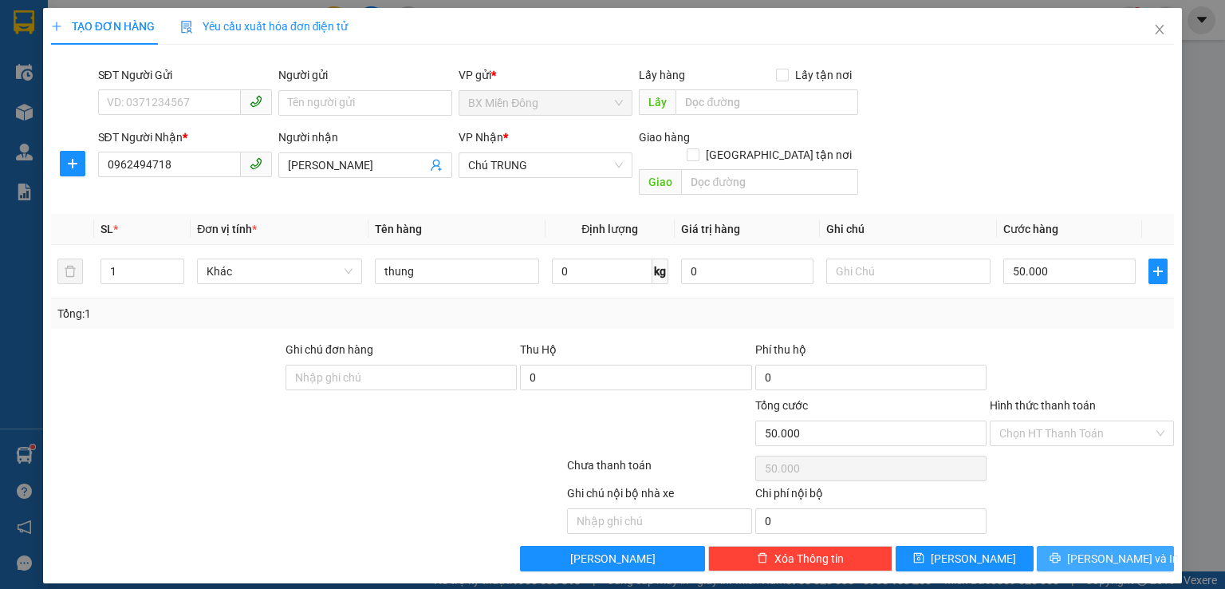
click at [1090, 546] on button "[PERSON_NAME] và In" at bounding box center [1106, 559] width 138 height 26
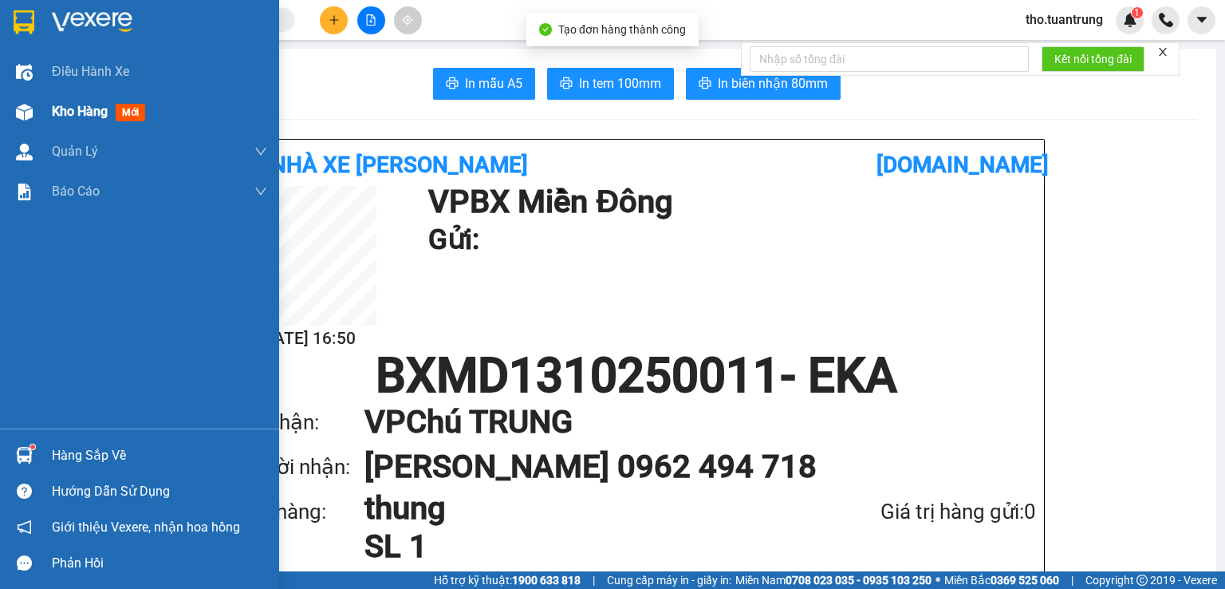
click at [48, 103] on div "Kho hàng mới" at bounding box center [139, 112] width 279 height 40
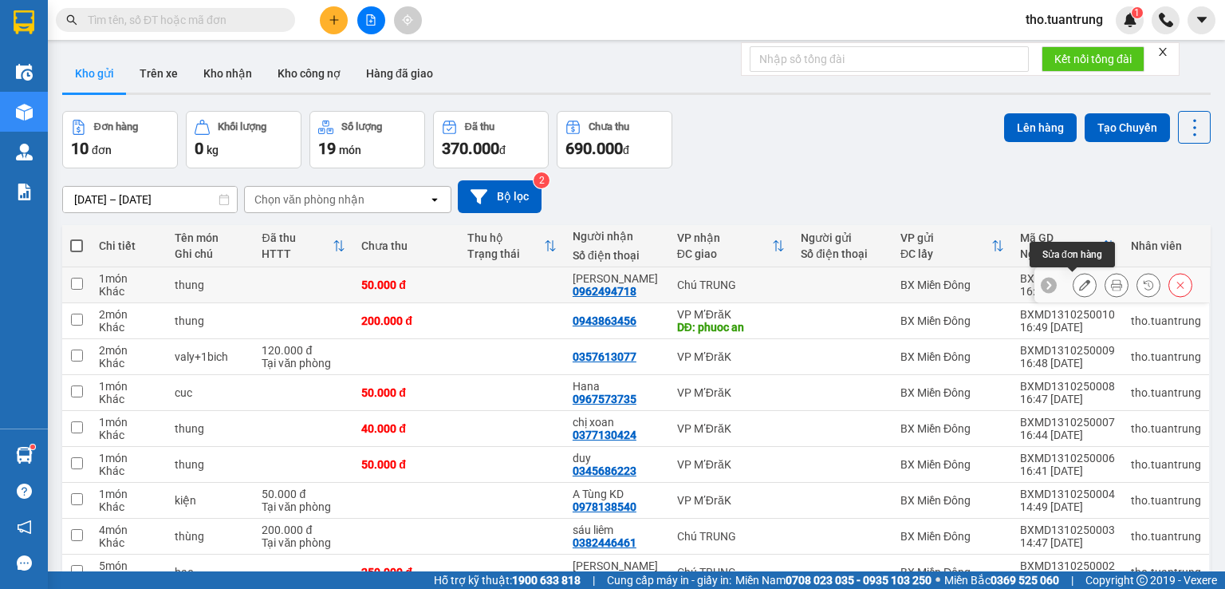
click at [1081, 281] on button at bounding box center [1085, 285] width 22 height 28
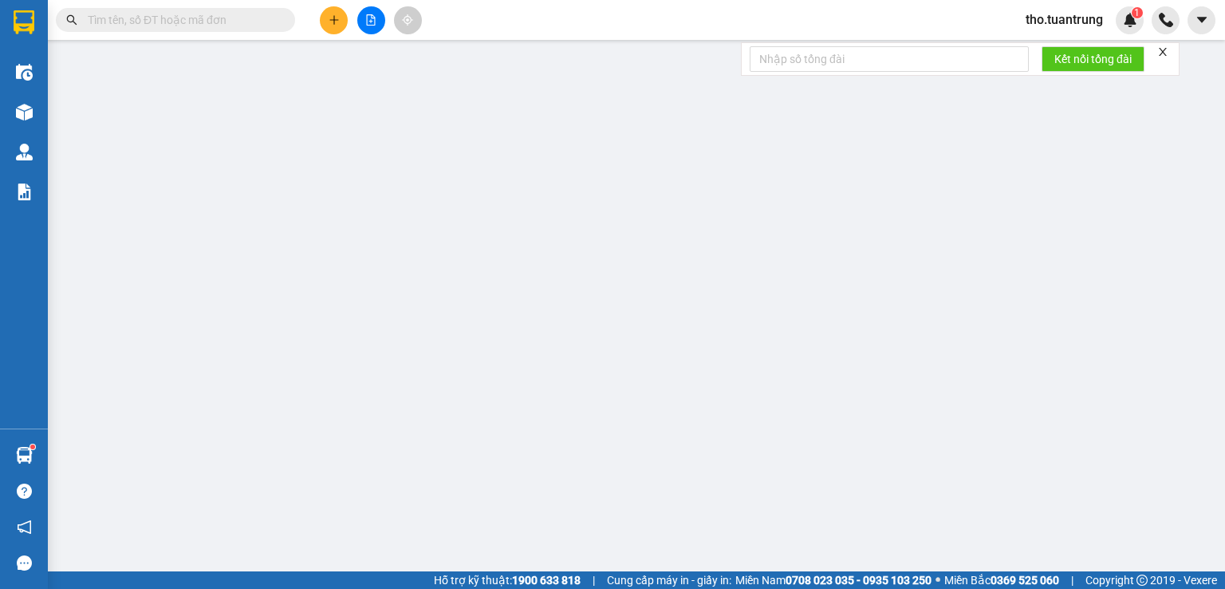
type input "0962494718"
type input "[PERSON_NAME]"
type input "0"
type input "50.000"
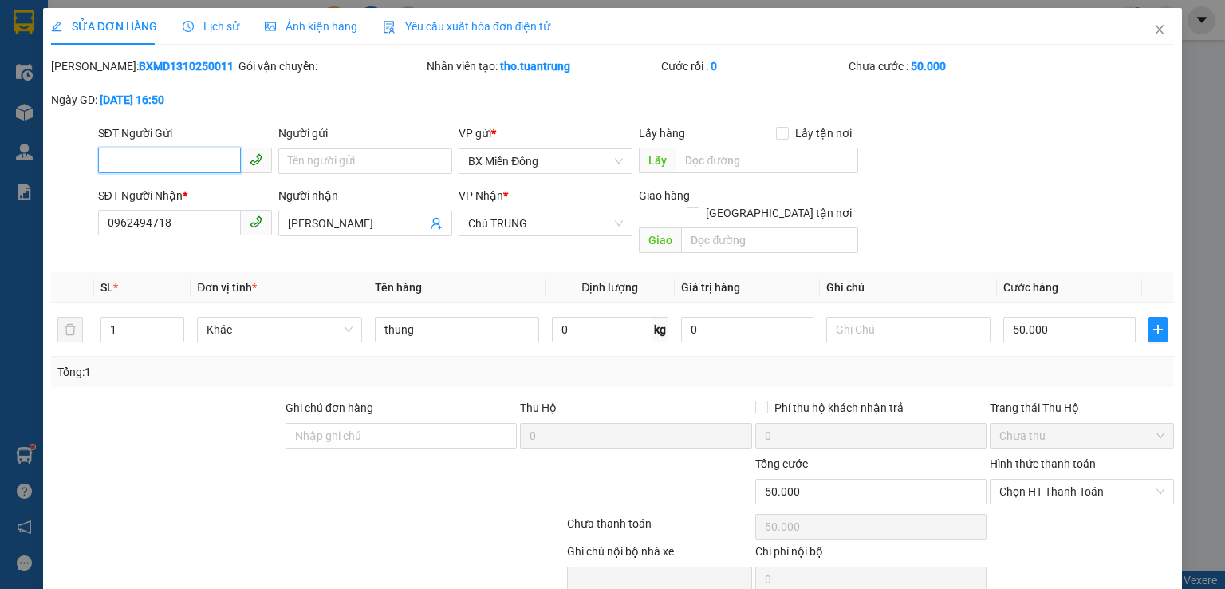
scroll to position [53, 0]
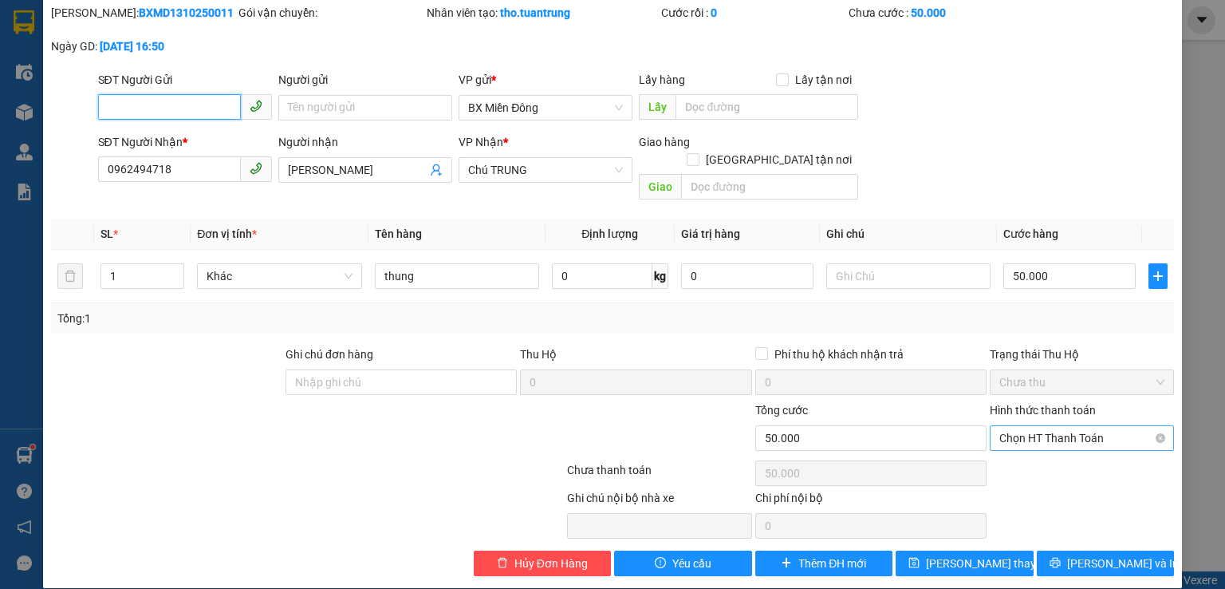
click at [1034, 430] on span "Chọn HT Thanh Toán" at bounding box center [1082, 438] width 165 height 24
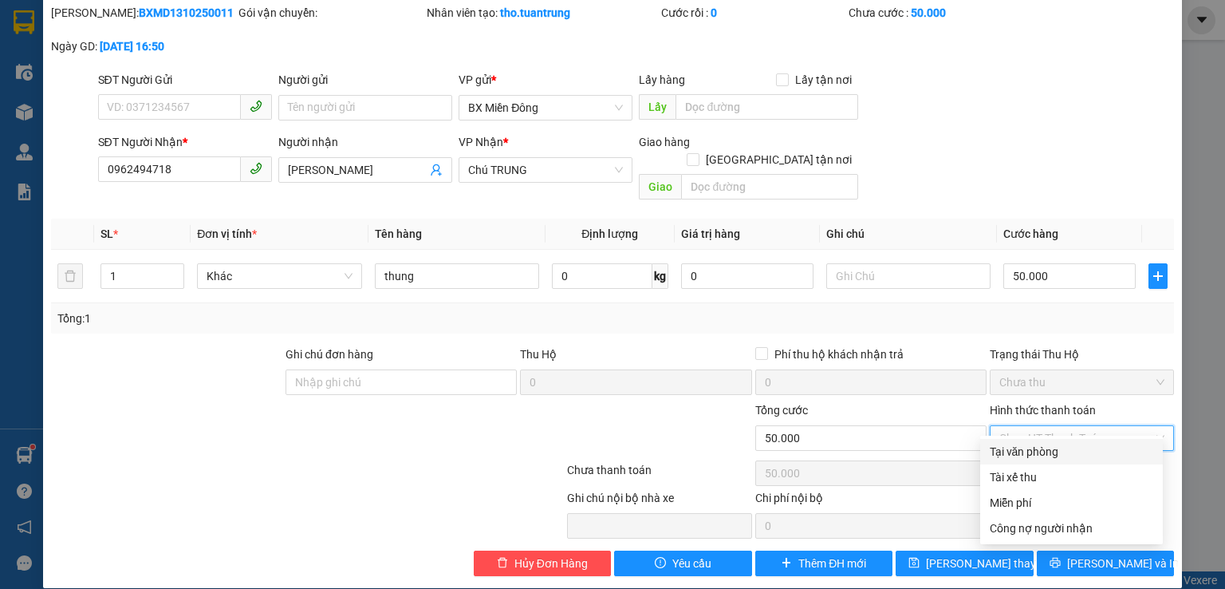
click at [1032, 455] on div "Tại văn phòng" at bounding box center [1072, 452] width 164 height 18
type input "0"
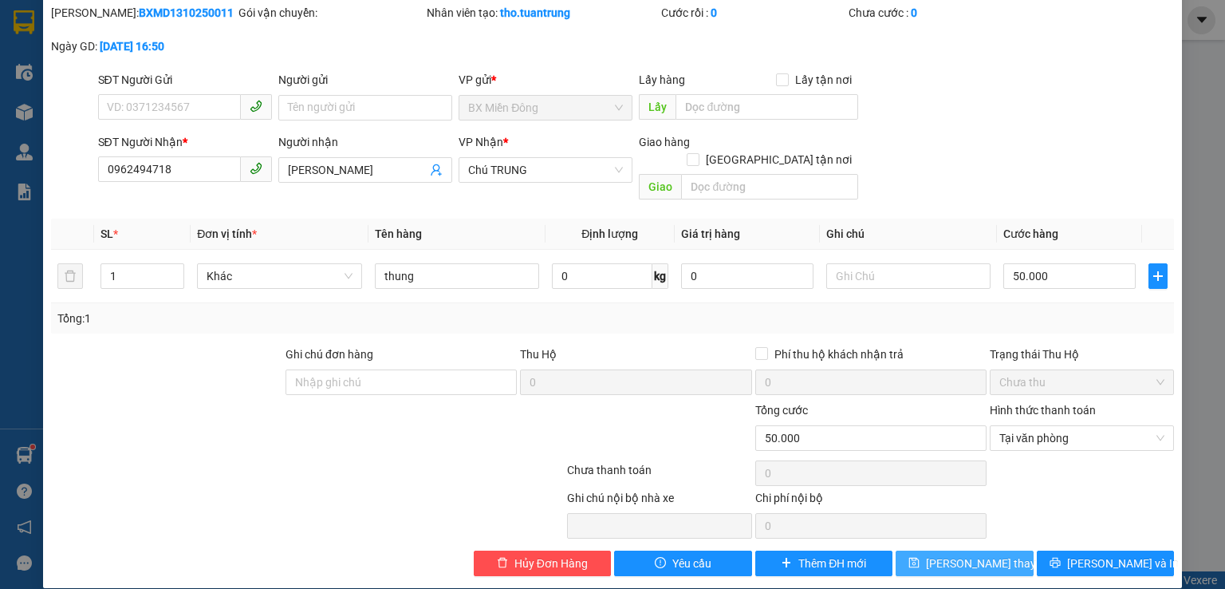
click at [958, 554] on span "[PERSON_NAME] thay đổi" at bounding box center [990, 563] width 128 height 18
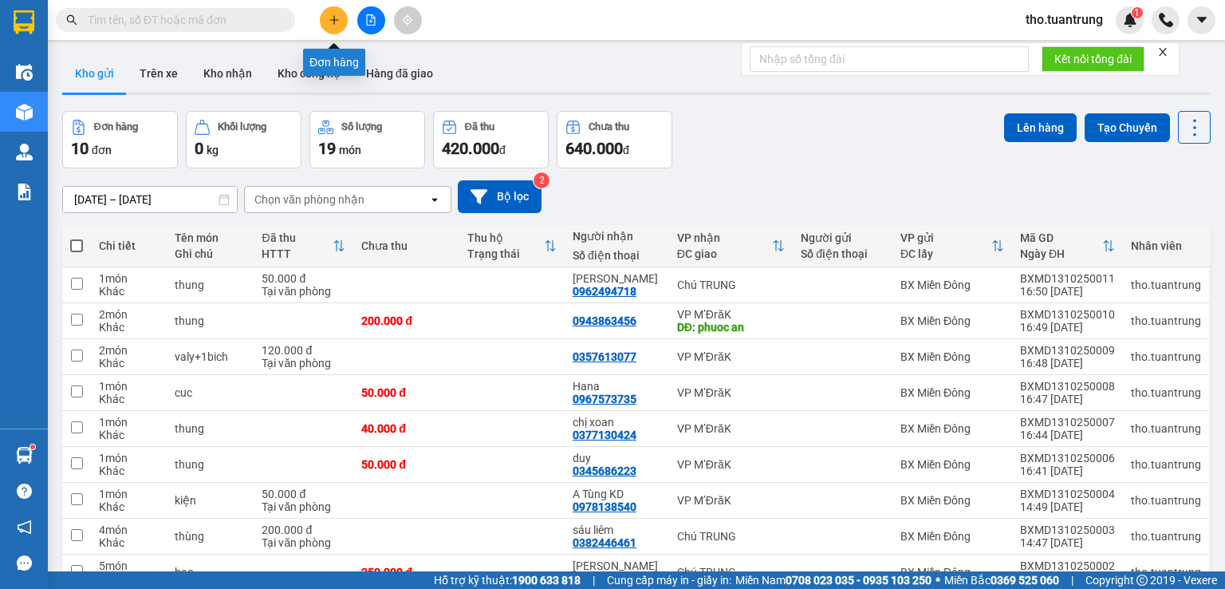
click at [341, 18] on button at bounding box center [334, 20] width 28 height 28
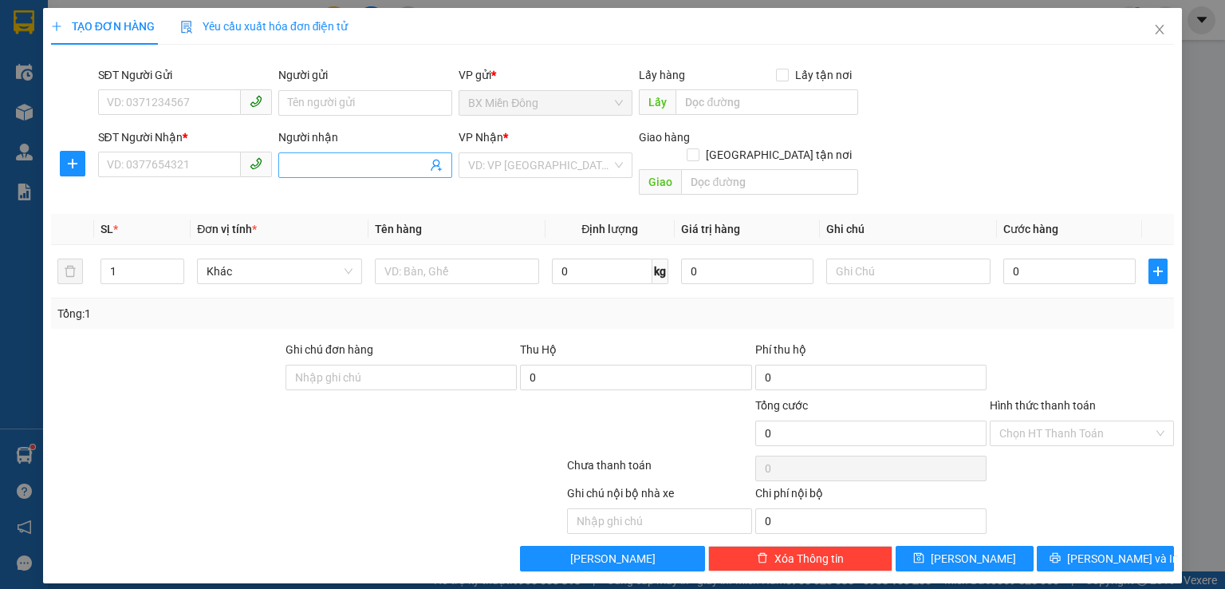
click at [370, 163] on input "Người nhận" at bounding box center [357, 165] width 139 height 18
type input "thủy sanh"
click at [377, 199] on div "thủy sanh - 0908871011" at bounding box center [365, 197] width 155 height 18
type input "0908871011"
type input "thủy sanh"
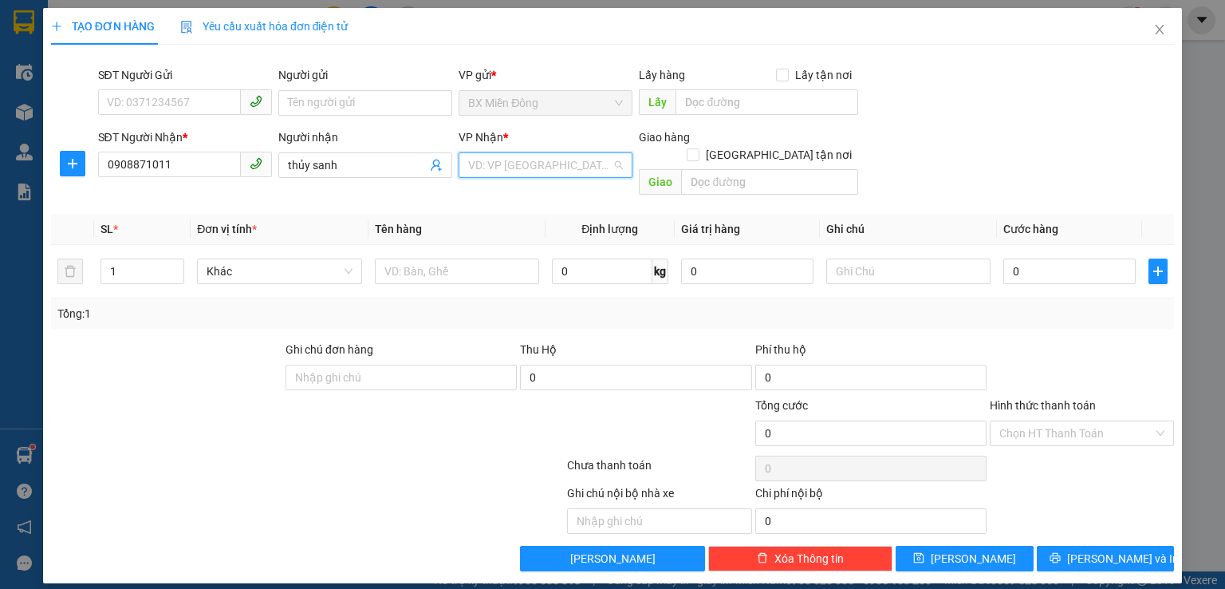
click at [507, 160] on input "search" at bounding box center [540, 165] width 144 height 24
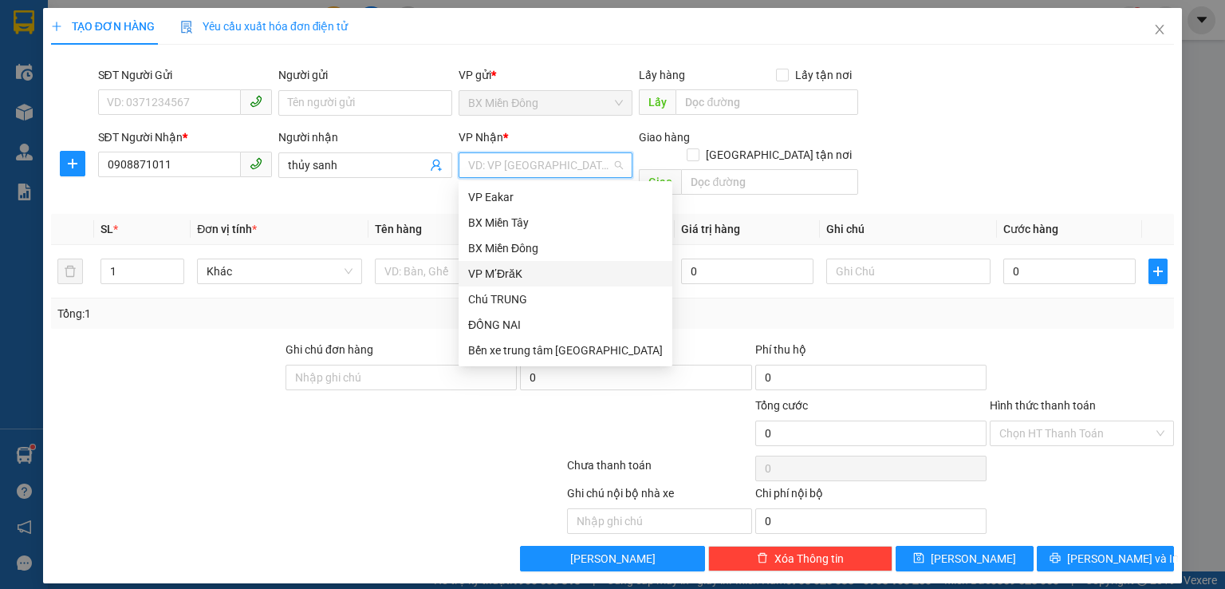
click at [519, 272] on div "VP M’ĐrăK" at bounding box center [565, 274] width 195 height 18
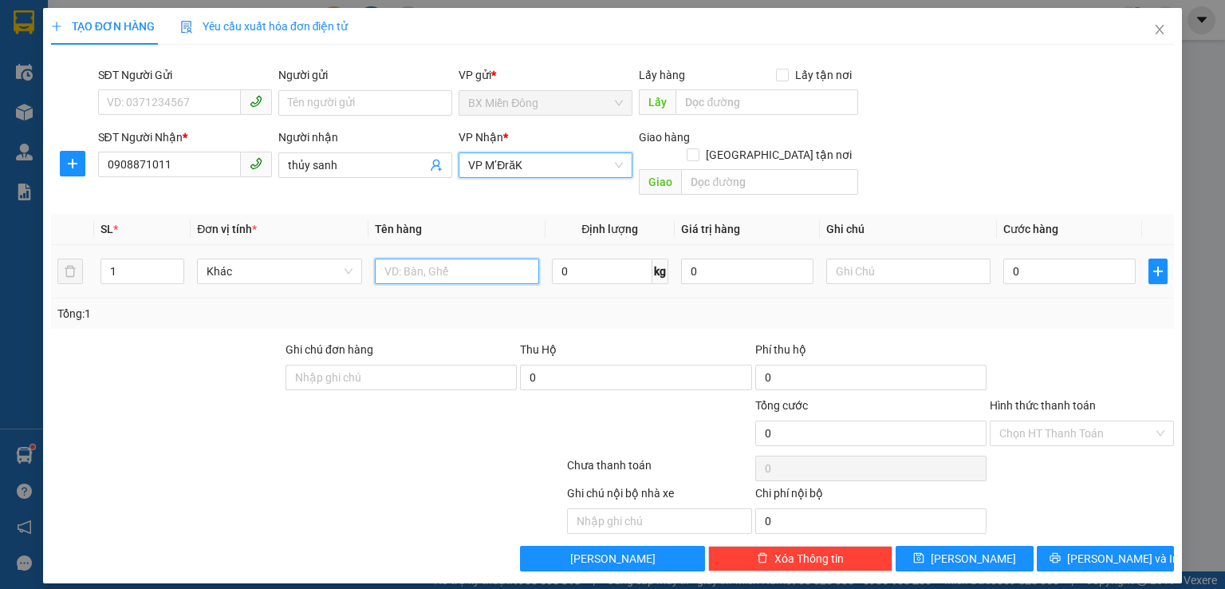
click at [472, 258] on input "text" at bounding box center [457, 271] width 164 height 26
type input "thùng"
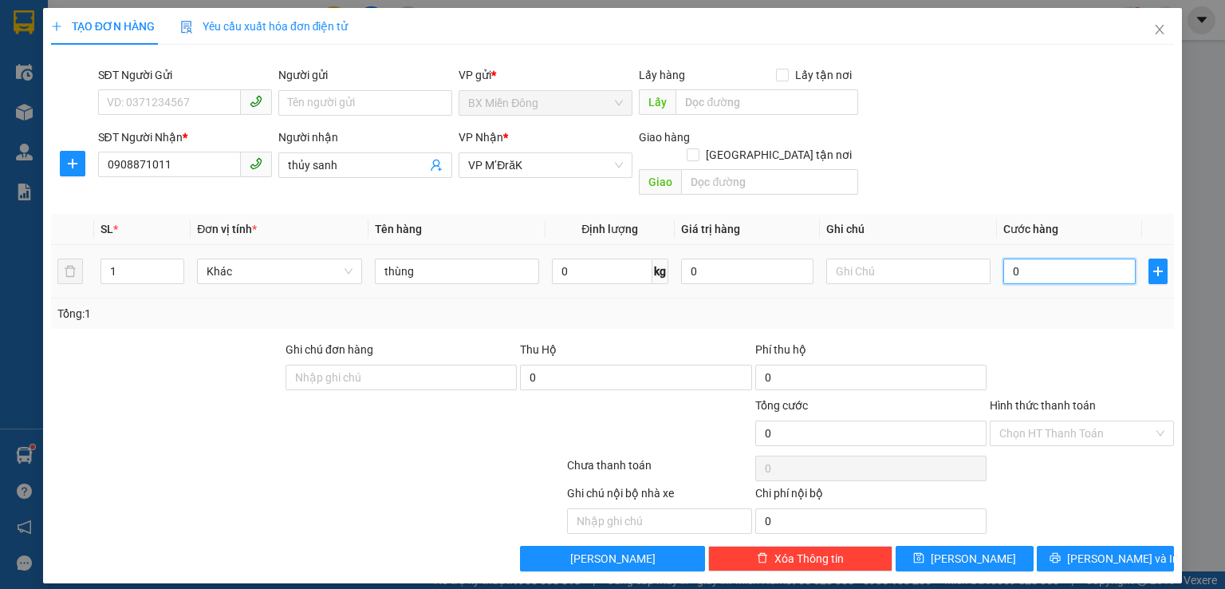
click at [1069, 258] on input "0" at bounding box center [1070, 271] width 132 height 26
type input "00.005"
type input "5"
type input "000.050"
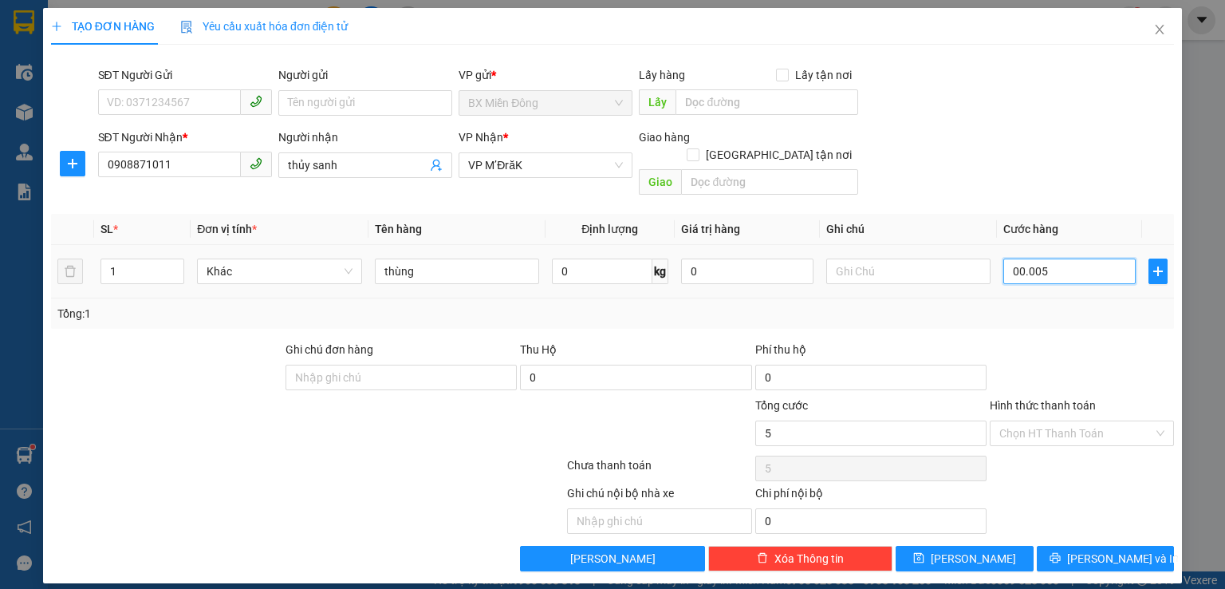
type input "50"
type input "0.000.500"
type input "500"
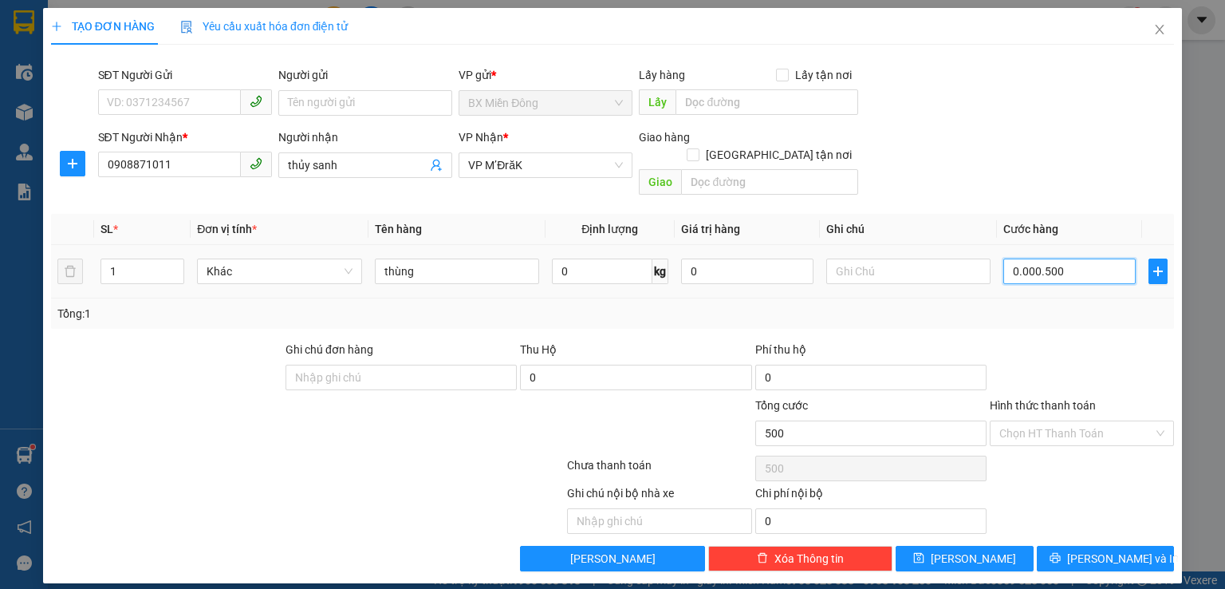
type input "00.005.000"
type input "5.000"
type input "000.050.000"
type input "50.000"
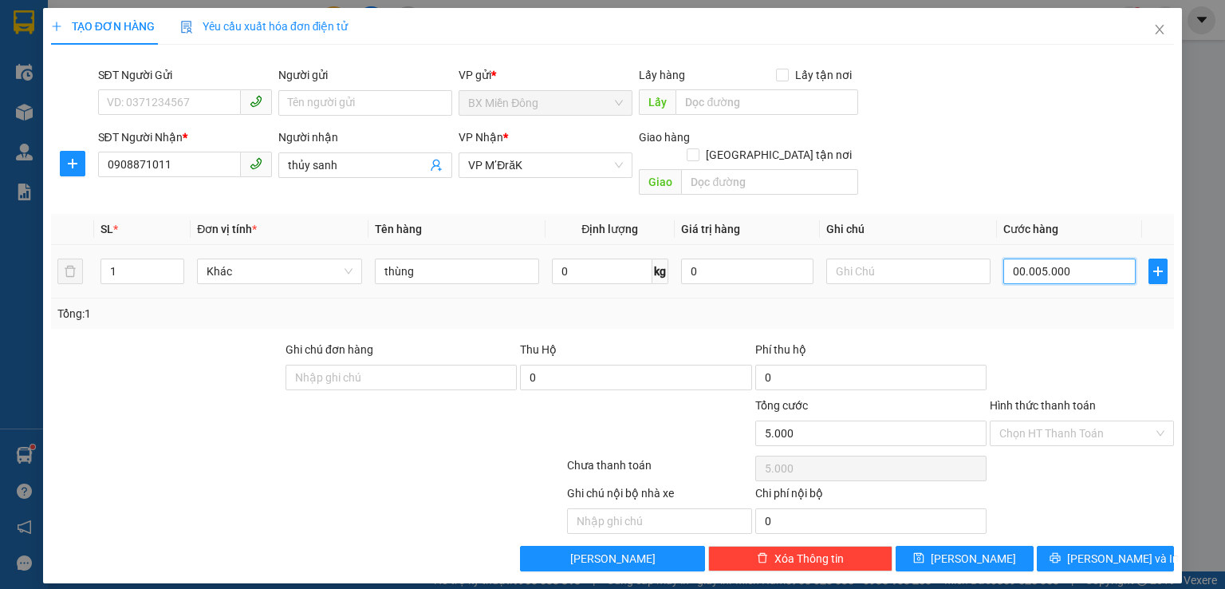
type input "50.000"
click at [1043, 321] on div "Transit Pickup Surcharge Ids Transit Deliver Surcharge Ids Transit Deliver Surc…" at bounding box center [612, 314] width 1123 height 514
click at [1061, 552] on span "printer" at bounding box center [1055, 558] width 11 height 13
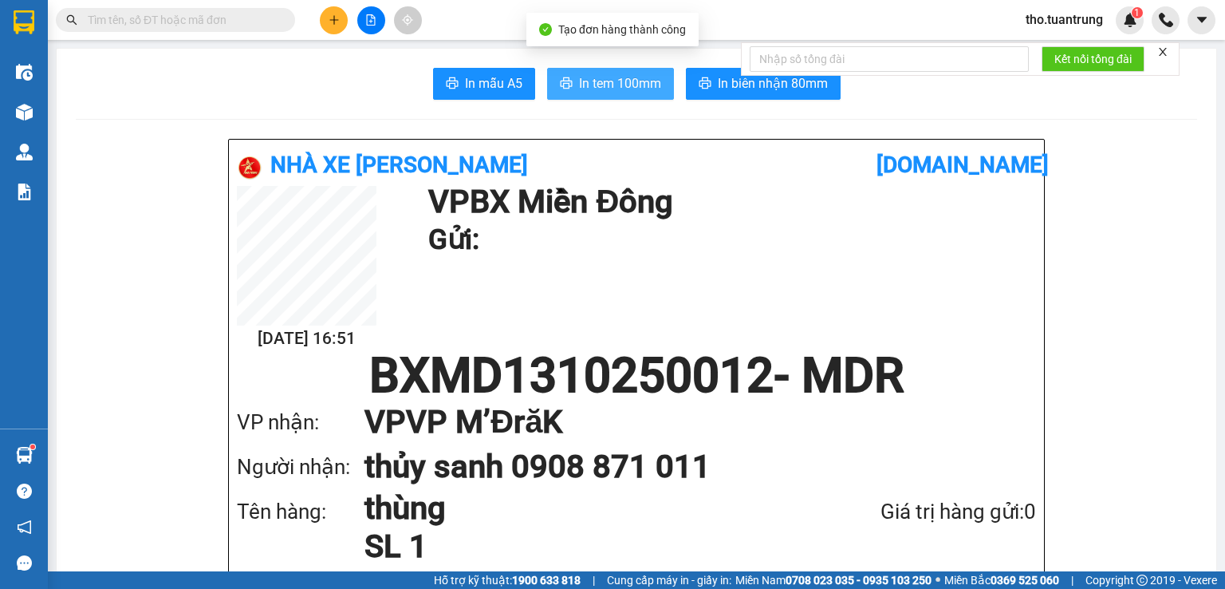
click at [648, 81] on span "In tem 100mm" at bounding box center [620, 83] width 82 height 20
click at [337, 17] on icon "plus" at bounding box center [334, 19] width 11 height 11
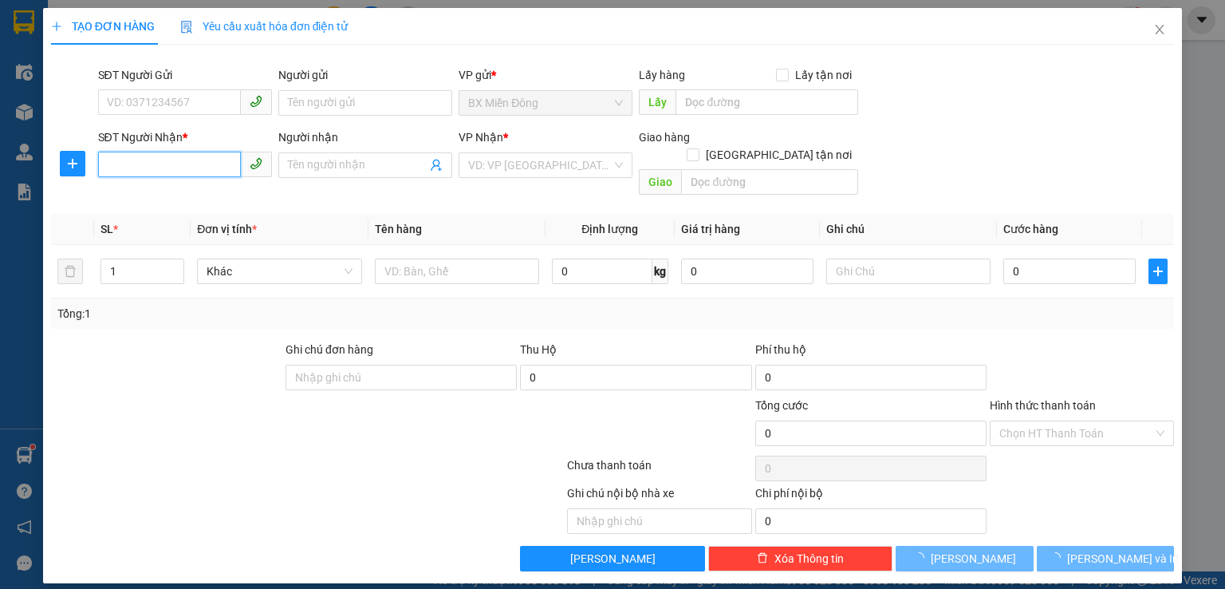
click at [196, 160] on input "SĐT Người Nhận *" at bounding box center [169, 165] width 143 height 26
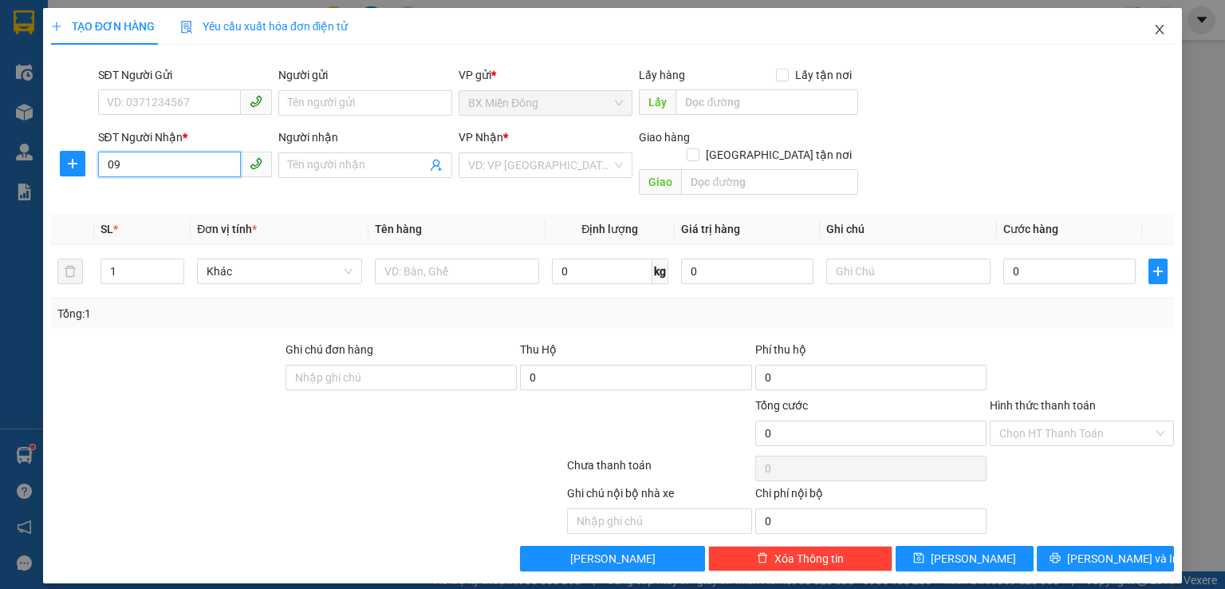
type input "09"
click at [1157, 34] on icon "close" at bounding box center [1160, 29] width 13 height 13
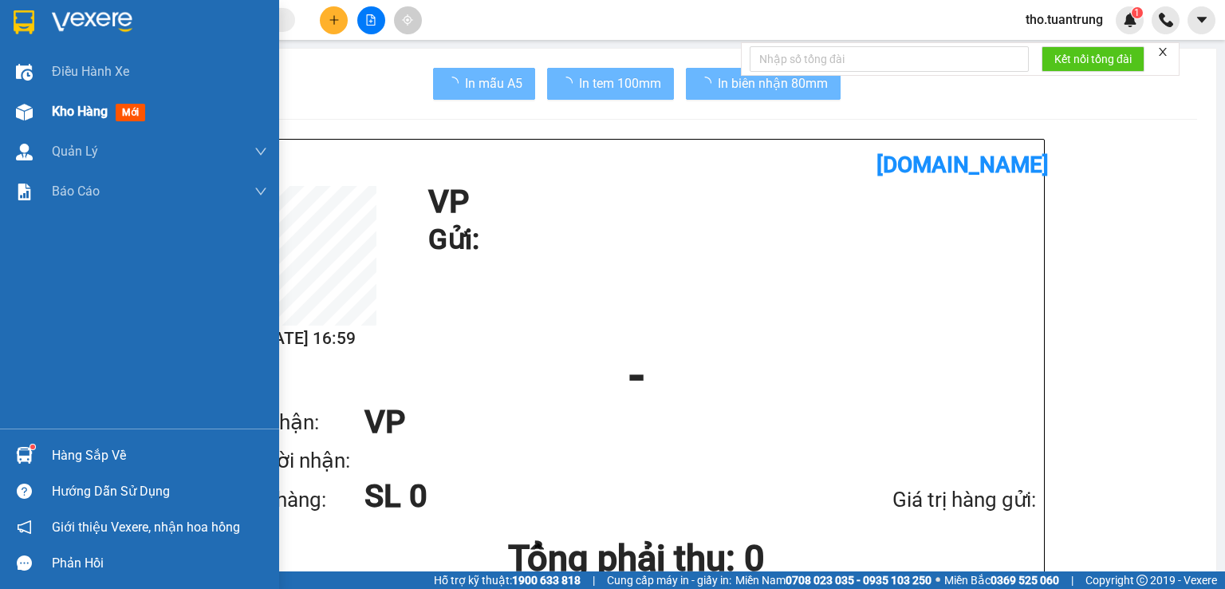
click at [26, 111] on img at bounding box center [24, 112] width 17 height 17
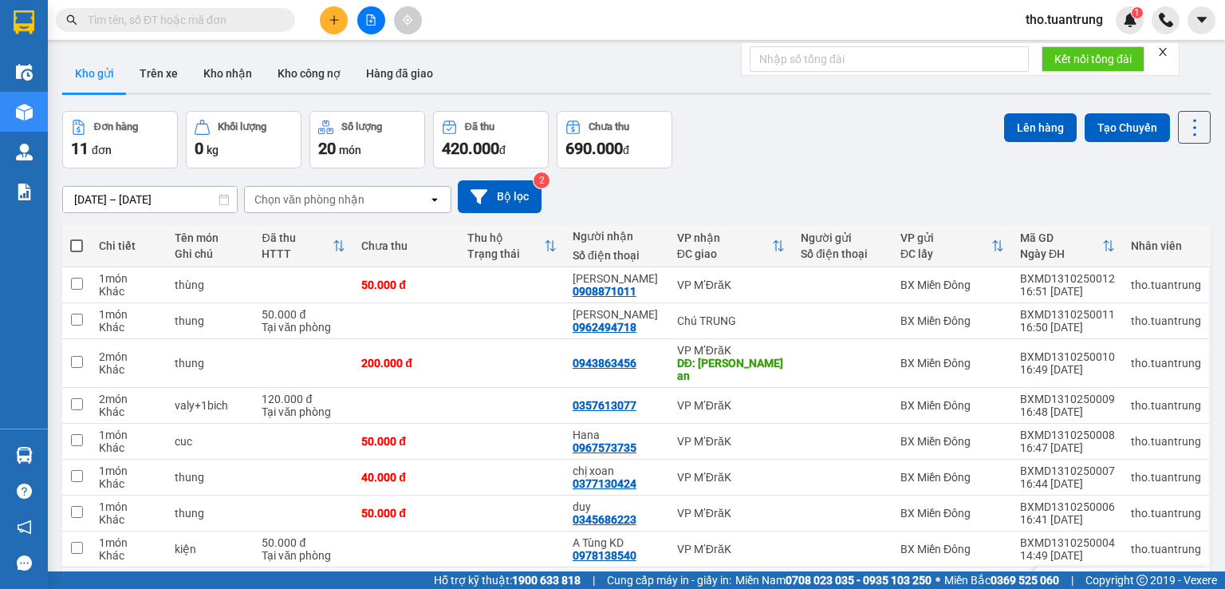
scroll to position [118, 0]
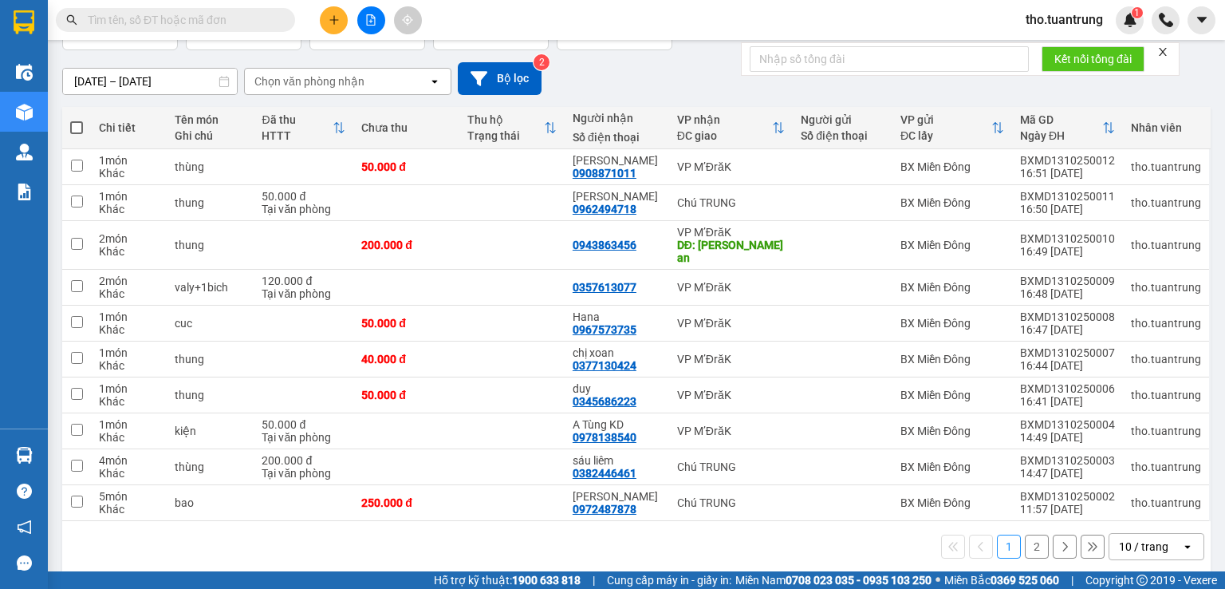
click at [1026, 535] on button "2" at bounding box center [1037, 547] width 24 height 24
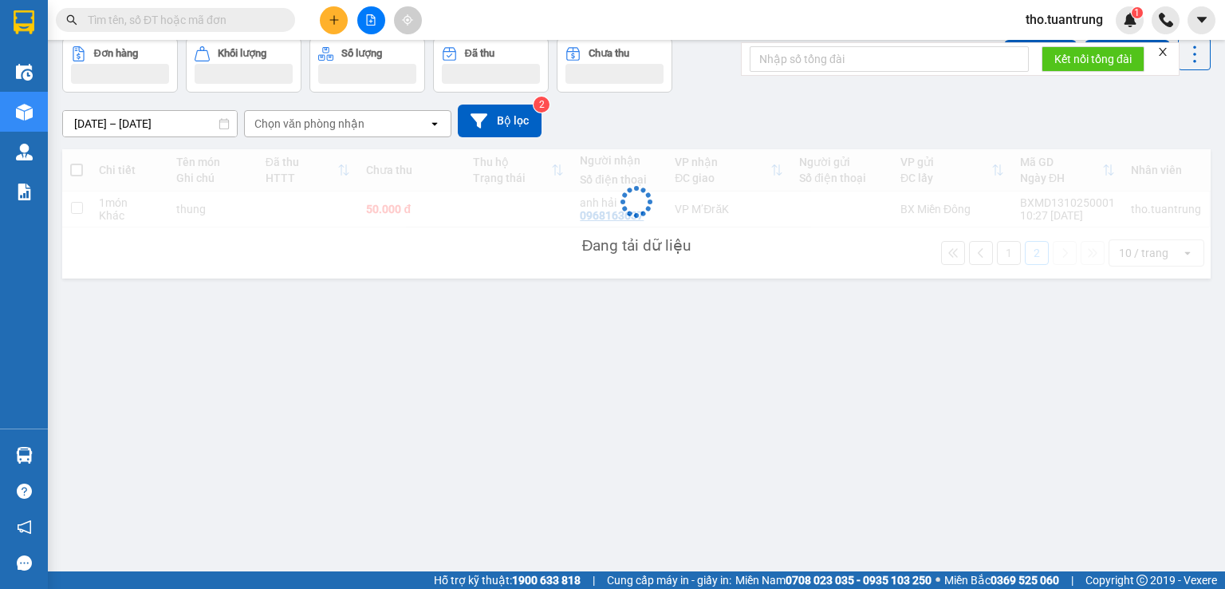
scroll to position [73, 0]
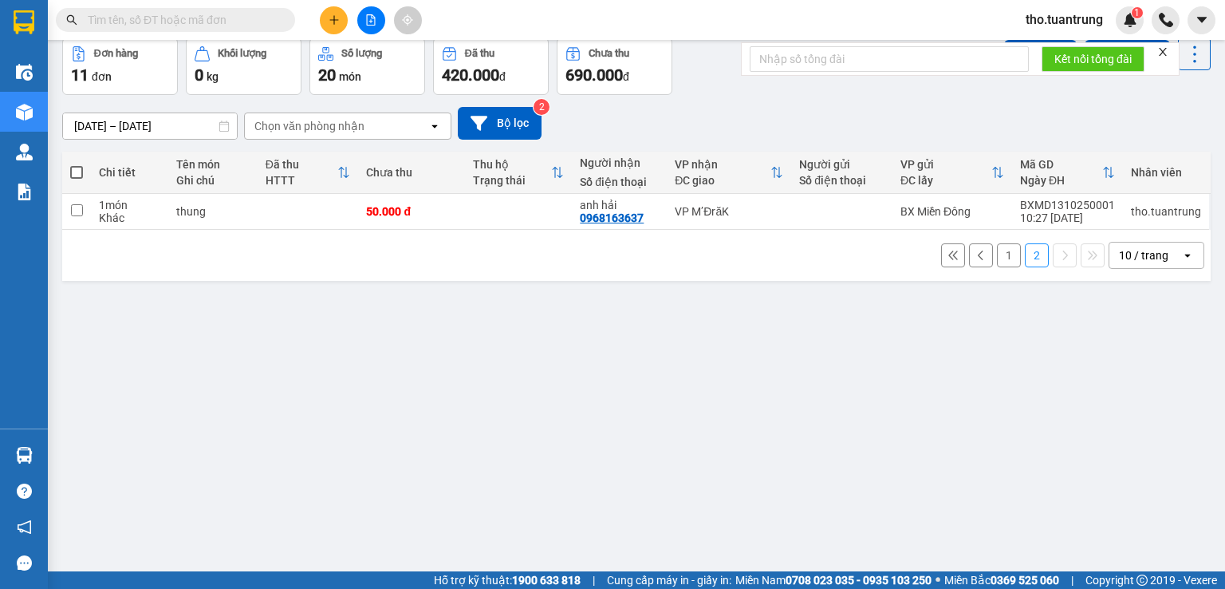
click at [997, 253] on button "1" at bounding box center [1009, 255] width 24 height 24
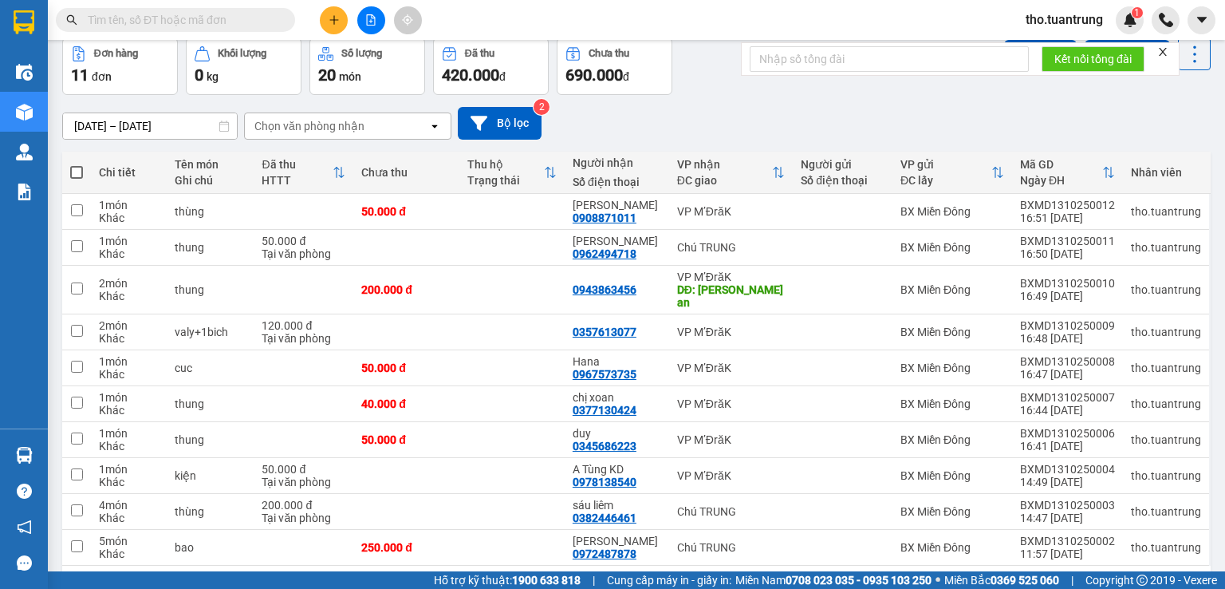
click at [336, 25] on icon "plus" at bounding box center [334, 19] width 11 height 11
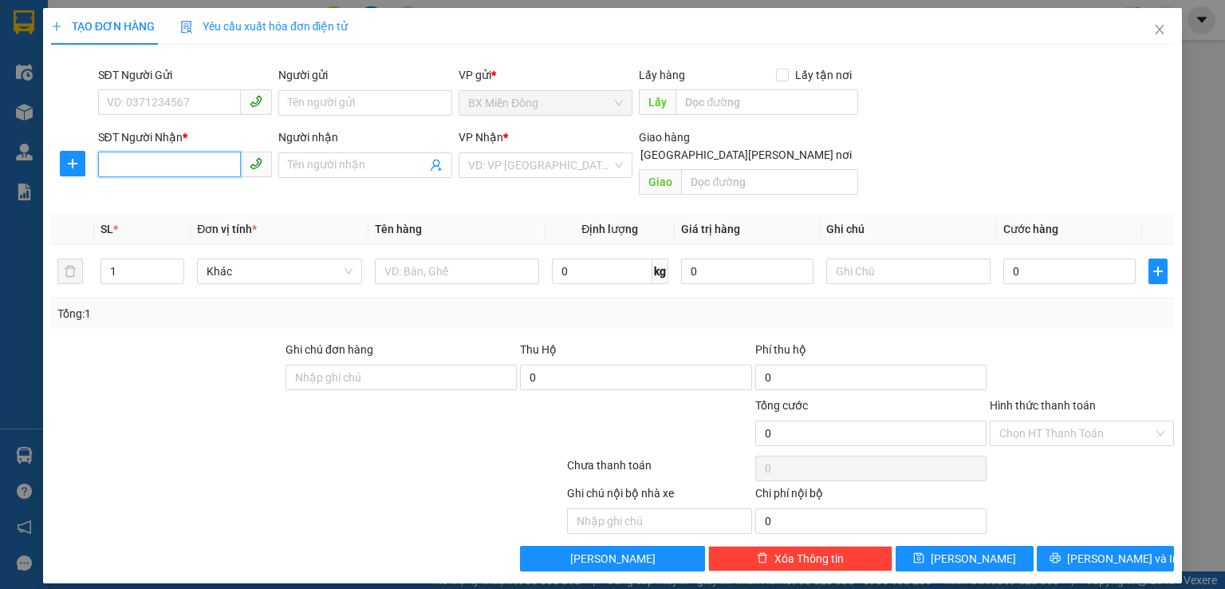
click at [194, 164] on input "SĐT Người Nhận *" at bounding box center [169, 165] width 143 height 26
click at [200, 193] on div "0939264246" at bounding box center [185, 197] width 155 height 18
type input "0939264246"
type input "500.000"
type input "70.000"
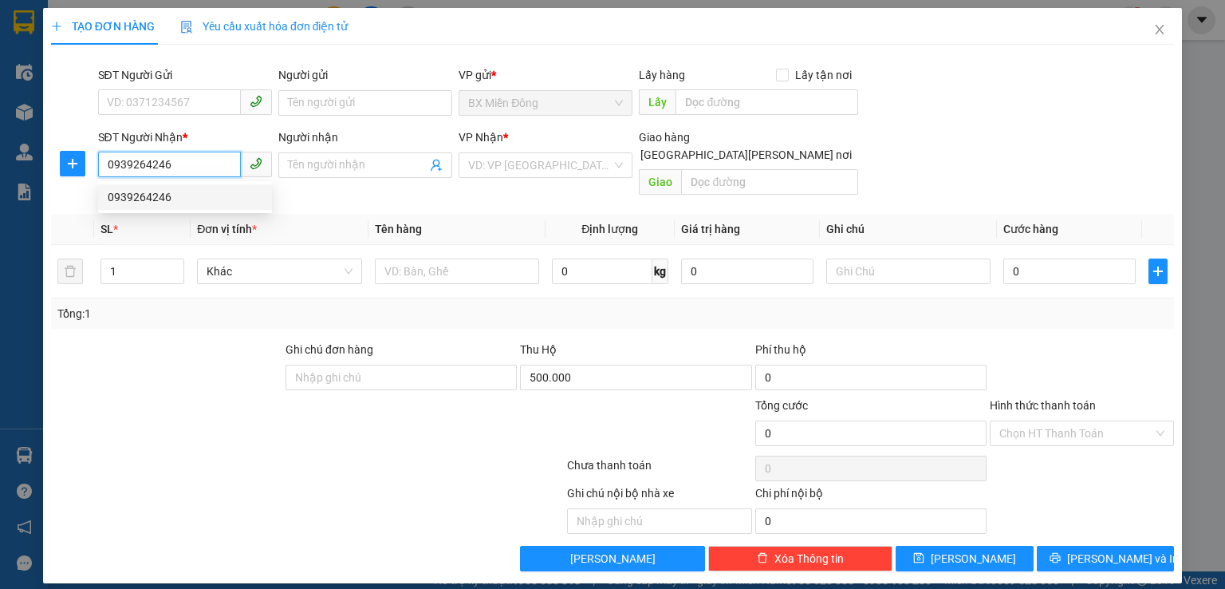
type input "70.000"
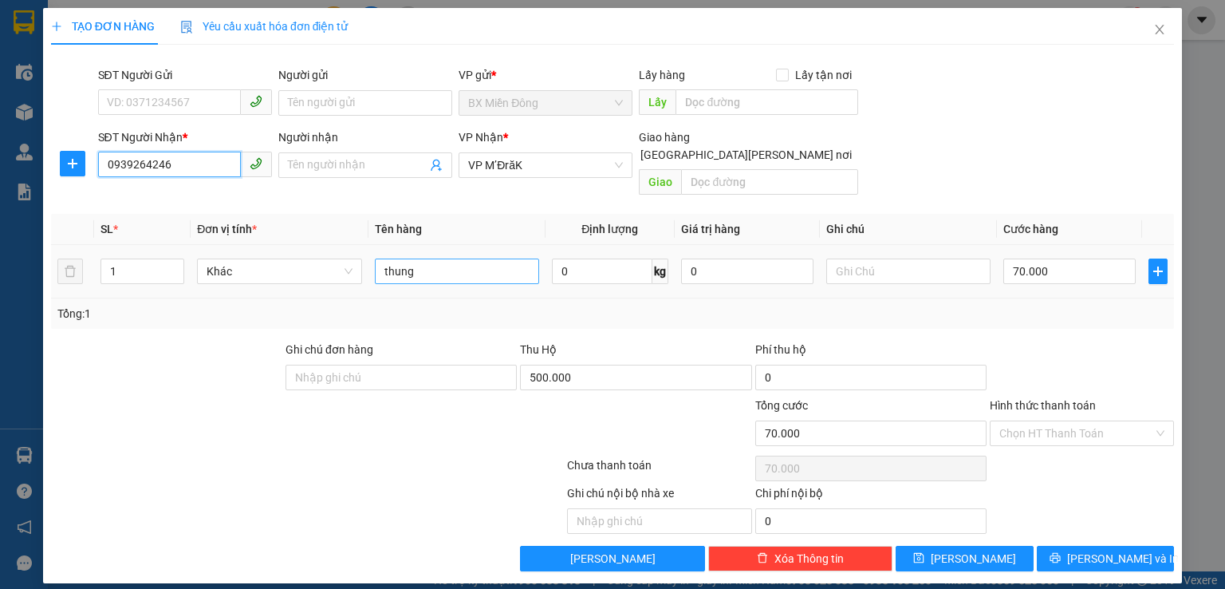
type input "0939264246"
click at [472, 258] on input "thung" at bounding box center [457, 271] width 164 height 26
type input "chó"
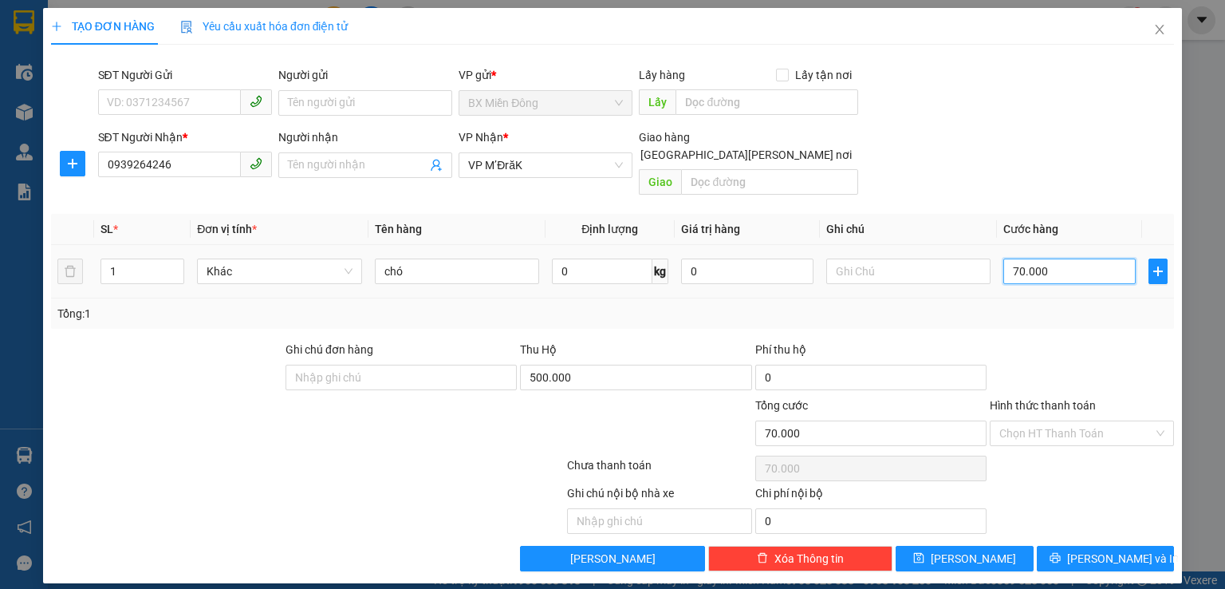
click at [1069, 259] on input "70.000" at bounding box center [1070, 271] width 132 height 26
type input "1"
type input "10"
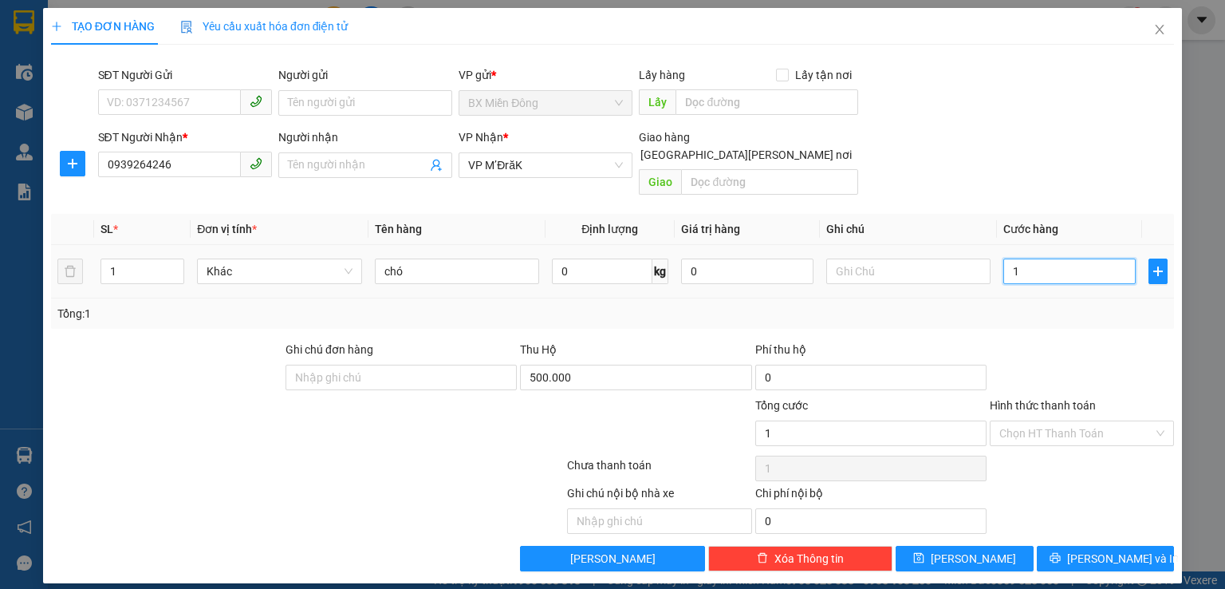
type input "10"
type input "100"
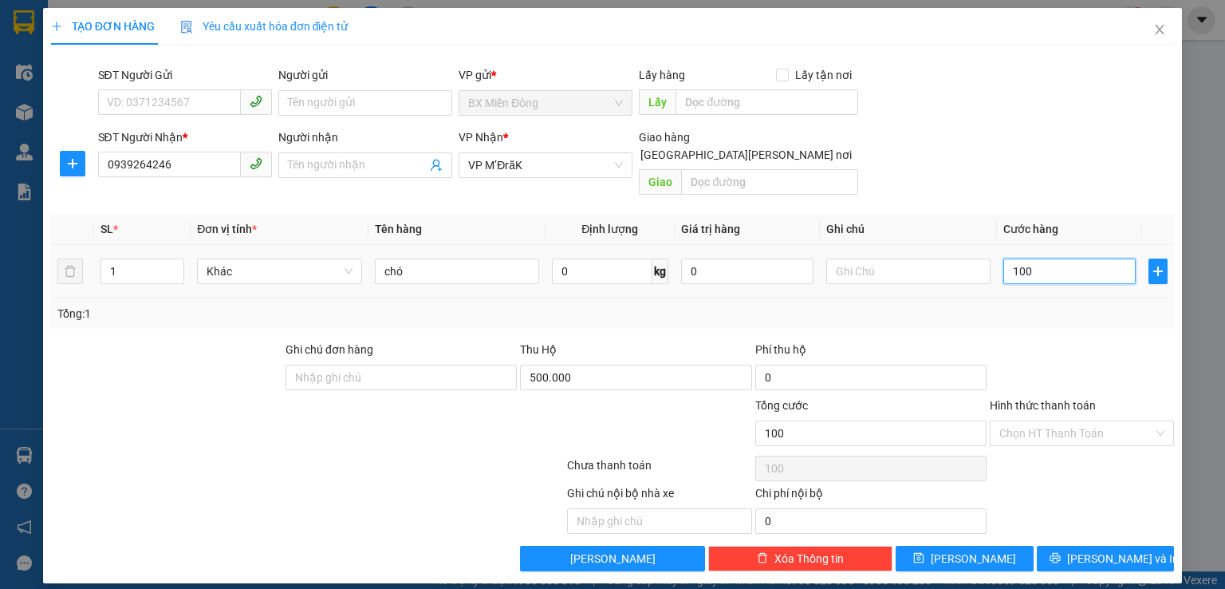
type input "1.000"
type input "10.000"
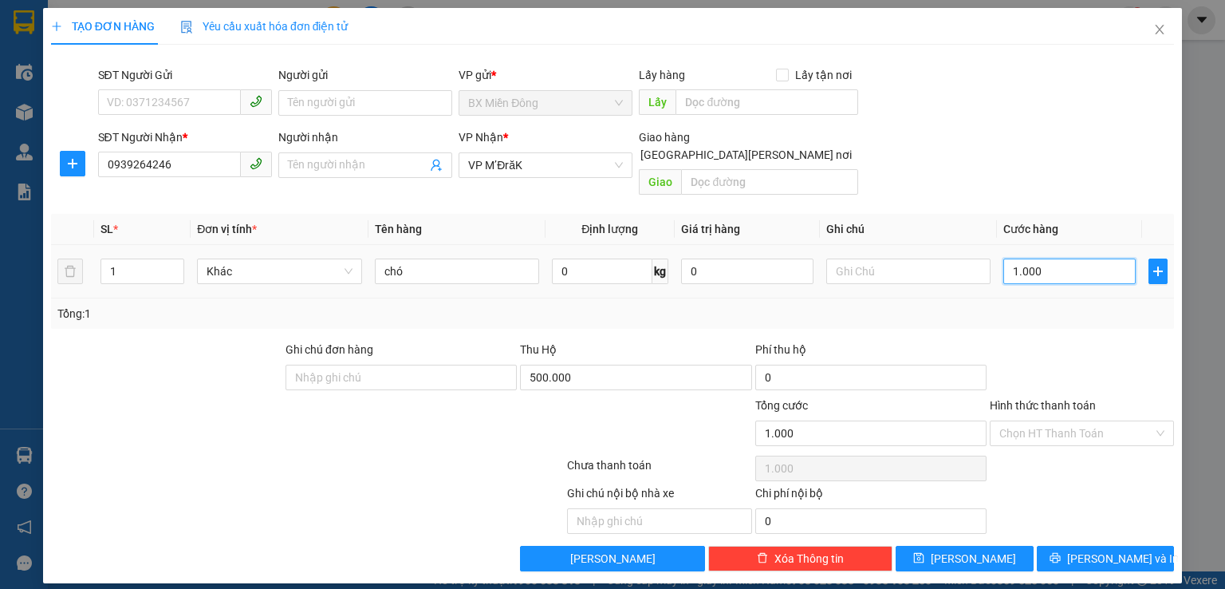
type input "10.000"
type input "100.000"
drag, startPoint x: 1070, startPoint y: 412, endPoint x: 1065, endPoint y: 422, distance: 11.4
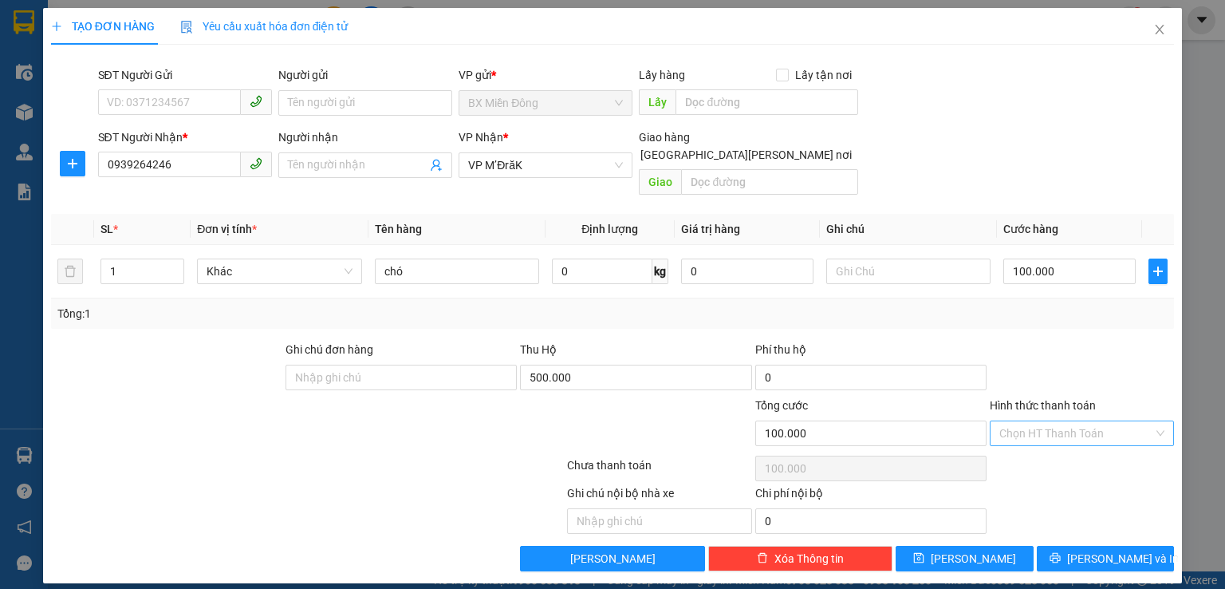
click at [1070, 421] on input "Hình thức thanh toán" at bounding box center [1077, 433] width 154 height 24
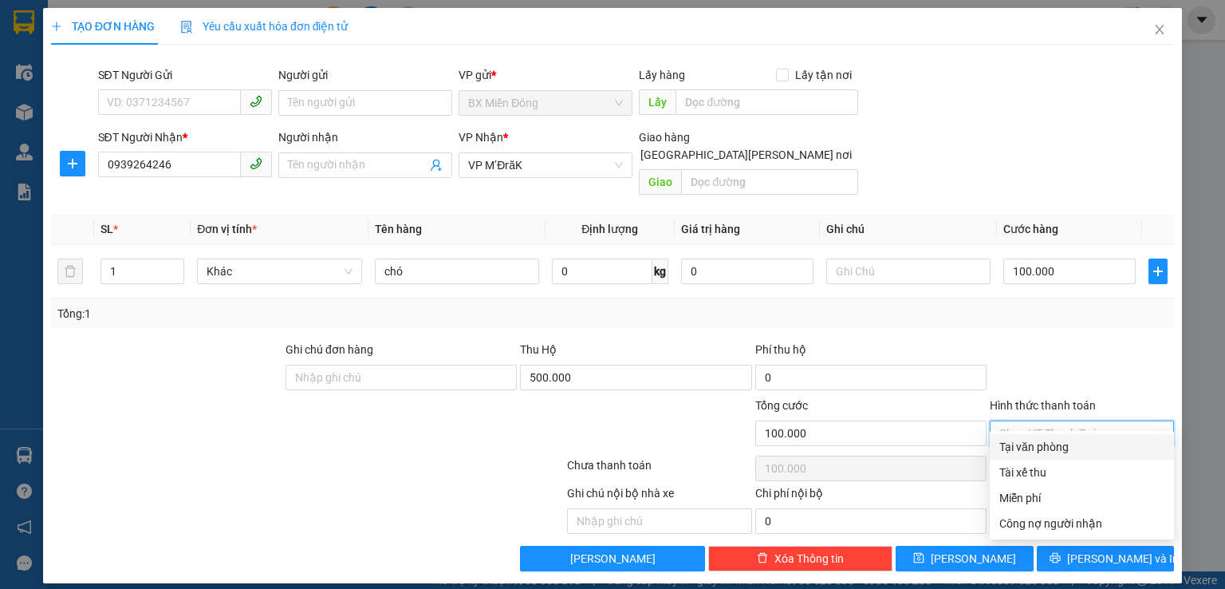
click at [1046, 455] on div "Tại văn phòng" at bounding box center [1082, 447] width 165 height 18
type input "0"
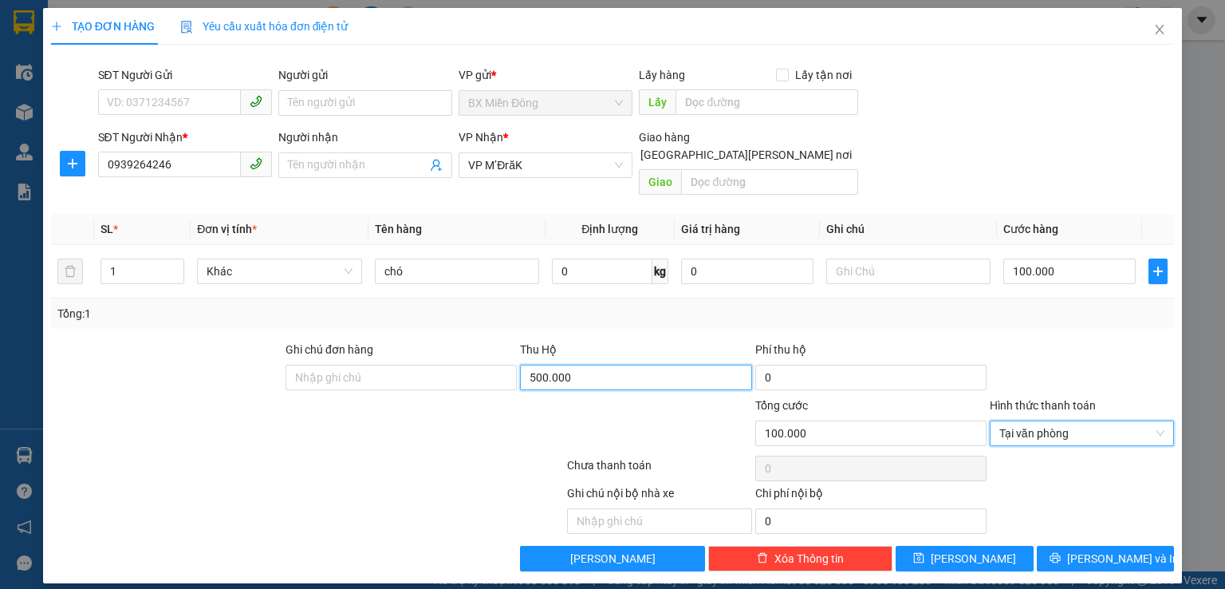
click at [591, 365] on input "500.000" at bounding box center [635, 378] width 231 height 26
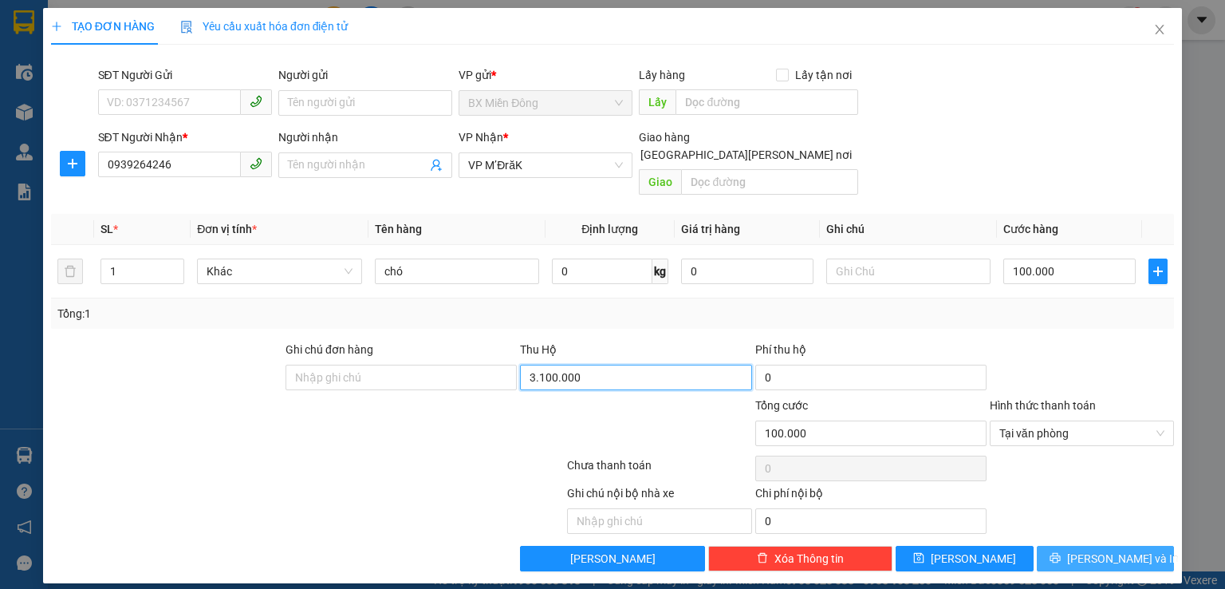
type input "3.100.000"
click at [1061, 552] on span "printer" at bounding box center [1055, 558] width 11 height 13
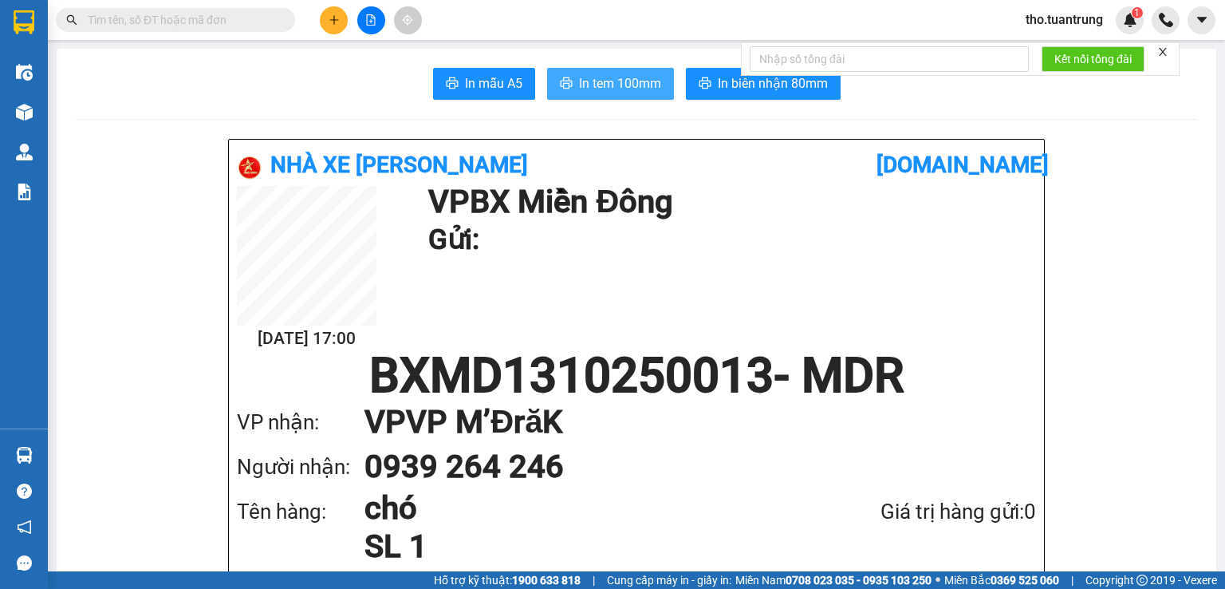
click at [611, 77] on span "In tem 100mm" at bounding box center [620, 83] width 82 height 20
click at [331, 19] on icon "plus" at bounding box center [334, 19] width 11 height 11
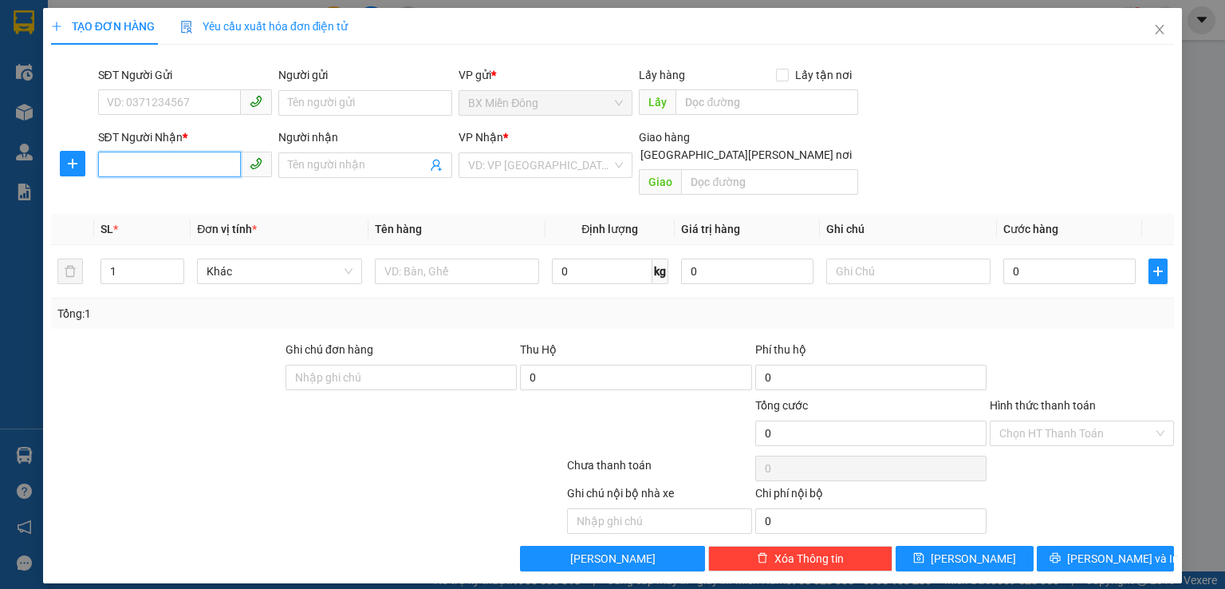
click at [185, 164] on input "SĐT Người Nhận *" at bounding box center [169, 165] width 143 height 26
click at [188, 203] on div "0383777758" at bounding box center [185, 197] width 155 height 18
type input "0383777758"
type input "km51"
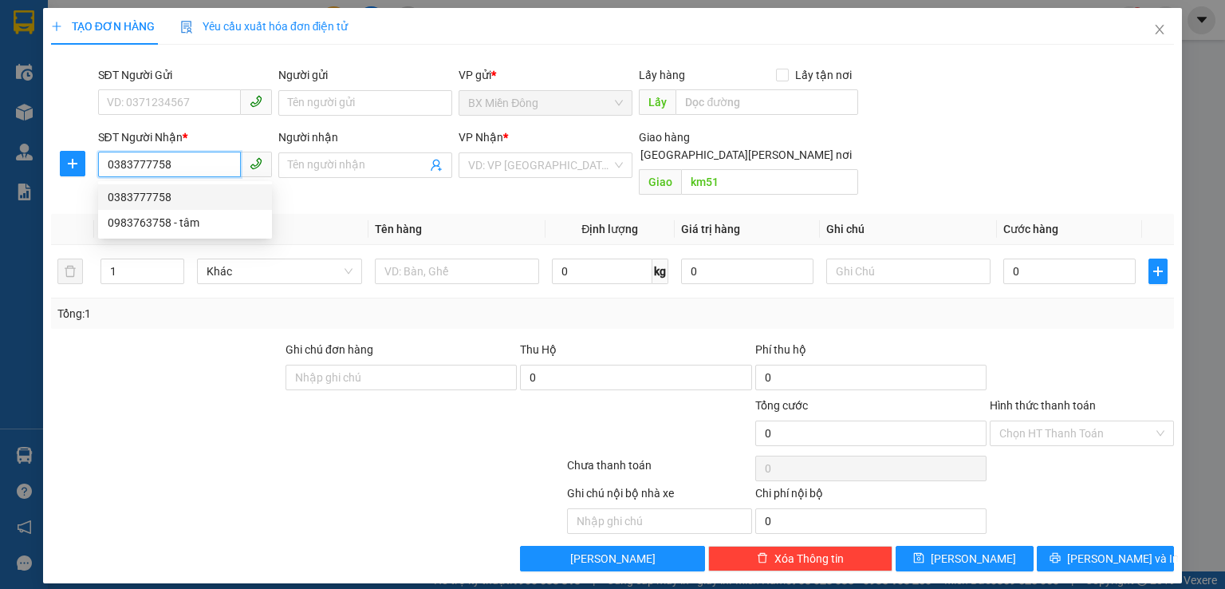
type input "60.000"
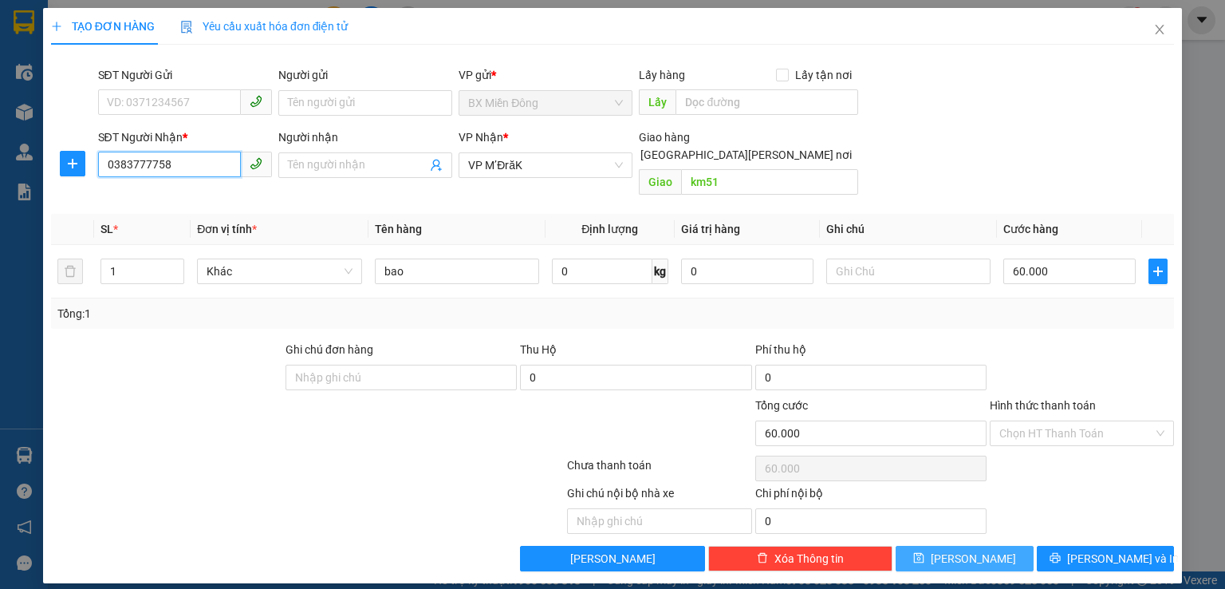
type input "0383777758"
click at [977, 550] on span "[PERSON_NAME]" at bounding box center [973, 559] width 85 height 18
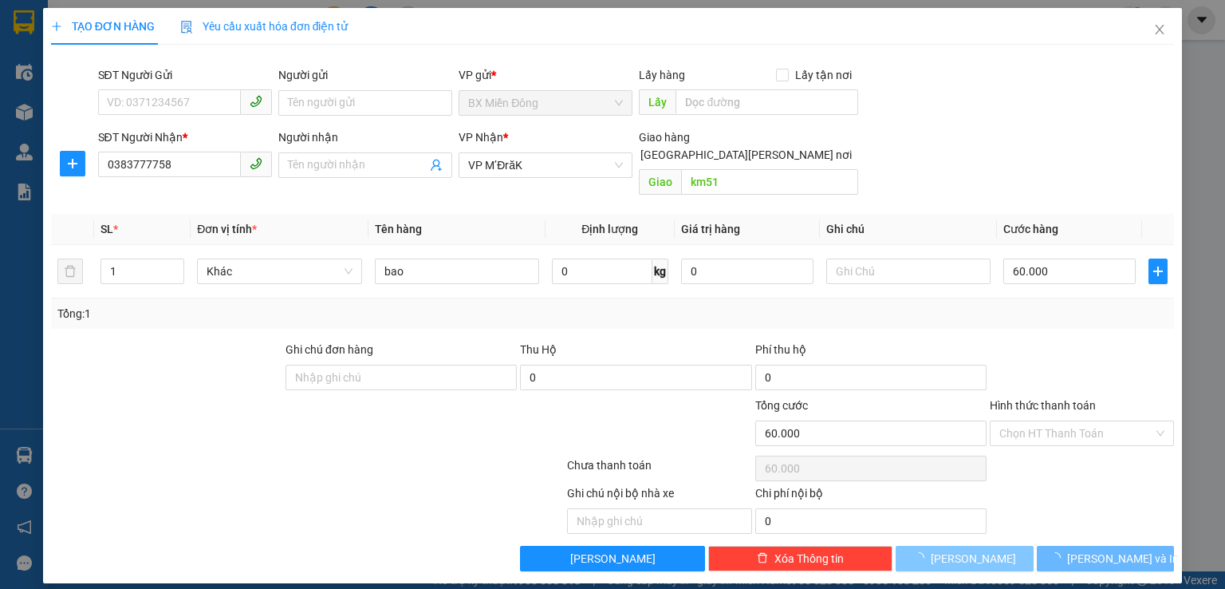
type input "0"
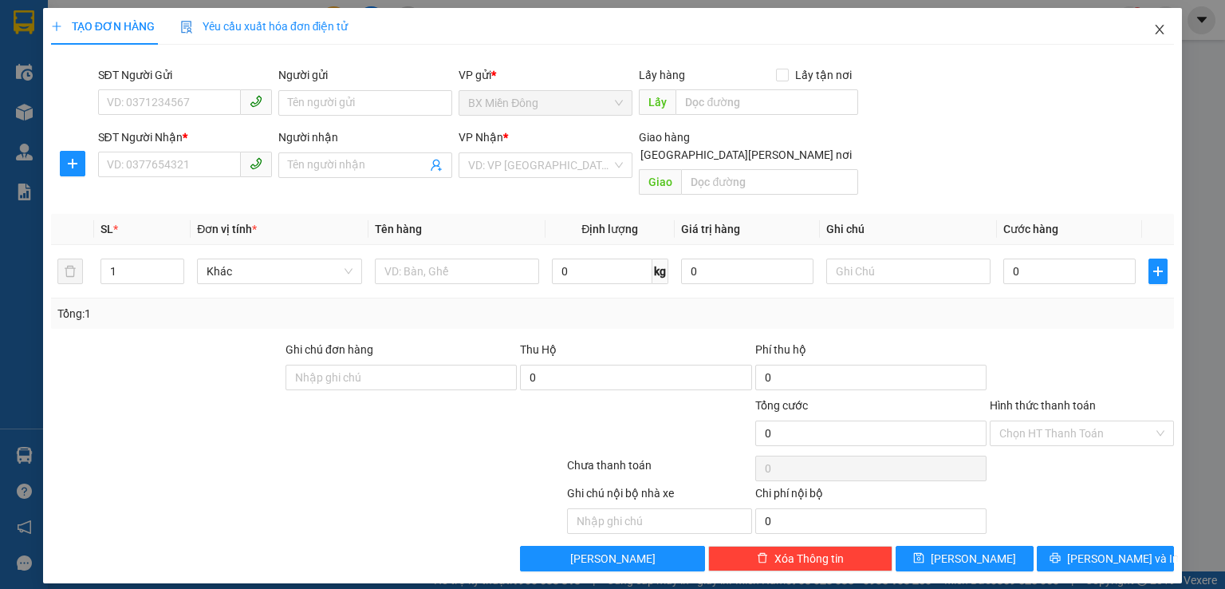
click at [1162, 34] on icon "close" at bounding box center [1160, 29] width 13 height 13
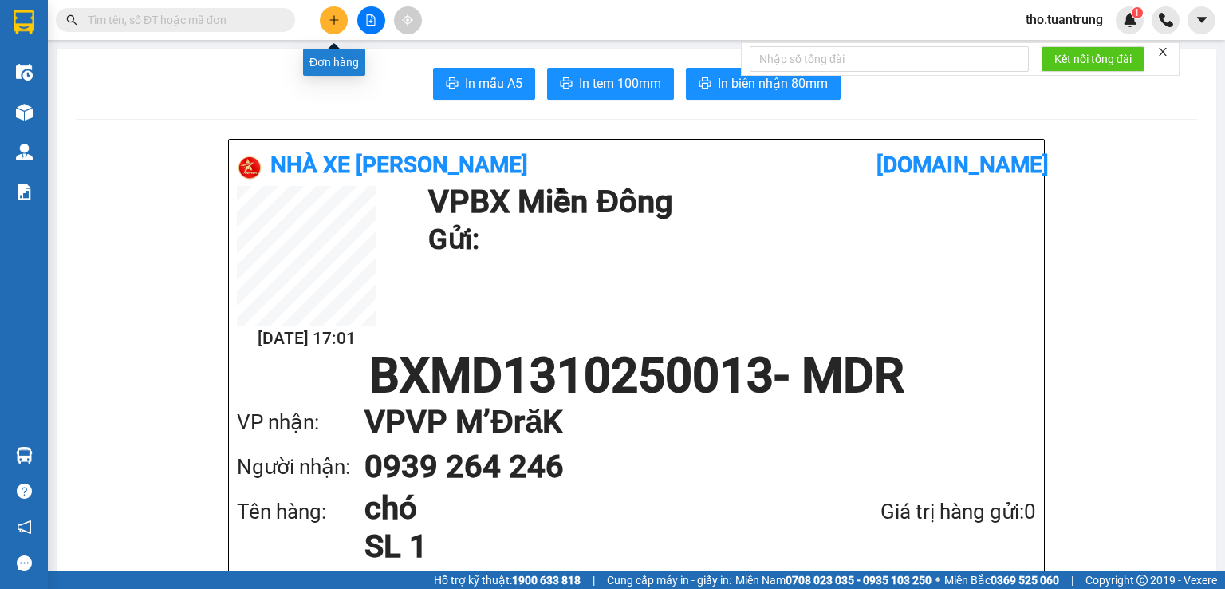
click at [330, 22] on icon "plus" at bounding box center [334, 19] width 11 height 11
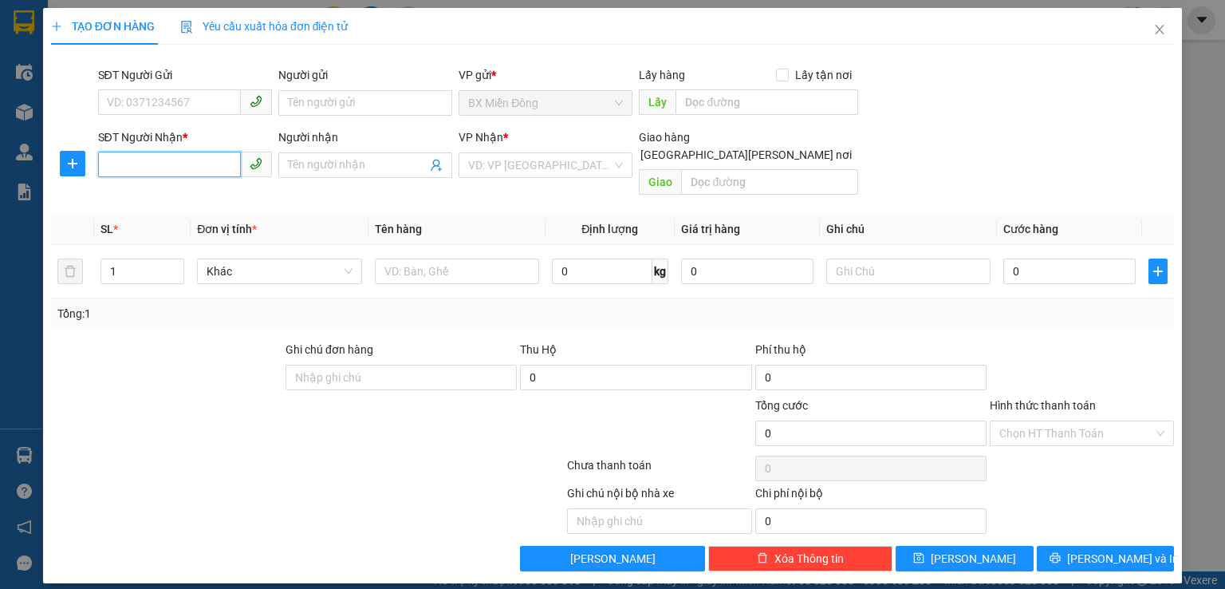
click at [165, 164] on input "SĐT Người Nhận *" at bounding box center [169, 165] width 143 height 26
click at [170, 199] on div "0865381191" at bounding box center [185, 197] width 155 height 18
type input "0865381191"
type input "cưkun"
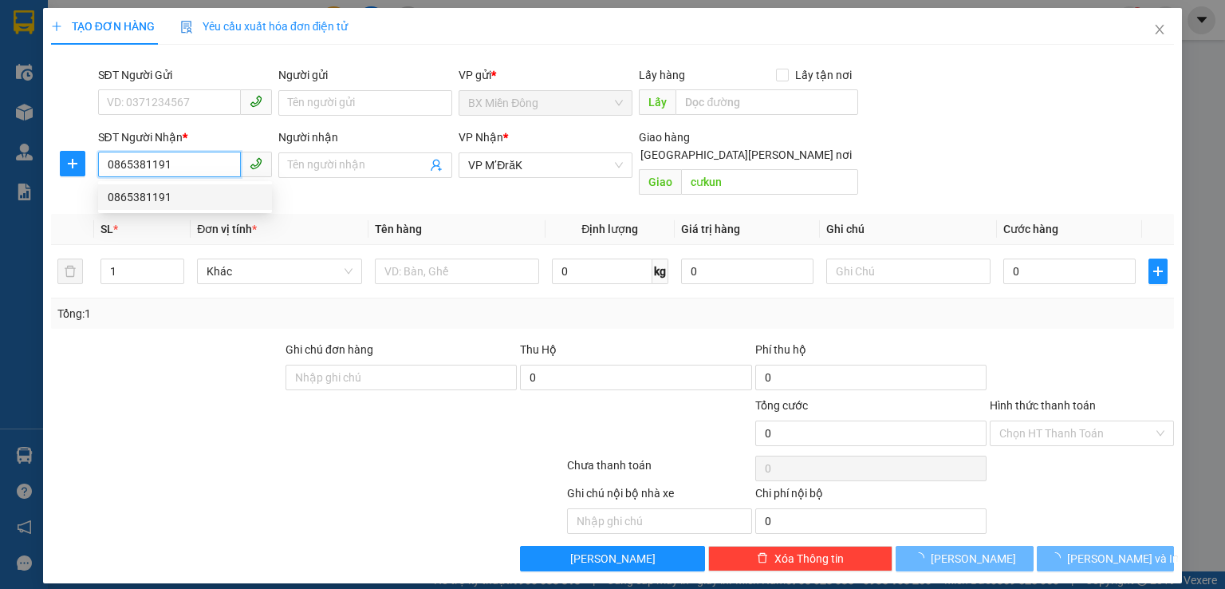
type input "500.000"
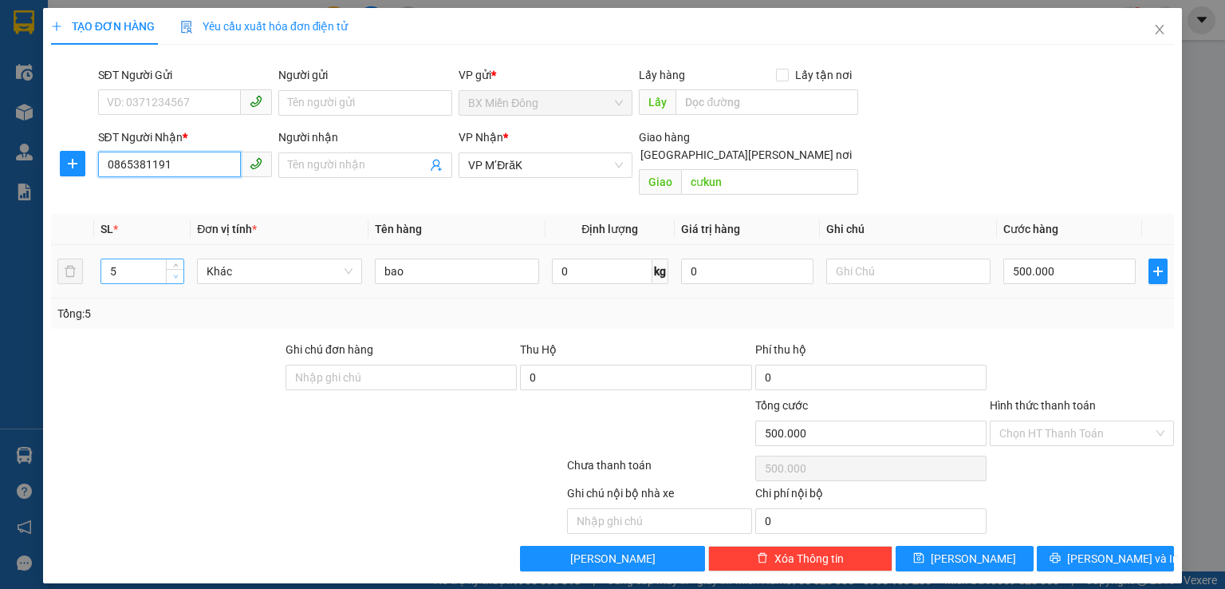
type input "0865381191"
click at [183, 269] on span "Decrease Value" at bounding box center [175, 276] width 18 height 14
click at [179, 272] on span "down" at bounding box center [176, 277] width 10 height 10
type input "2"
click at [179, 272] on span "down" at bounding box center [176, 277] width 10 height 10
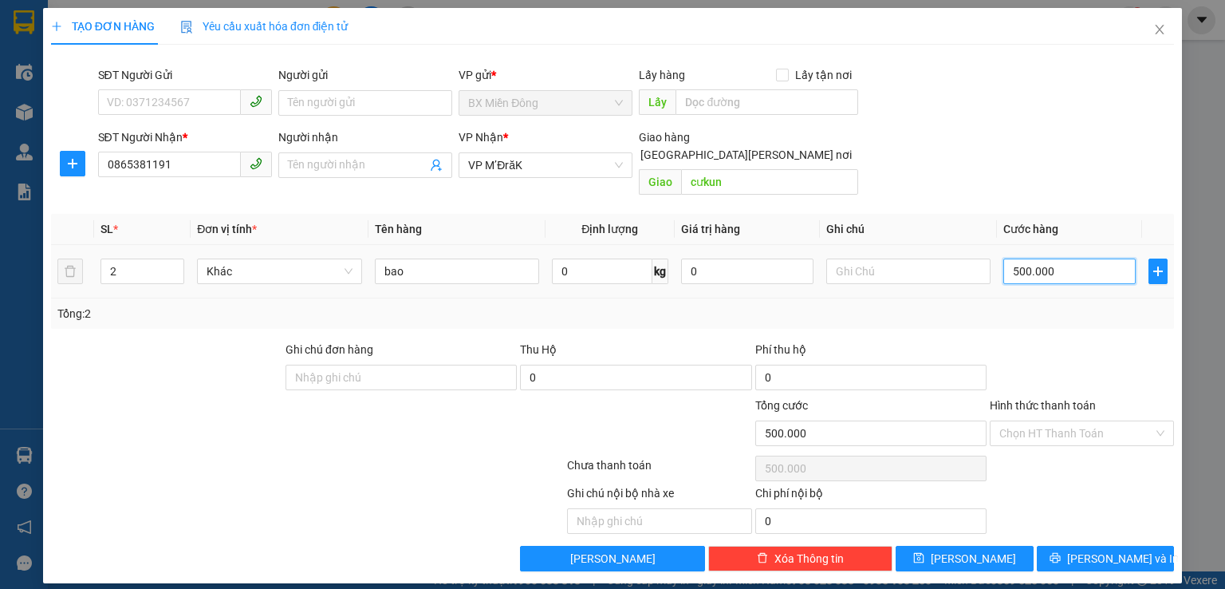
click at [1059, 258] on input "500.000" at bounding box center [1070, 271] width 132 height 26
type input "2"
type input "20"
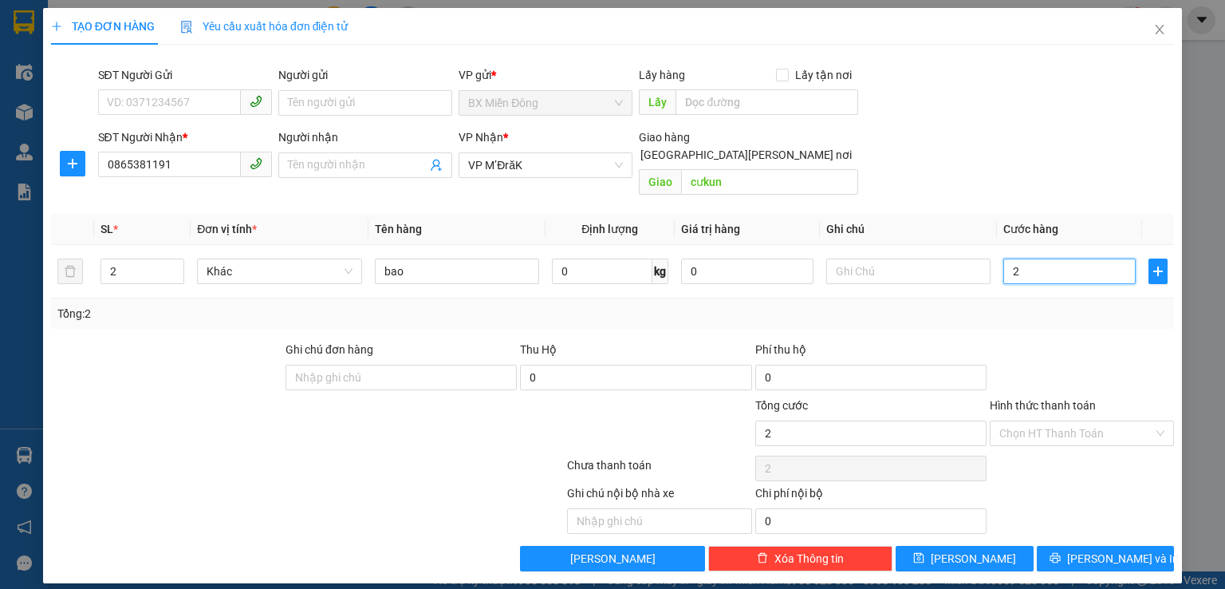
type input "20"
type input "200"
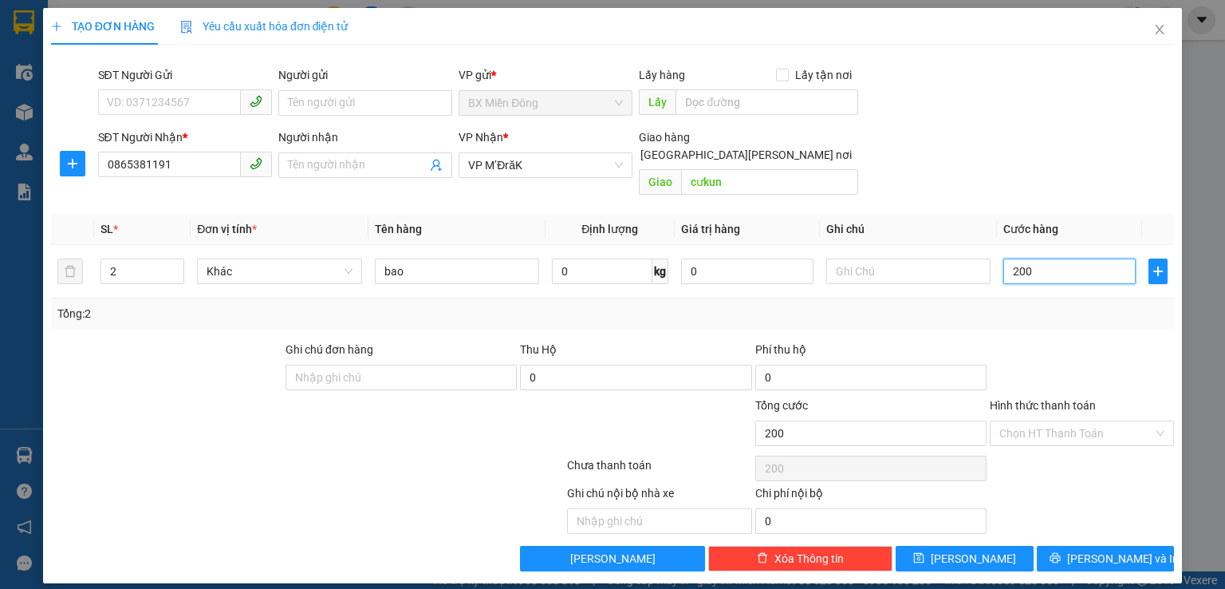
type input "2.000"
type input "20.000"
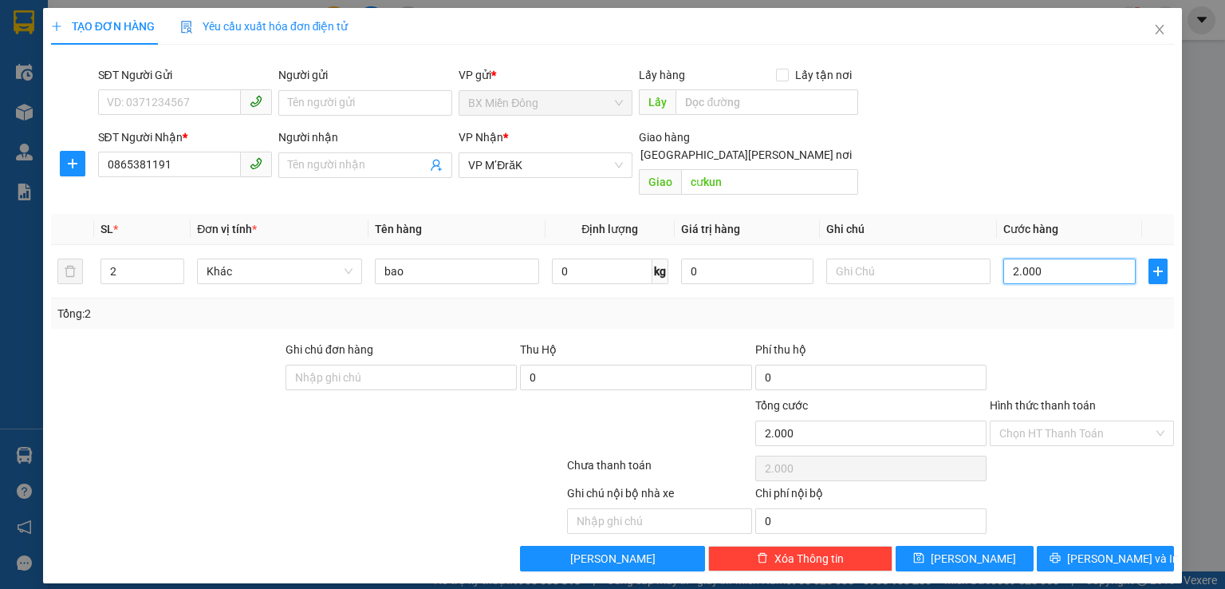
type input "20.000"
type input "200.000"
click at [989, 546] on button "[PERSON_NAME]" at bounding box center [965, 559] width 138 height 26
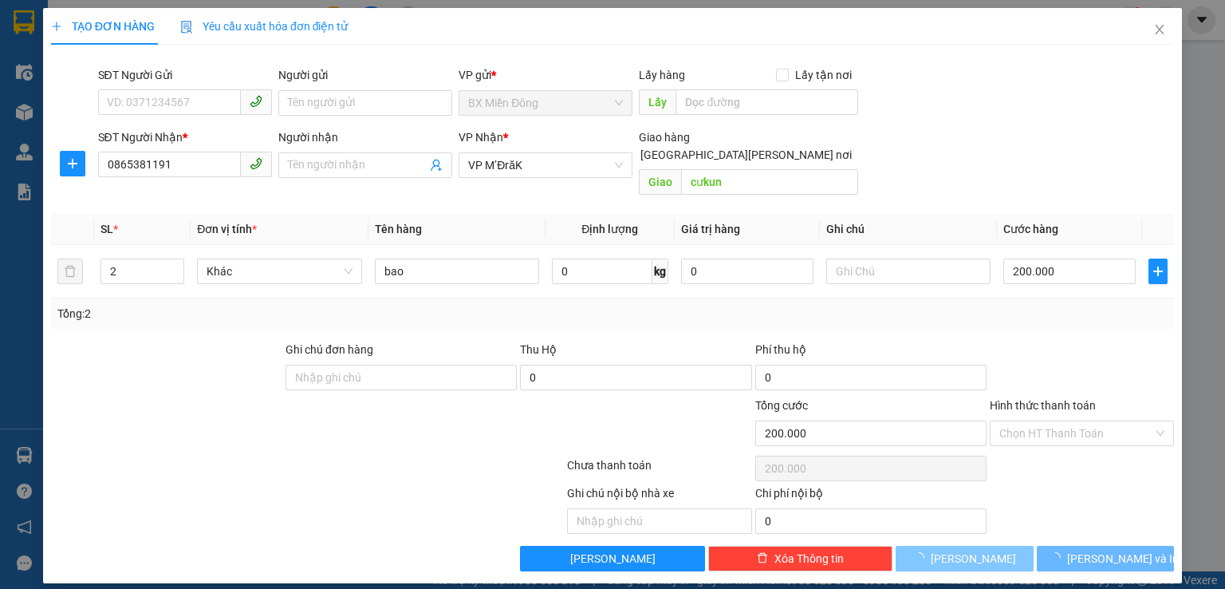
type input "0"
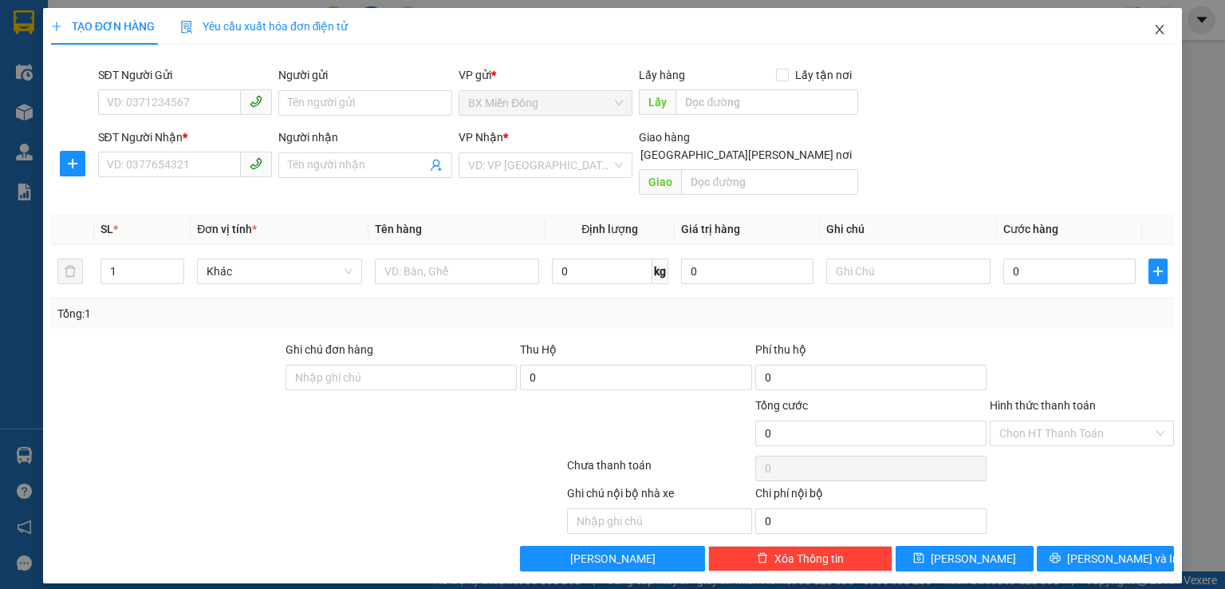
click at [1166, 31] on span "Close" at bounding box center [1160, 30] width 45 height 45
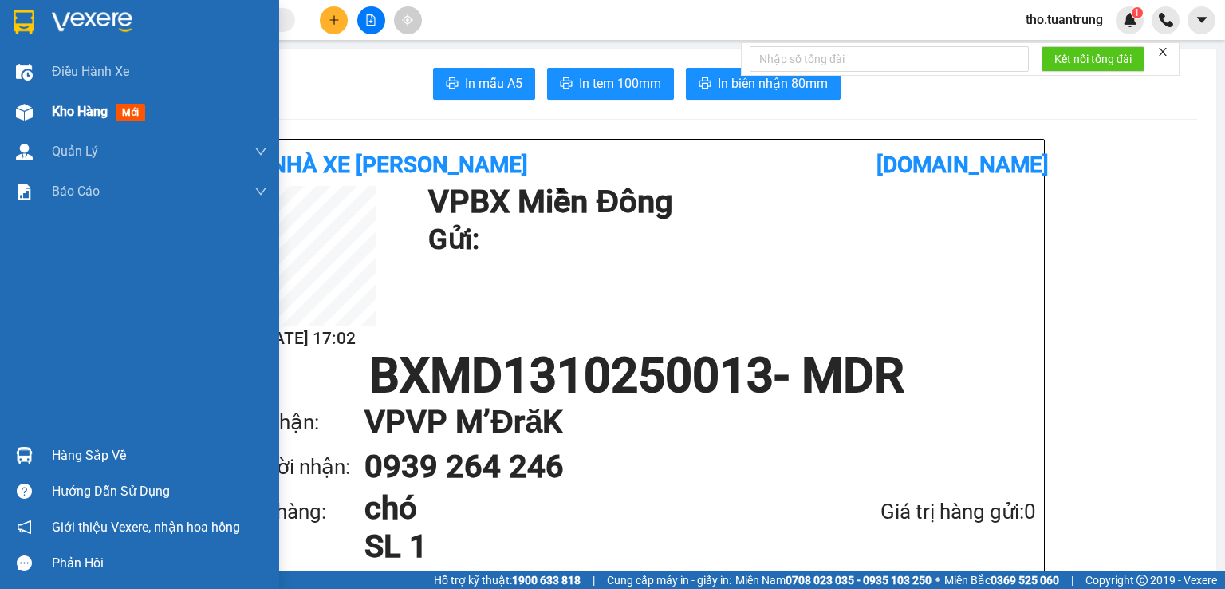
drag, startPoint x: 28, startPoint y: 113, endPoint x: 73, endPoint y: 106, distance: 45.3
click at [29, 112] on img at bounding box center [24, 112] width 17 height 17
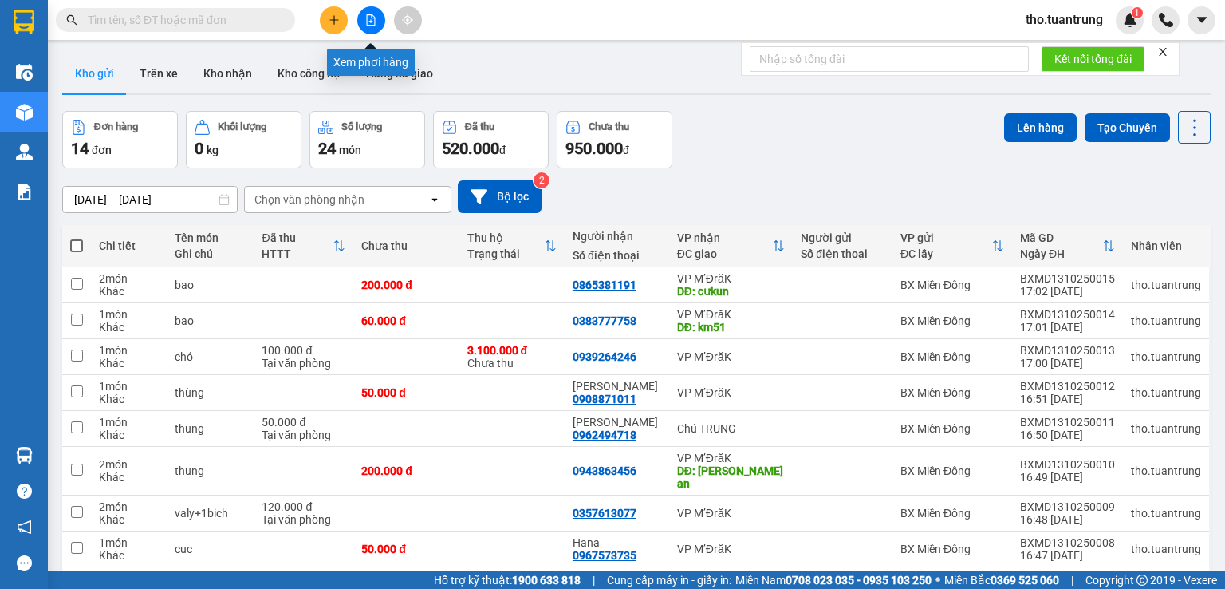
click at [380, 17] on button at bounding box center [371, 20] width 28 height 28
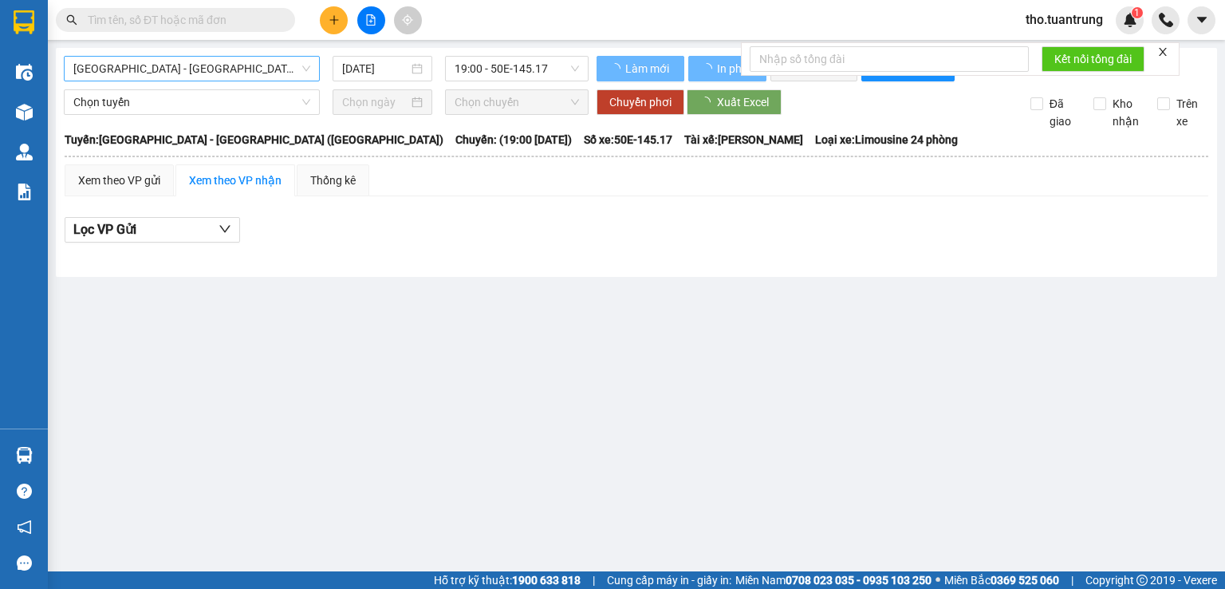
click at [228, 65] on span "Sài Gòn - Đắk Lắk (MT)" at bounding box center [191, 69] width 237 height 24
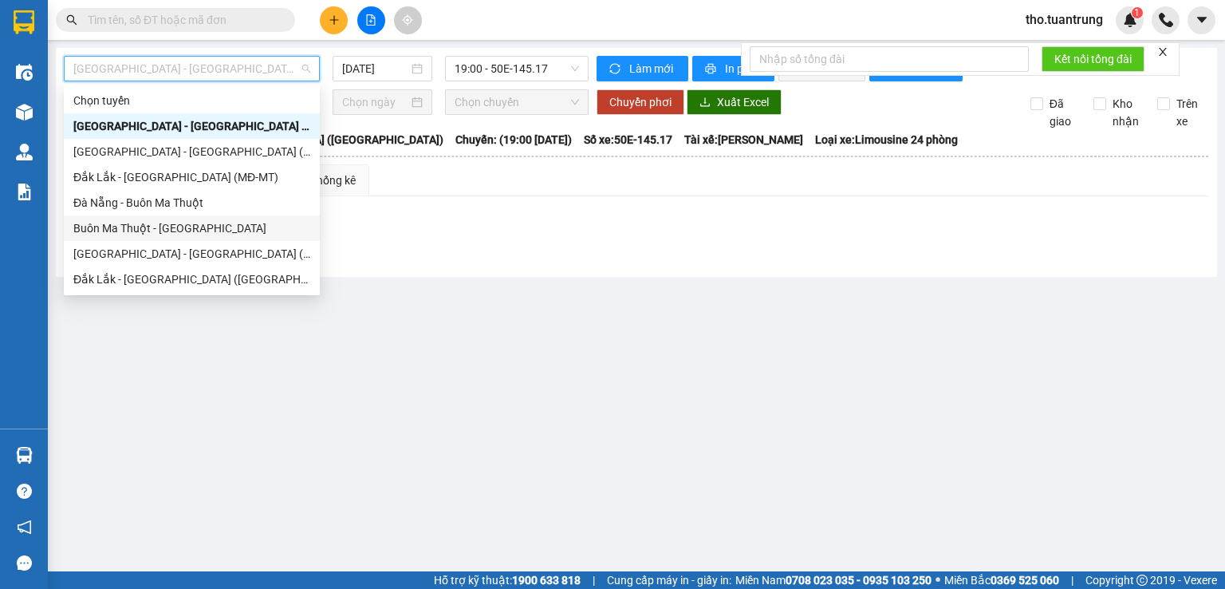
scroll to position [77, 0]
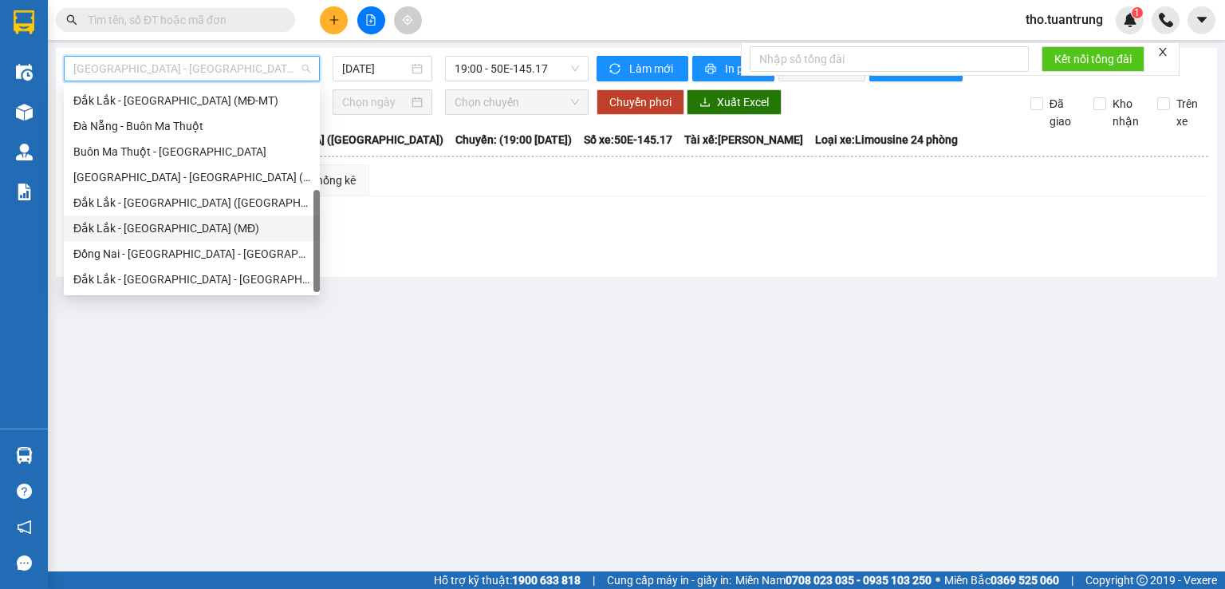
click at [146, 230] on div "Đắk Lắk - Sài Gòn (MĐ)" at bounding box center [191, 228] width 237 height 18
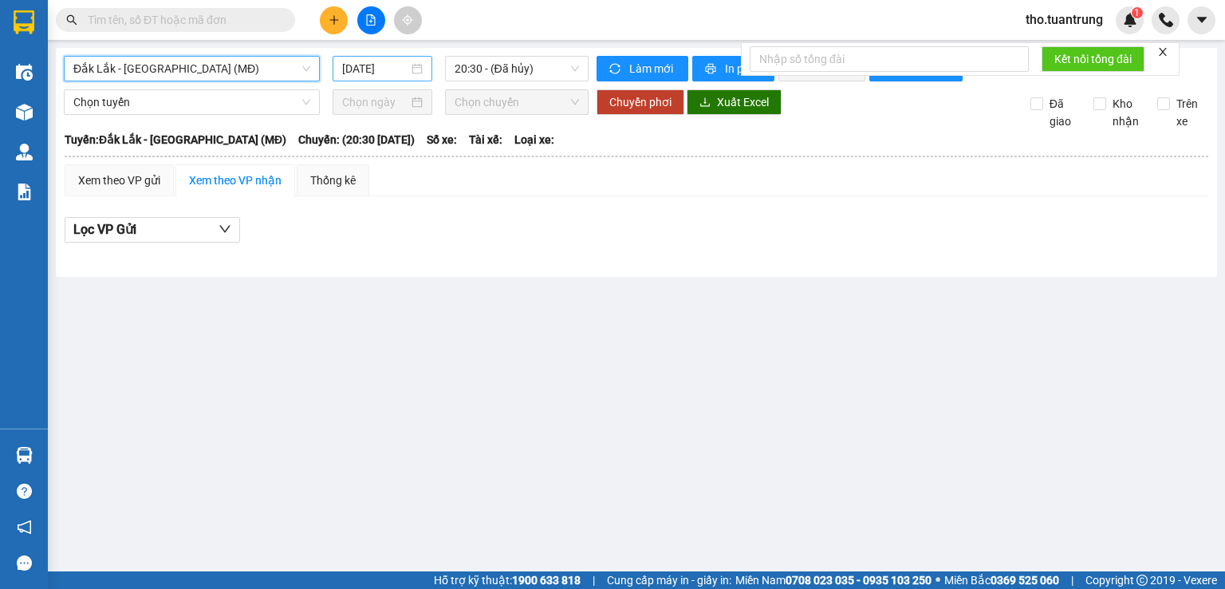
click at [357, 71] on input "[DATE]" at bounding box center [374, 69] width 65 height 18
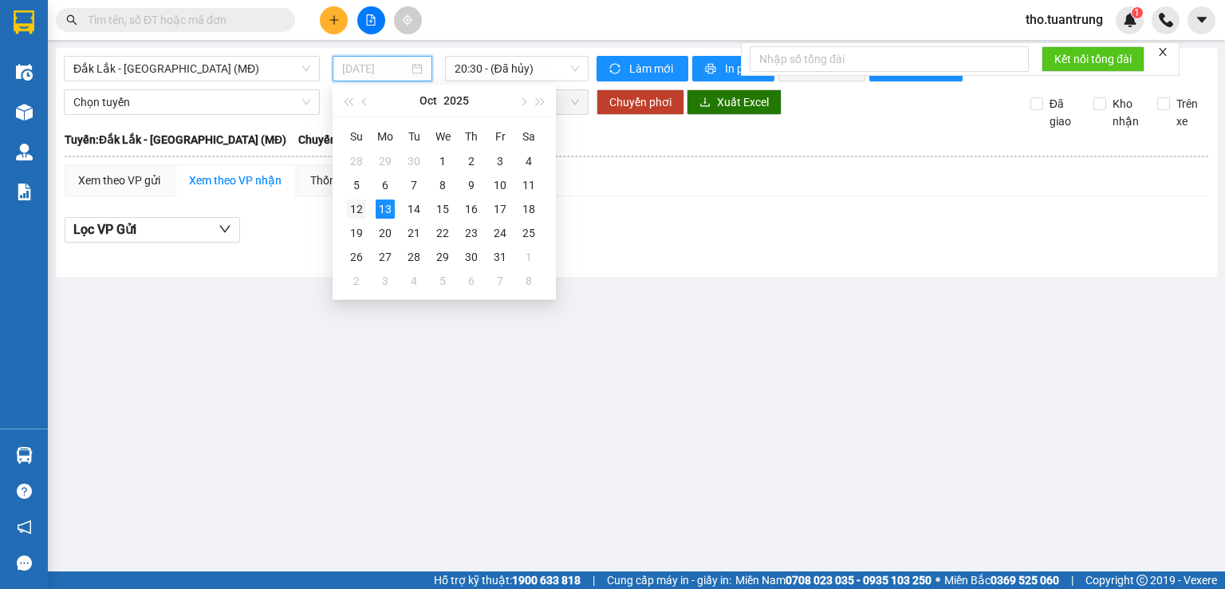
click at [353, 210] on div "12" at bounding box center [356, 208] width 19 height 19
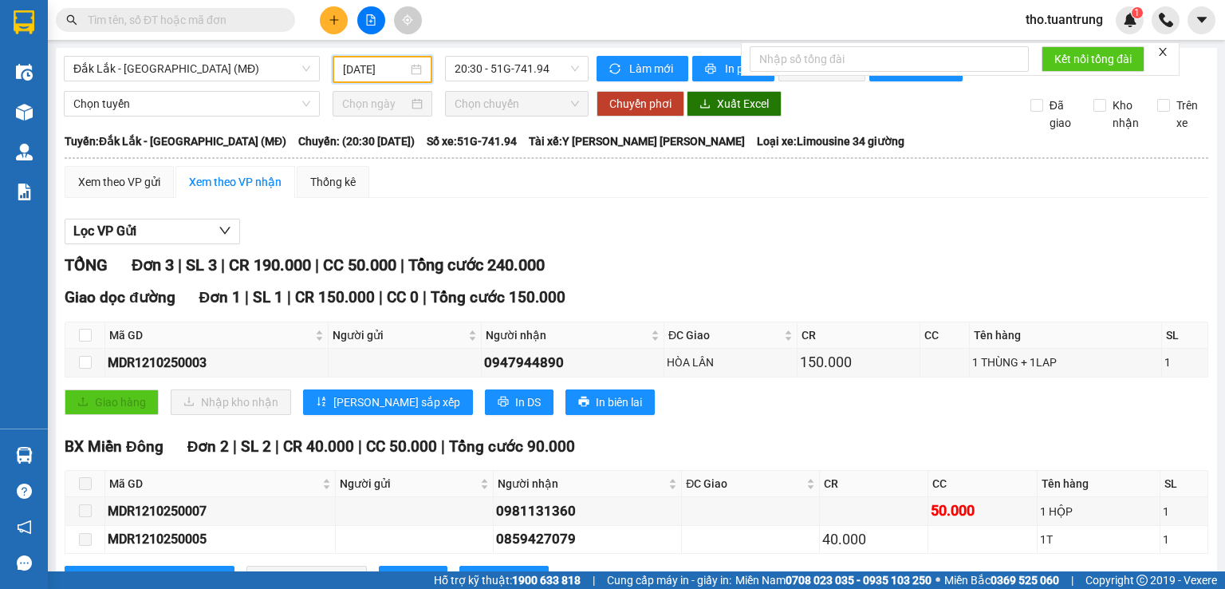
click at [343, 72] on input "12/10/2025" at bounding box center [375, 70] width 64 height 18
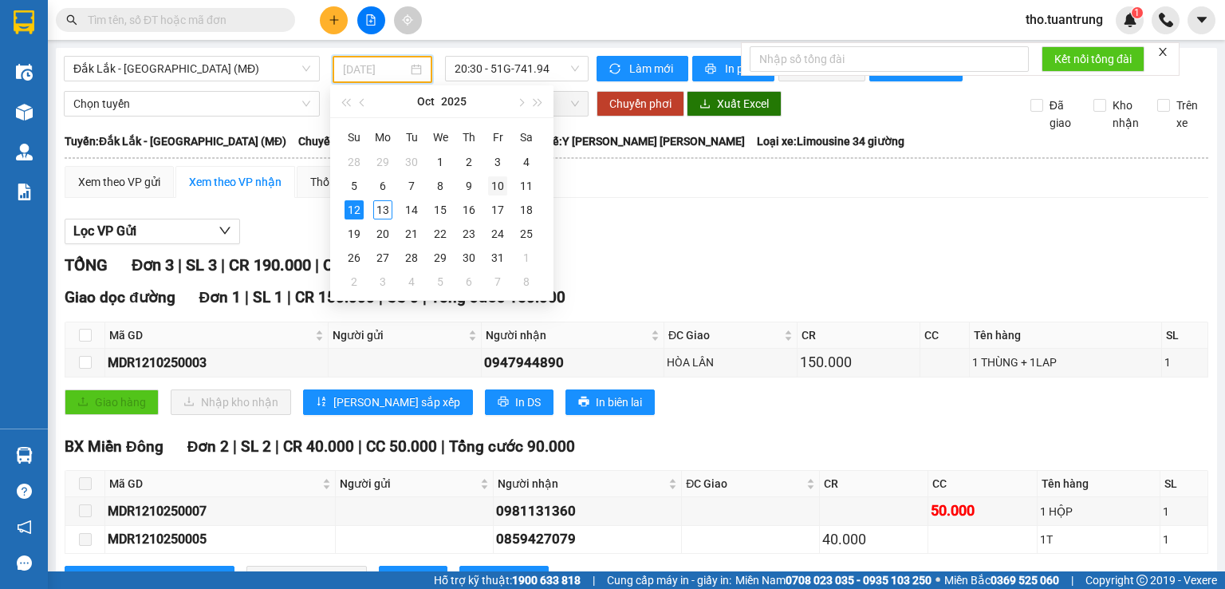
click at [495, 183] on div "10" at bounding box center [497, 185] width 19 height 19
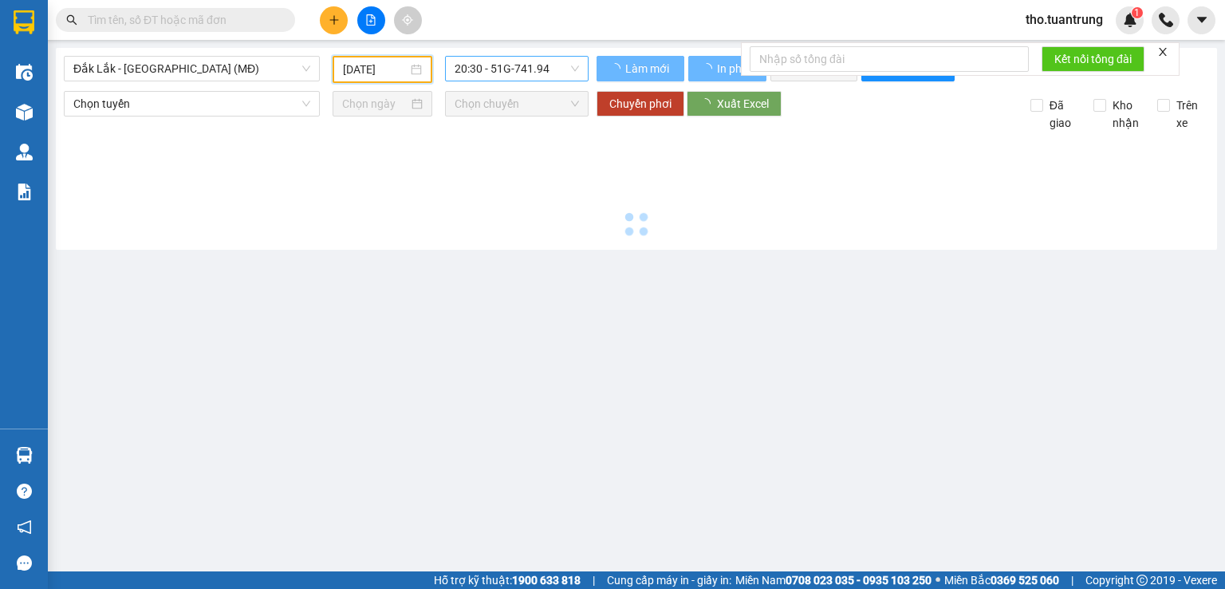
type input "10/10/2025"
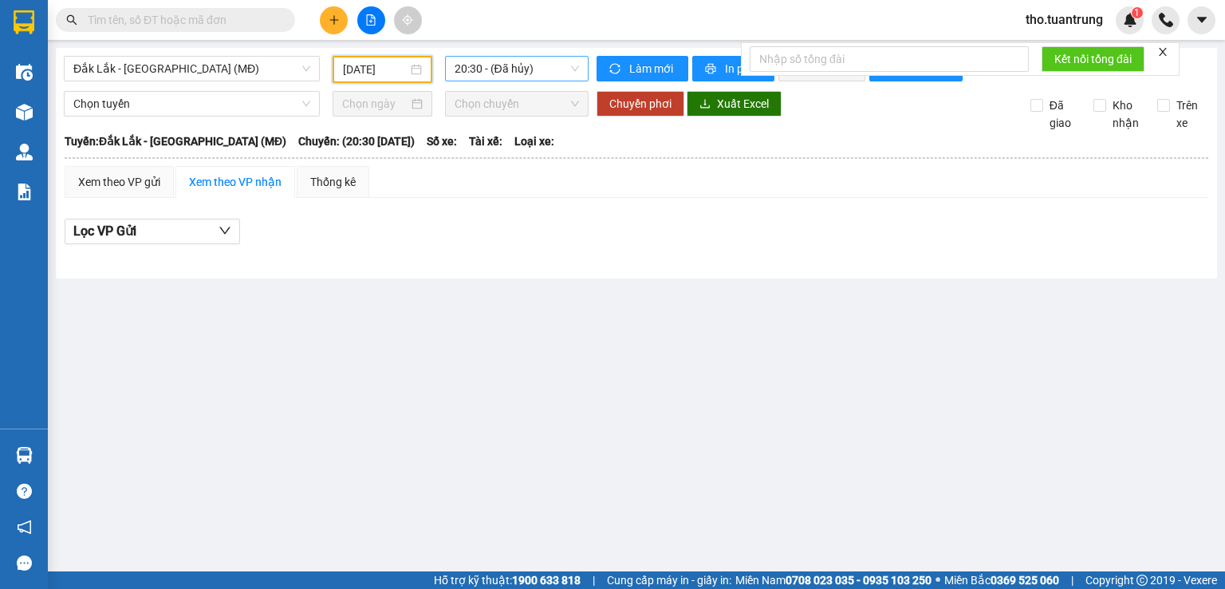
click at [535, 71] on span "20:30 - (Đã hủy)" at bounding box center [517, 69] width 125 height 24
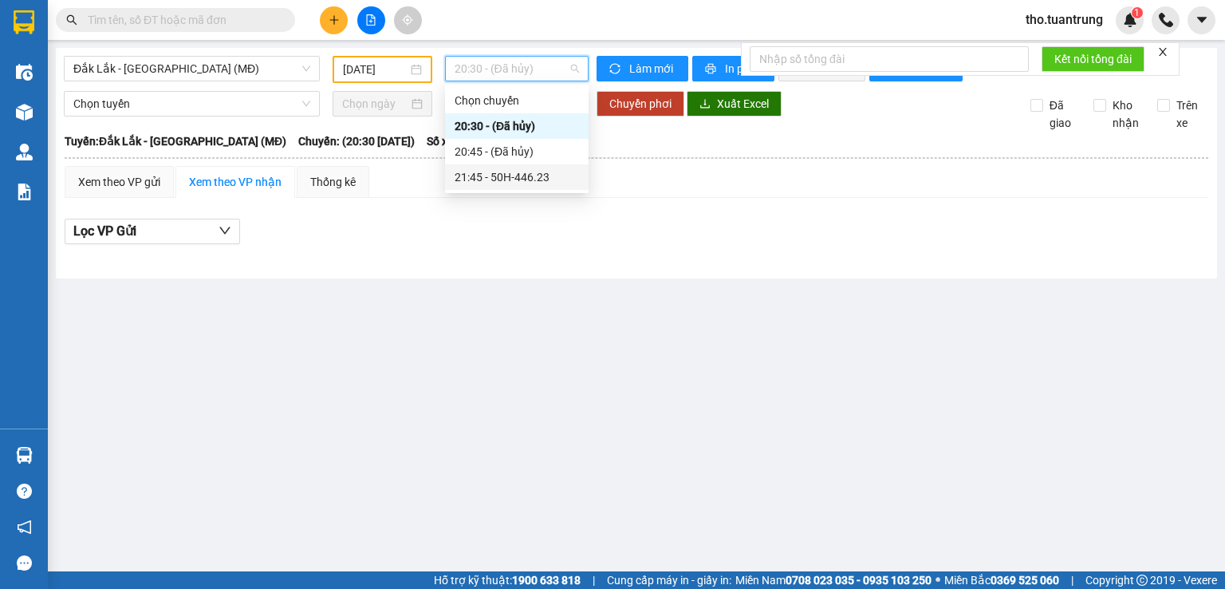
click at [507, 173] on div "21:45 - 50H-446.23" at bounding box center [517, 177] width 124 height 18
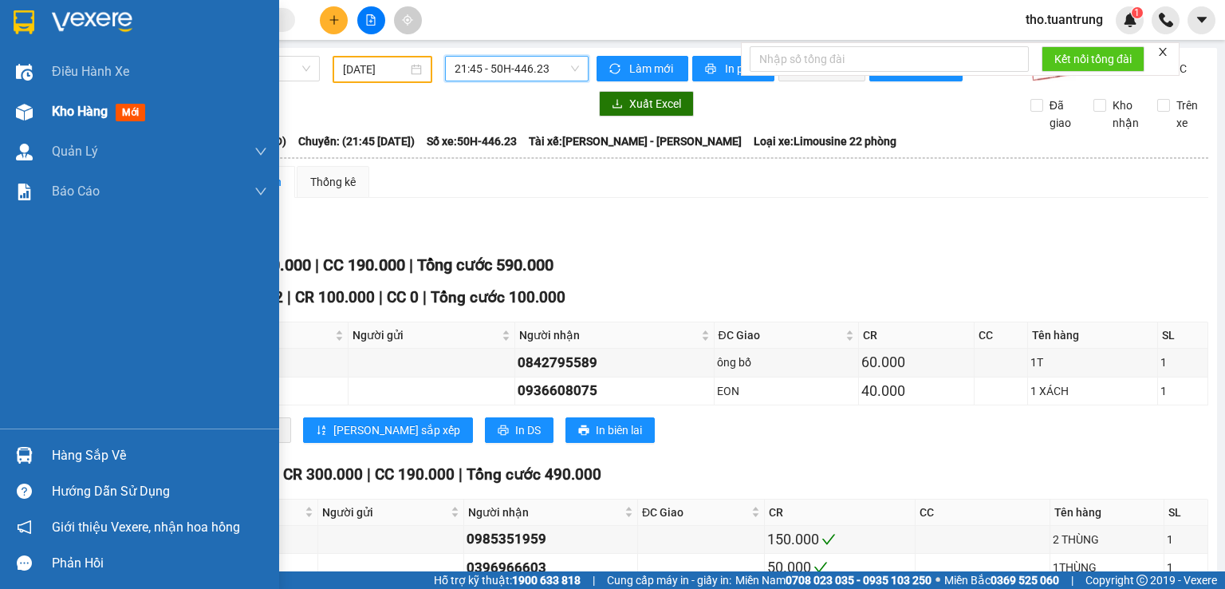
click at [47, 106] on div "Kho hàng mới" at bounding box center [139, 112] width 279 height 40
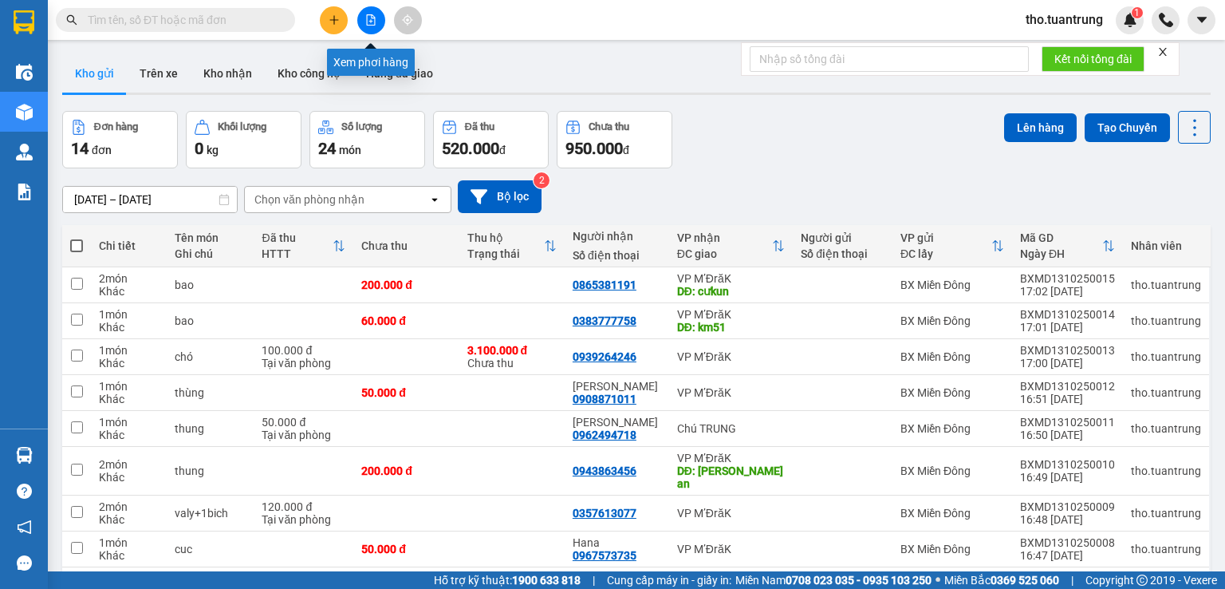
click at [373, 23] on icon "file-add" at bounding box center [370, 19] width 11 height 11
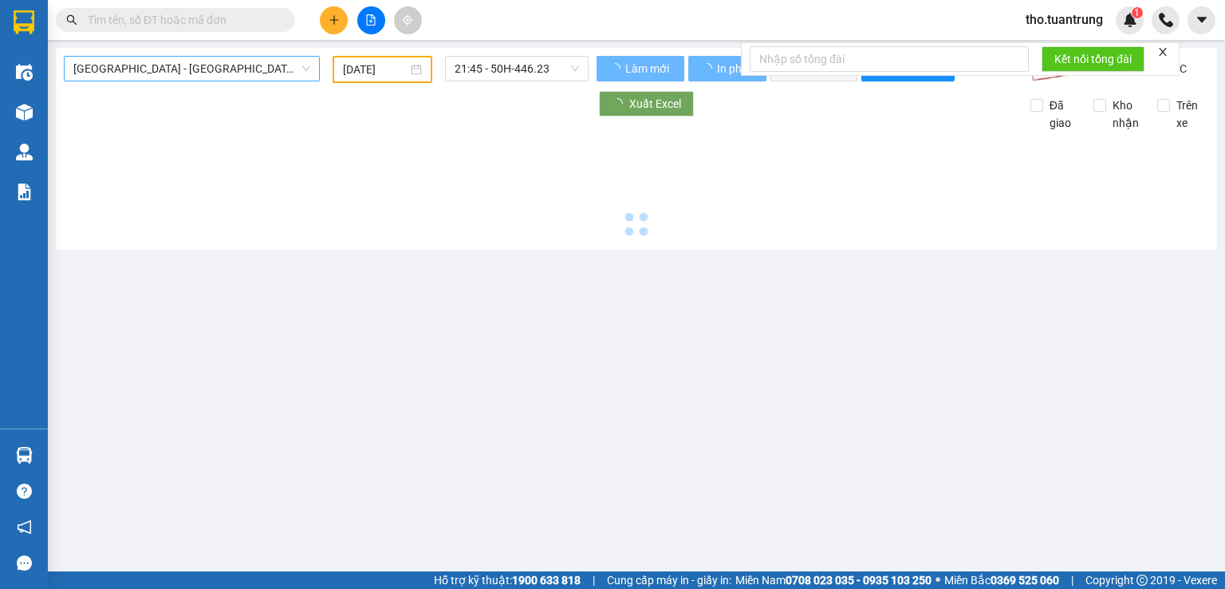
type input "[DATE]"
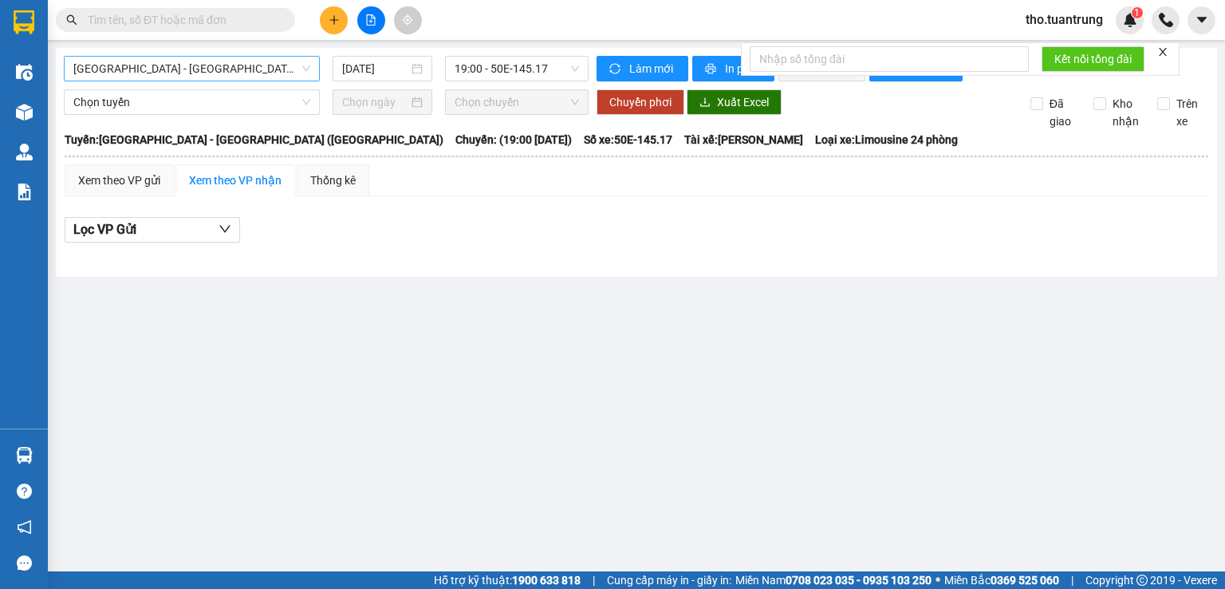
click at [217, 71] on span "Sài Gòn - Đắk Lắk (MT)" at bounding box center [191, 69] width 237 height 24
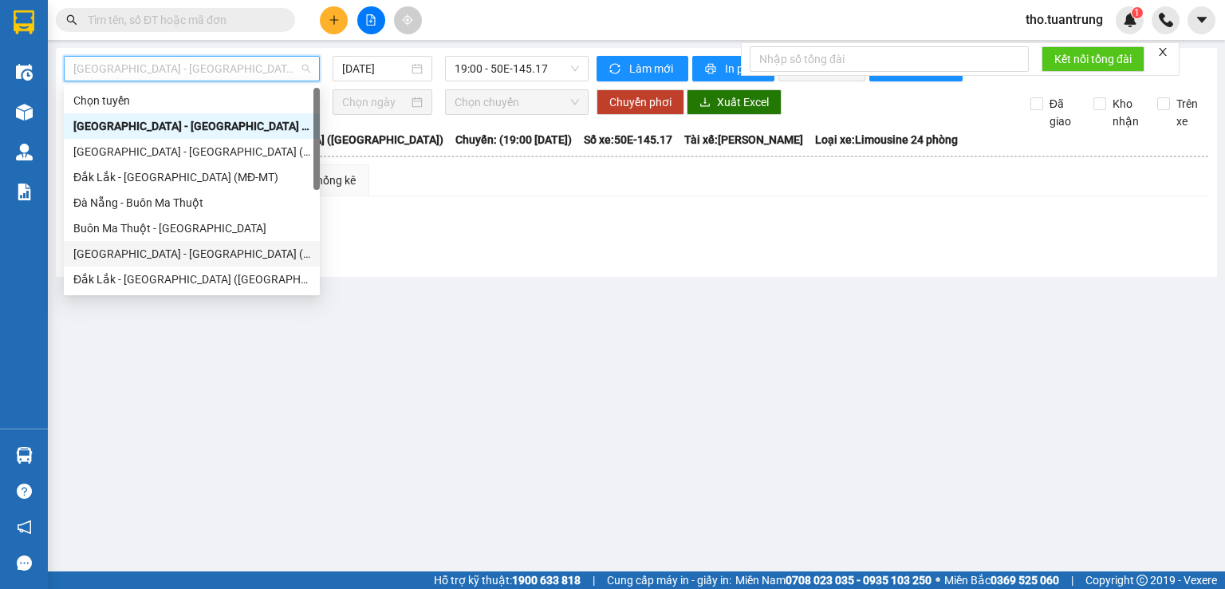
click at [176, 257] on div "Sài Gòn - Đắk Lắk (MĐ)" at bounding box center [191, 254] width 237 height 18
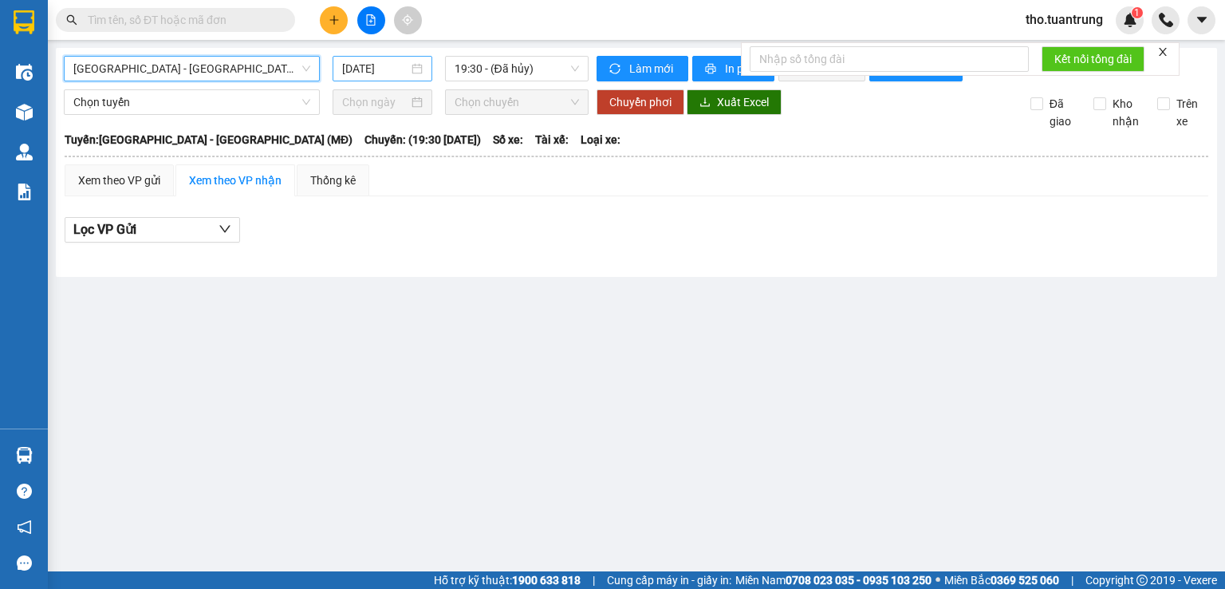
click at [350, 67] on input "[DATE]" at bounding box center [374, 69] width 65 height 18
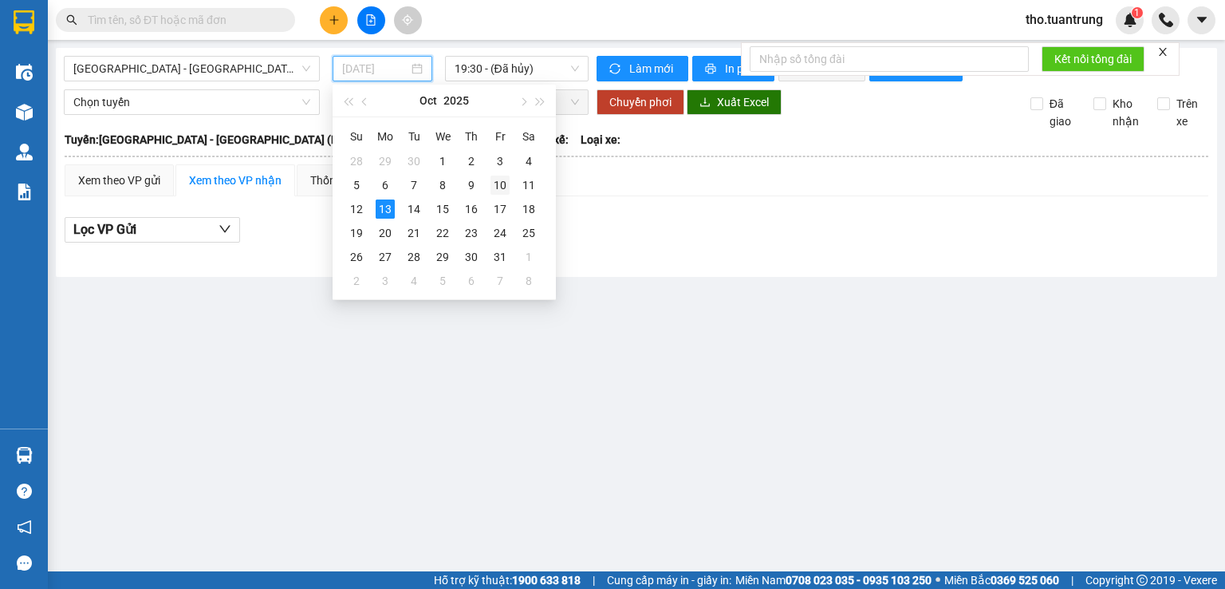
click at [495, 184] on div "10" at bounding box center [500, 185] width 19 height 19
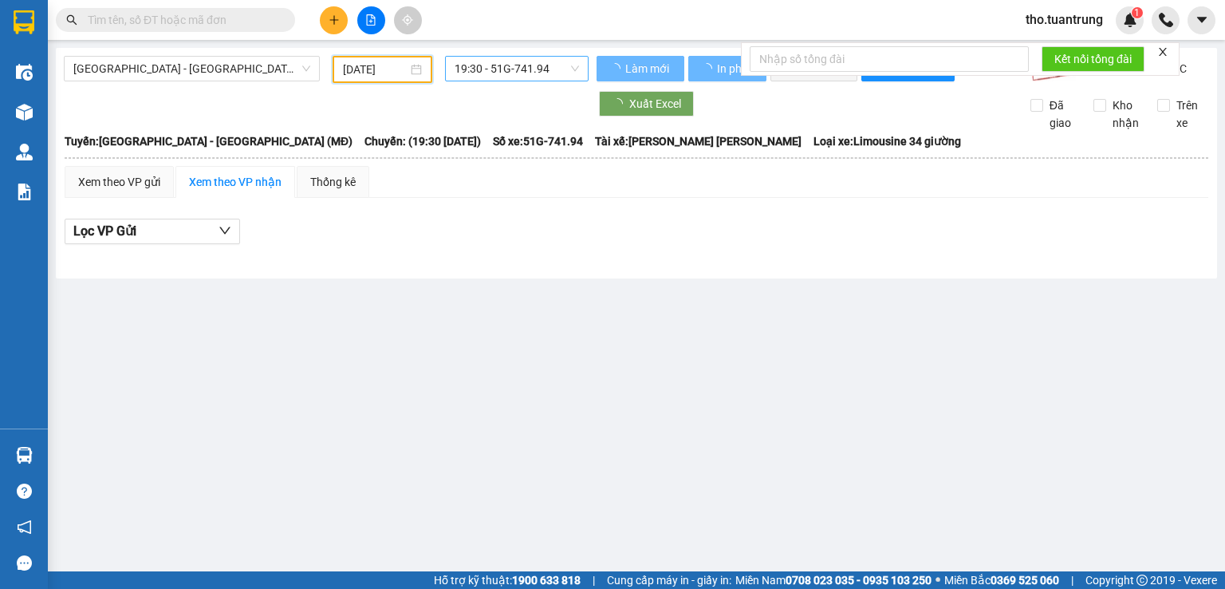
click at [517, 72] on span "19:30 - 51G-741.94" at bounding box center [517, 69] width 125 height 24
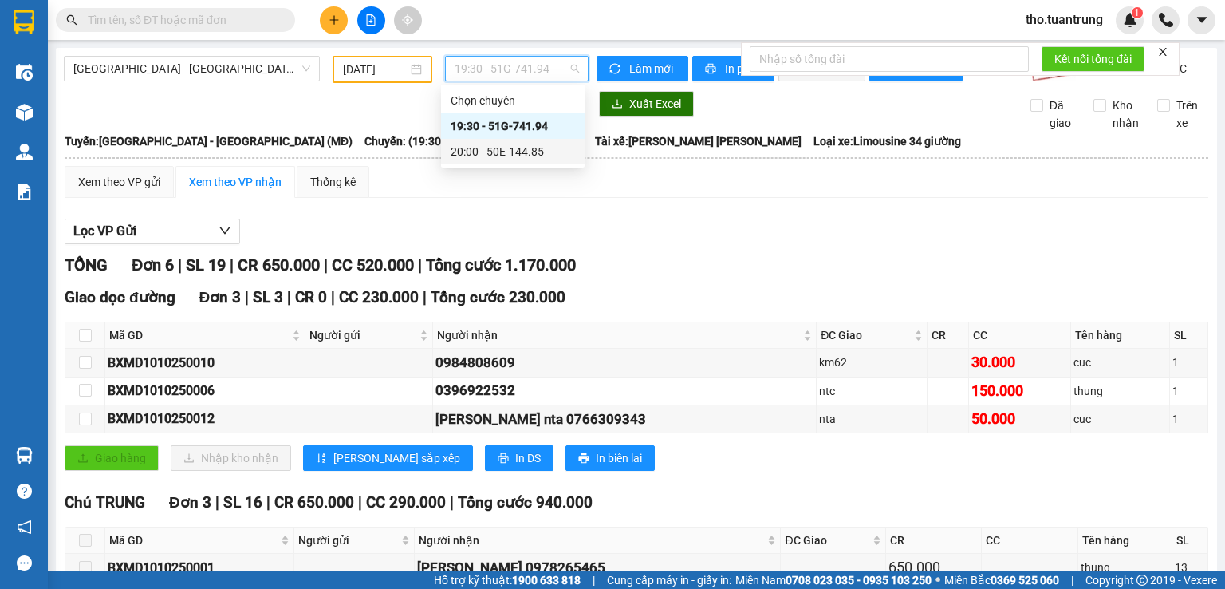
click at [507, 154] on div "20:00 - 50E-144.85" at bounding box center [513, 152] width 124 height 18
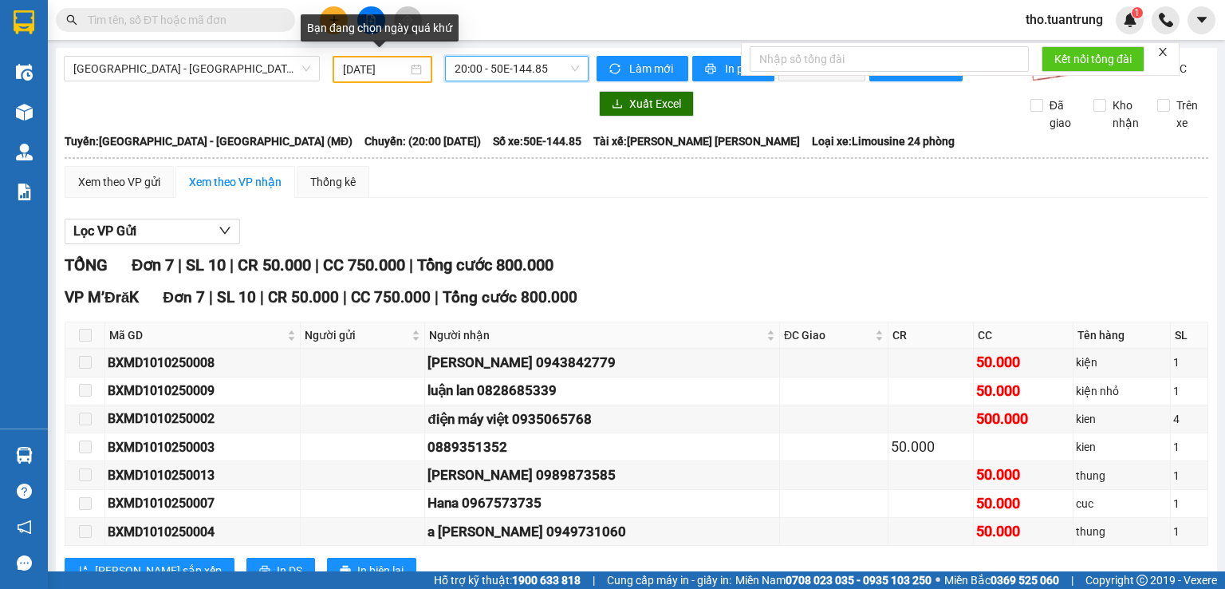
click at [372, 77] on div "10/10/2025" at bounding box center [382, 69] width 99 height 27
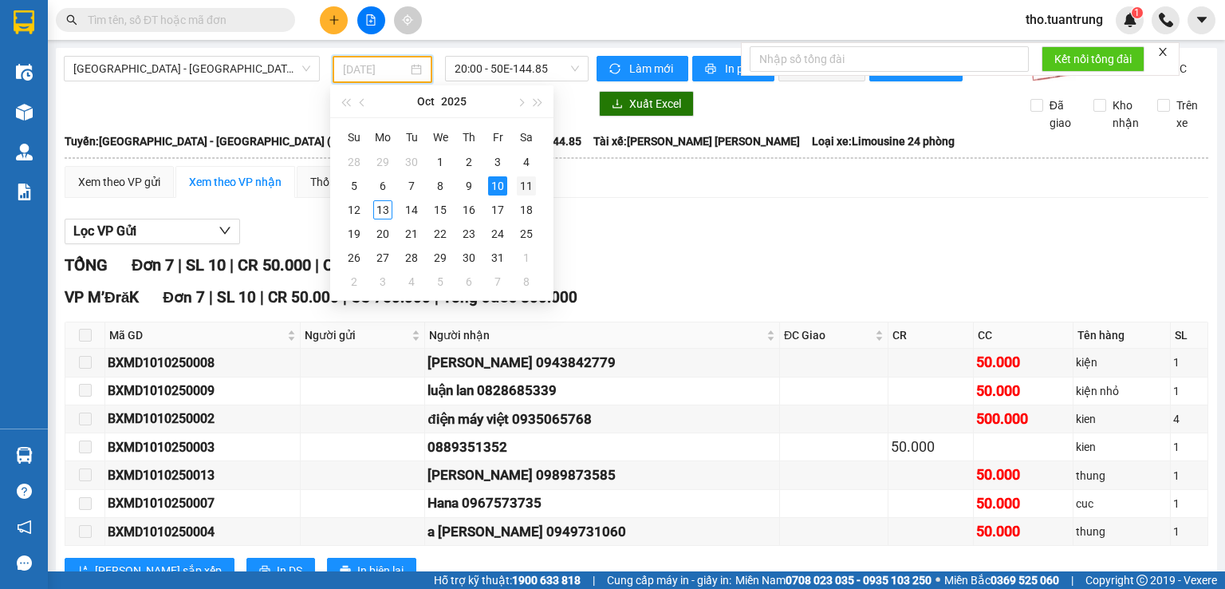
click at [532, 186] on div "11" at bounding box center [526, 185] width 19 height 19
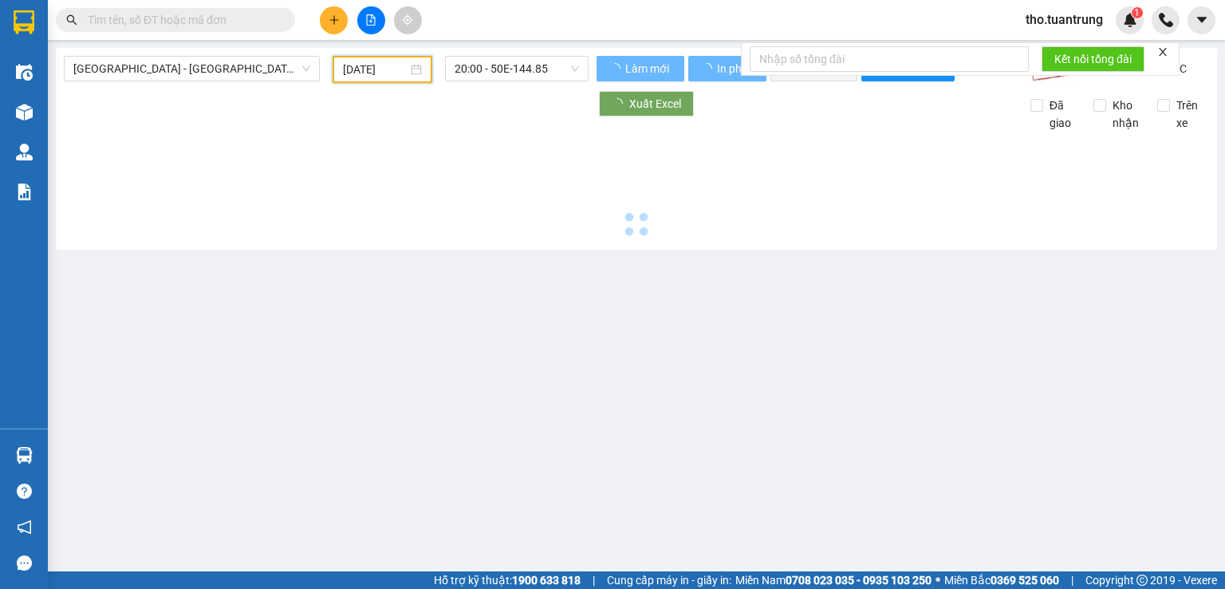
type input "11/10/2025"
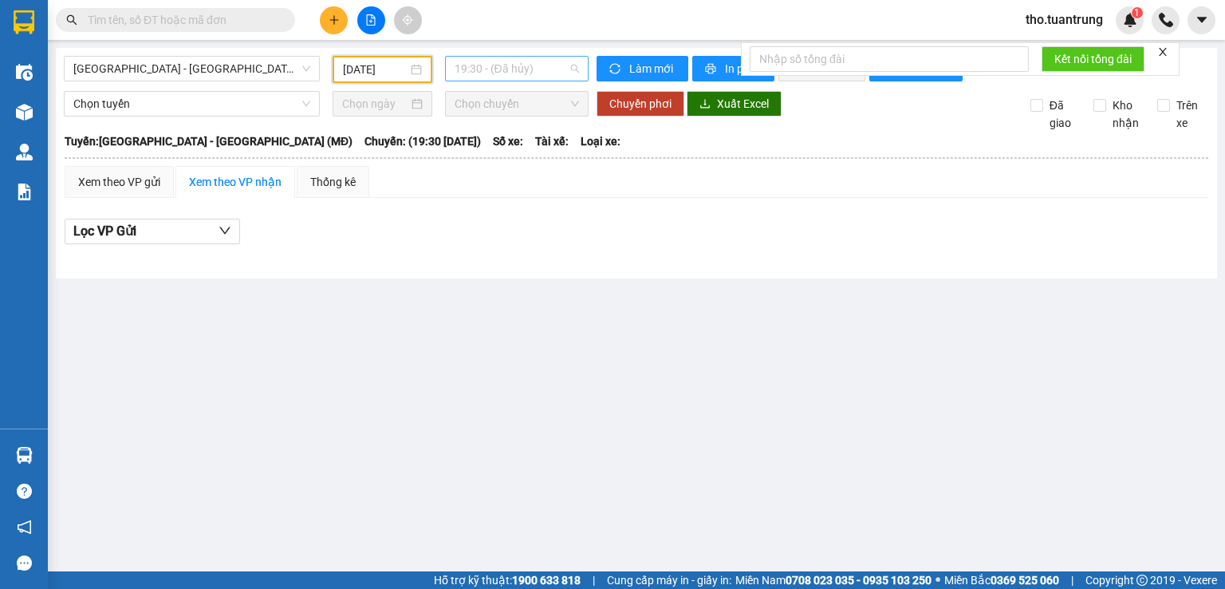
click at [511, 71] on span "19:30 - (Đã hủy)" at bounding box center [517, 69] width 125 height 24
click at [522, 149] on div "20:00 - 50H-446.23" at bounding box center [517, 152] width 124 height 18
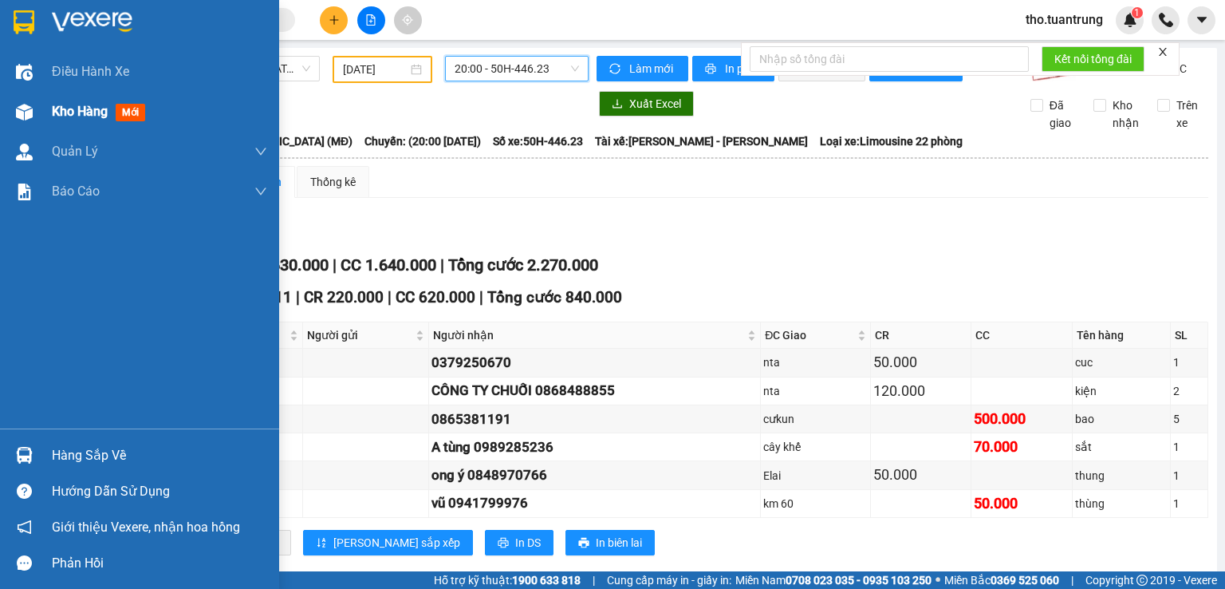
click at [51, 101] on div "Kho hàng mới" at bounding box center [139, 112] width 279 height 40
